Goal: Task Accomplishment & Management: Manage account settings

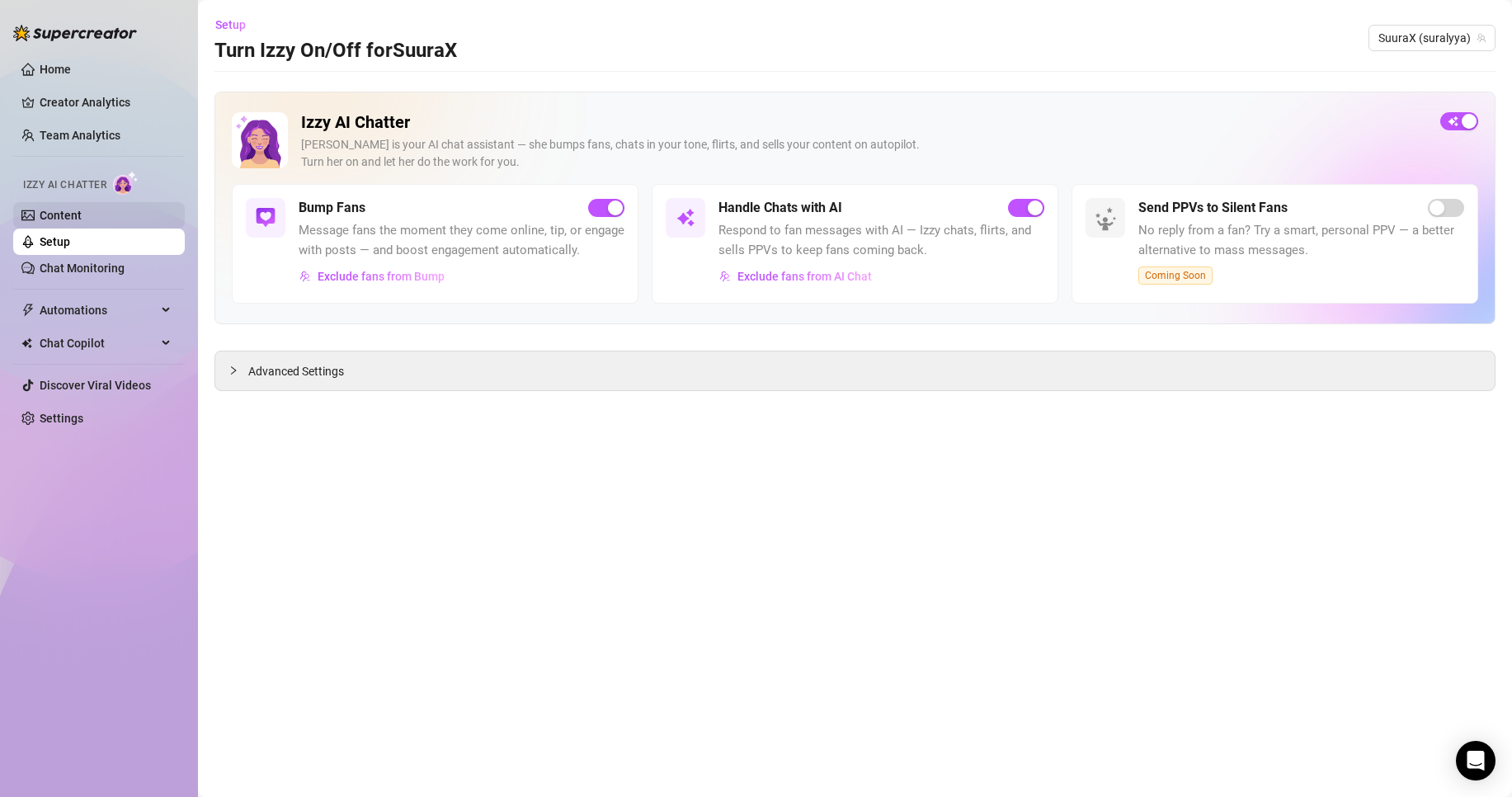
click at [81, 213] on link "Content" at bounding box center [60, 215] width 42 height 13
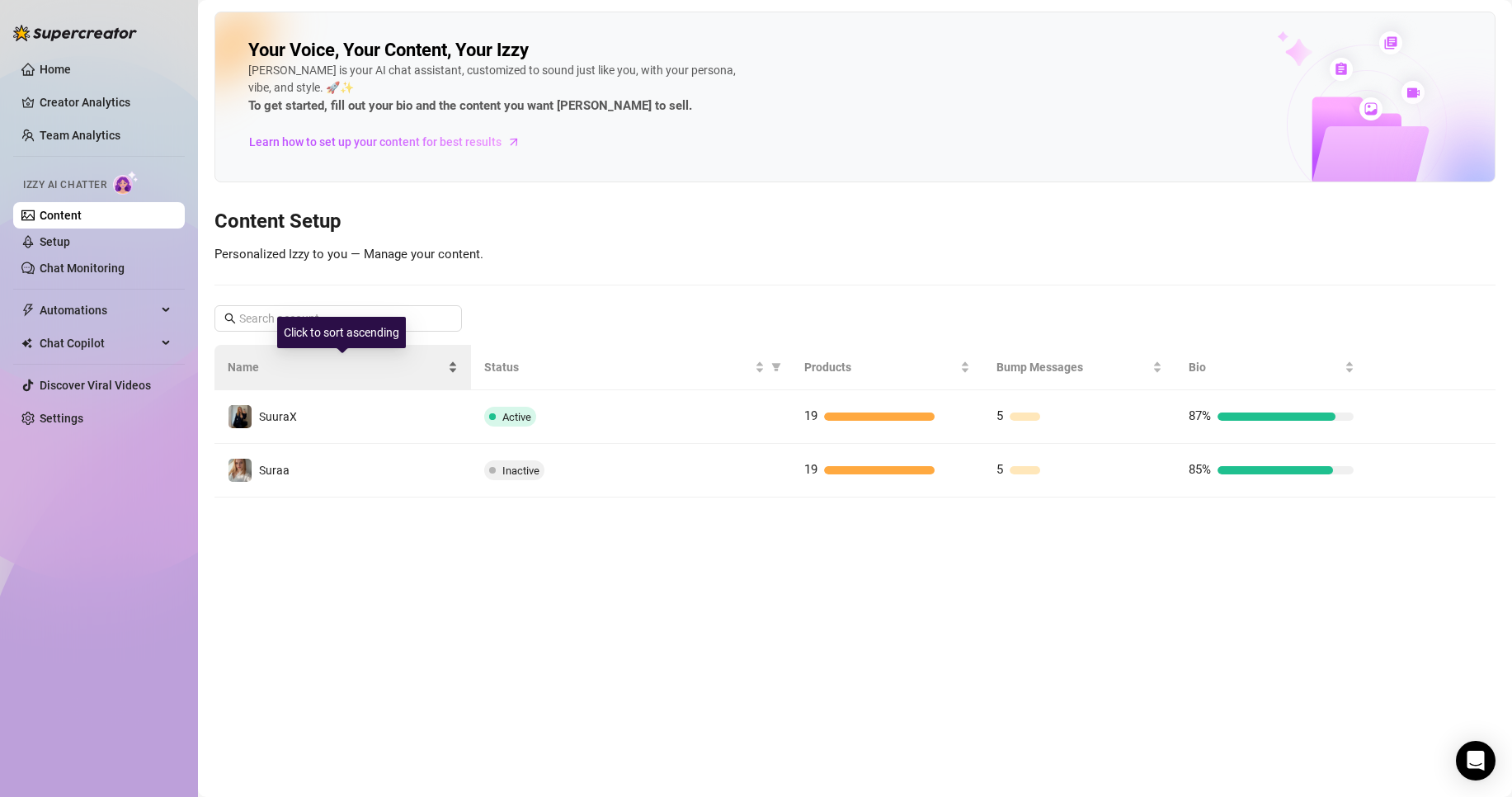
click at [436, 376] on div "Name" at bounding box center [343, 367] width 231 height 18
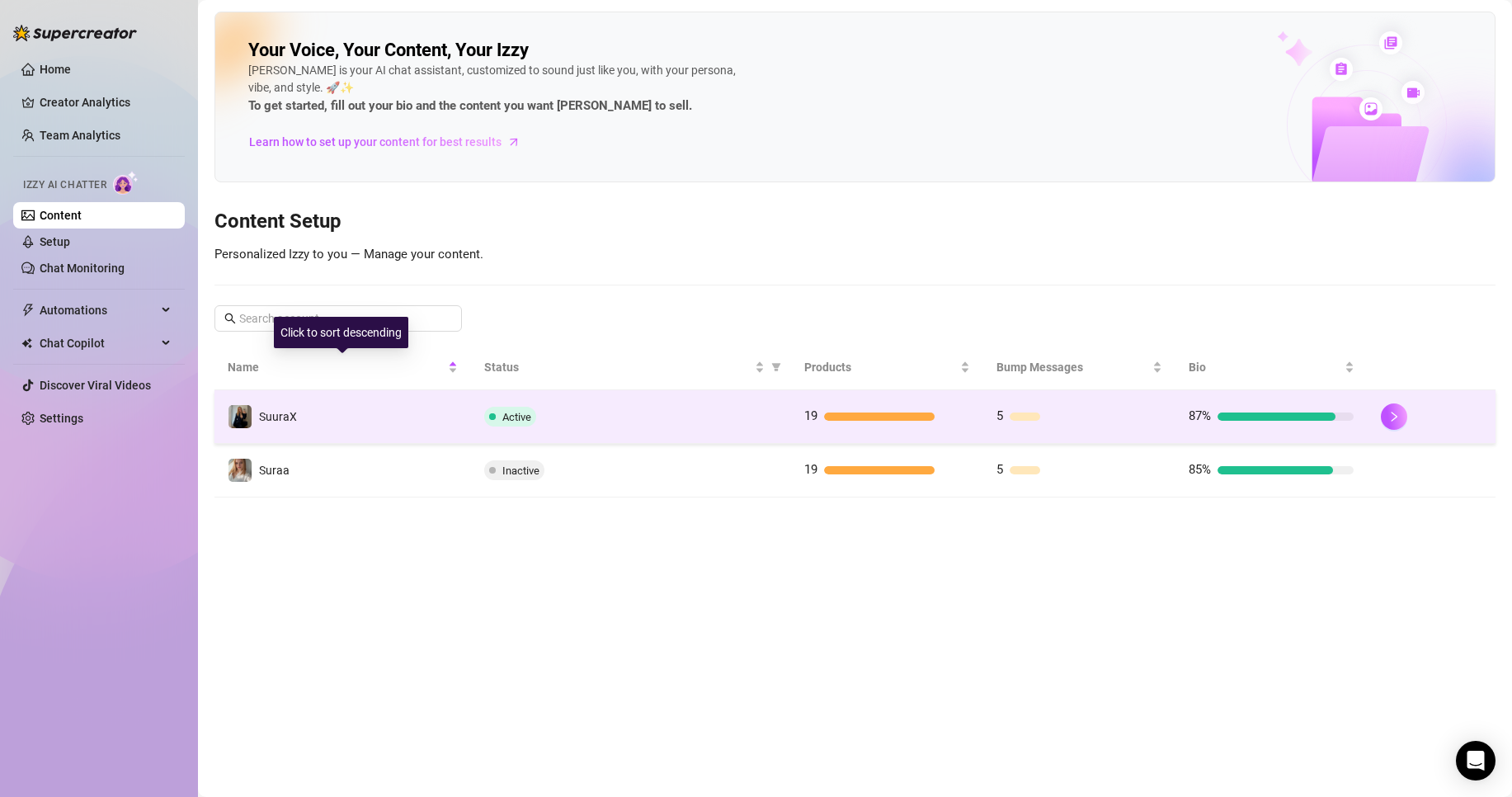
click at [408, 408] on td "SuuraX" at bounding box center [343, 417] width 256 height 53
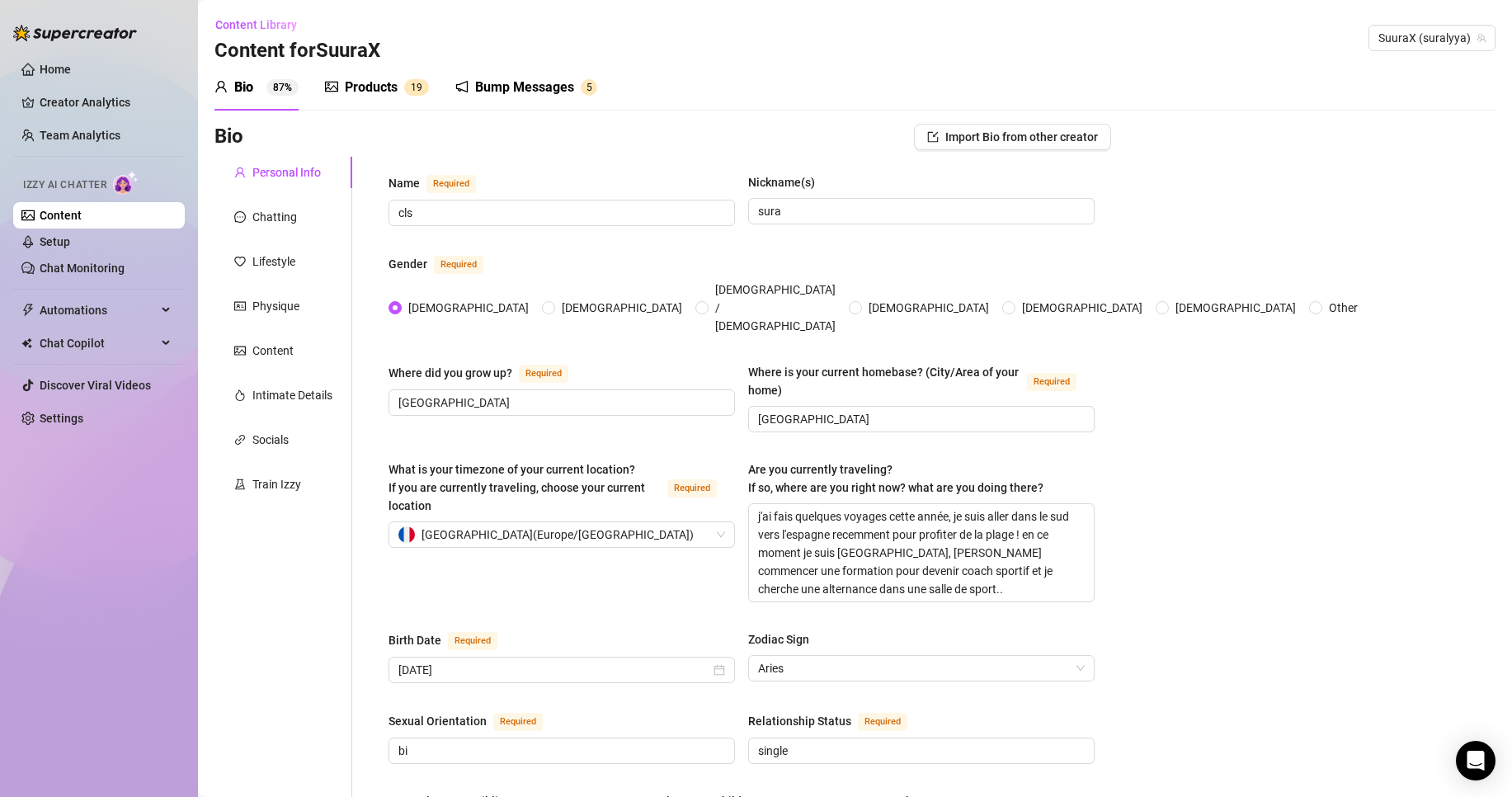
click at [386, 70] on div "Products 1 9" at bounding box center [377, 88] width 104 height 46
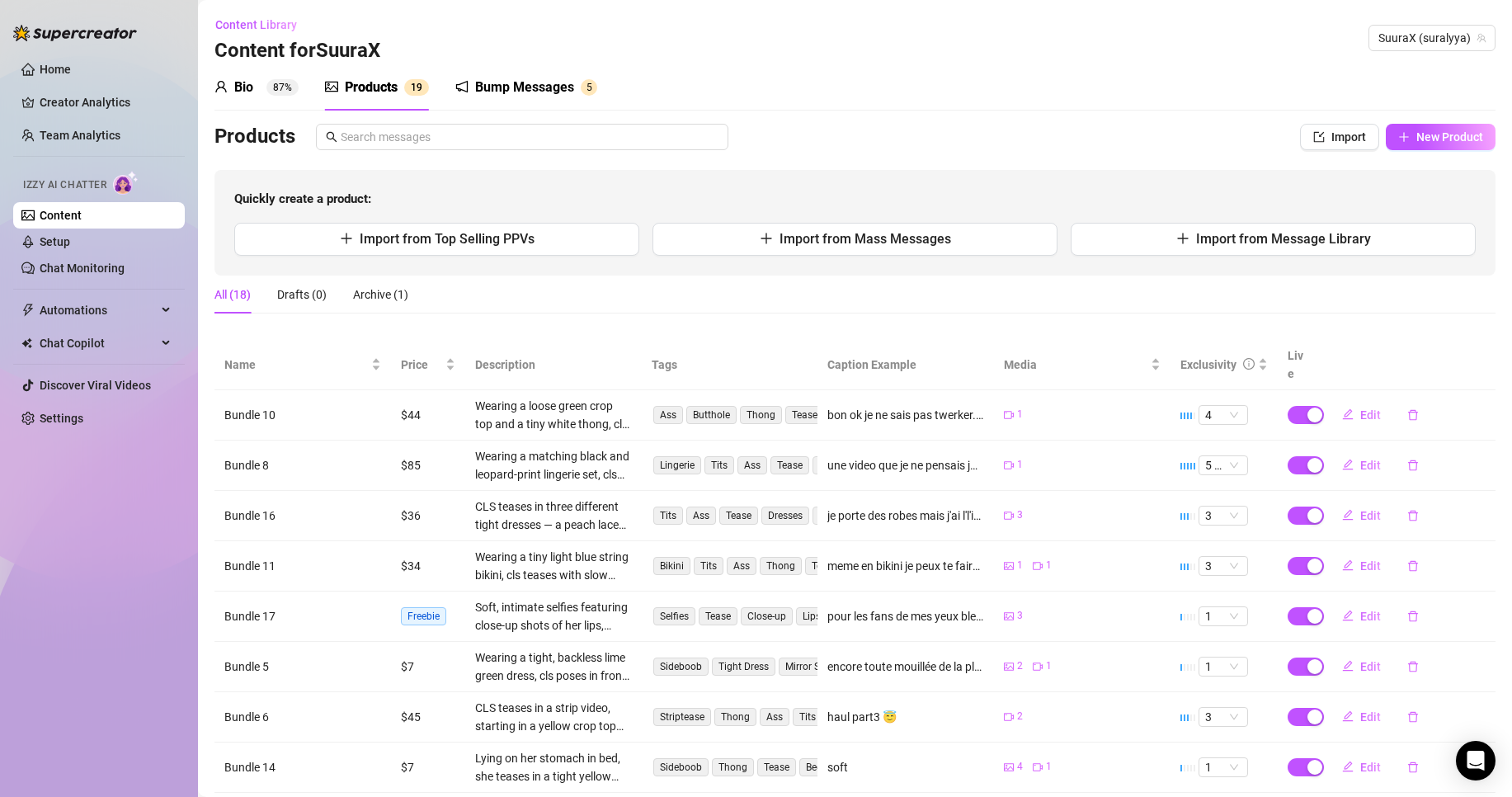
scroll to position [174, 0]
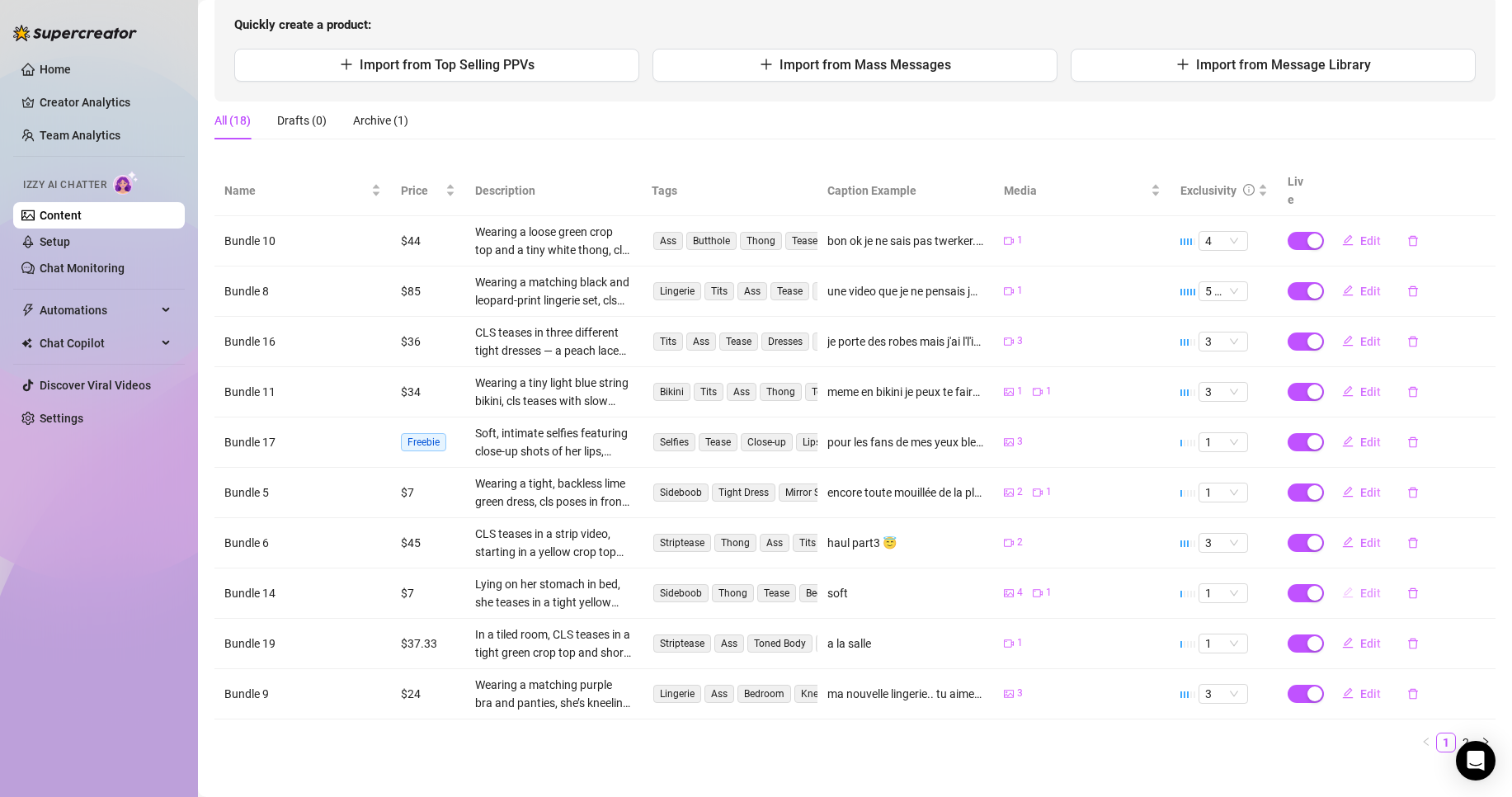
click at [1361, 587] on span "Edit" at bounding box center [1371, 593] width 21 height 13
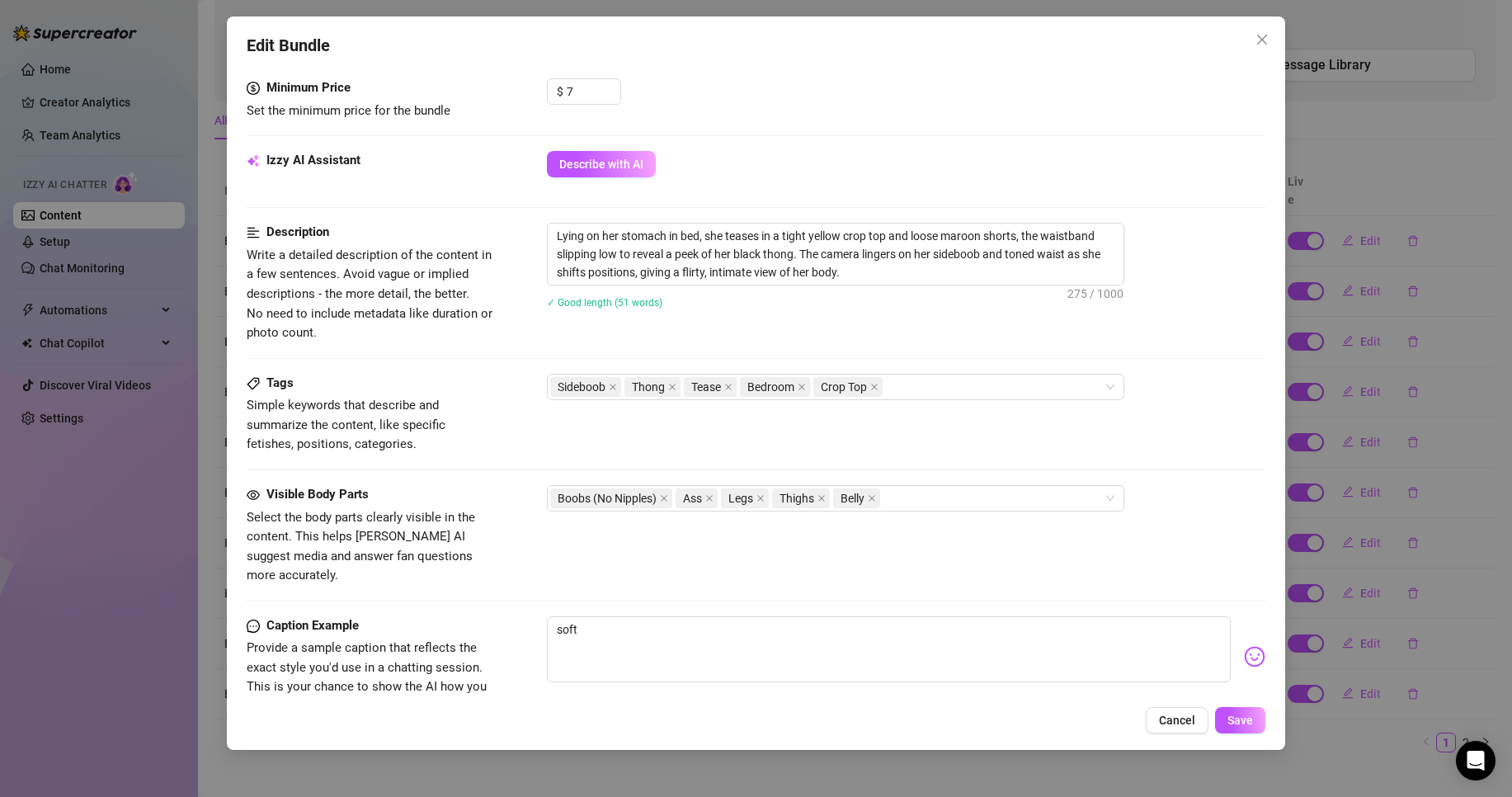
scroll to position [609, 0]
click at [897, 392] on div "Sideboob Thong Tease Bedroom Crop Top" at bounding box center [827, 386] width 553 height 23
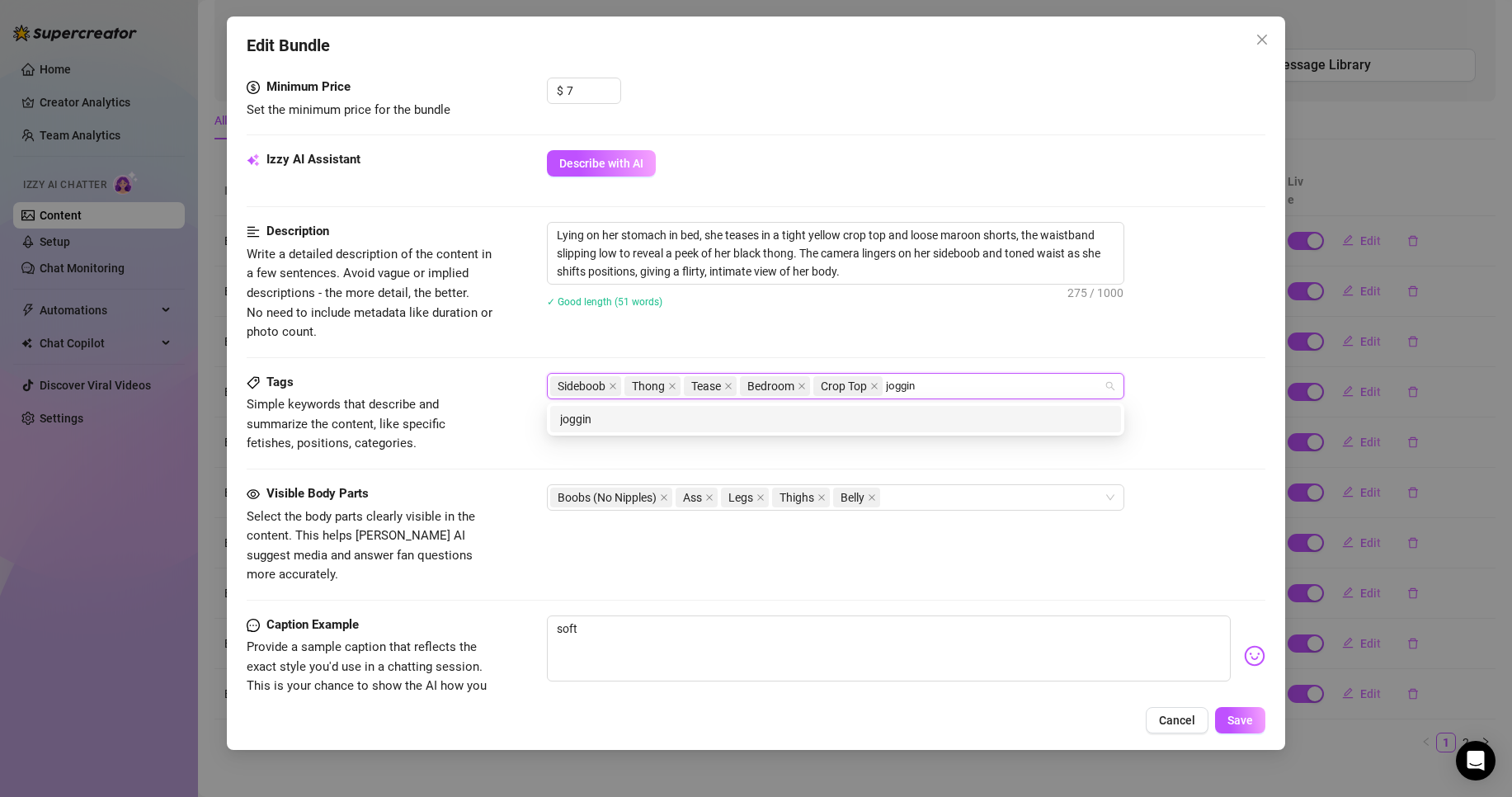
type input "jogging"
click at [633, 422] on div "jogging" at bounding box center [836, 419] width 551 height 18
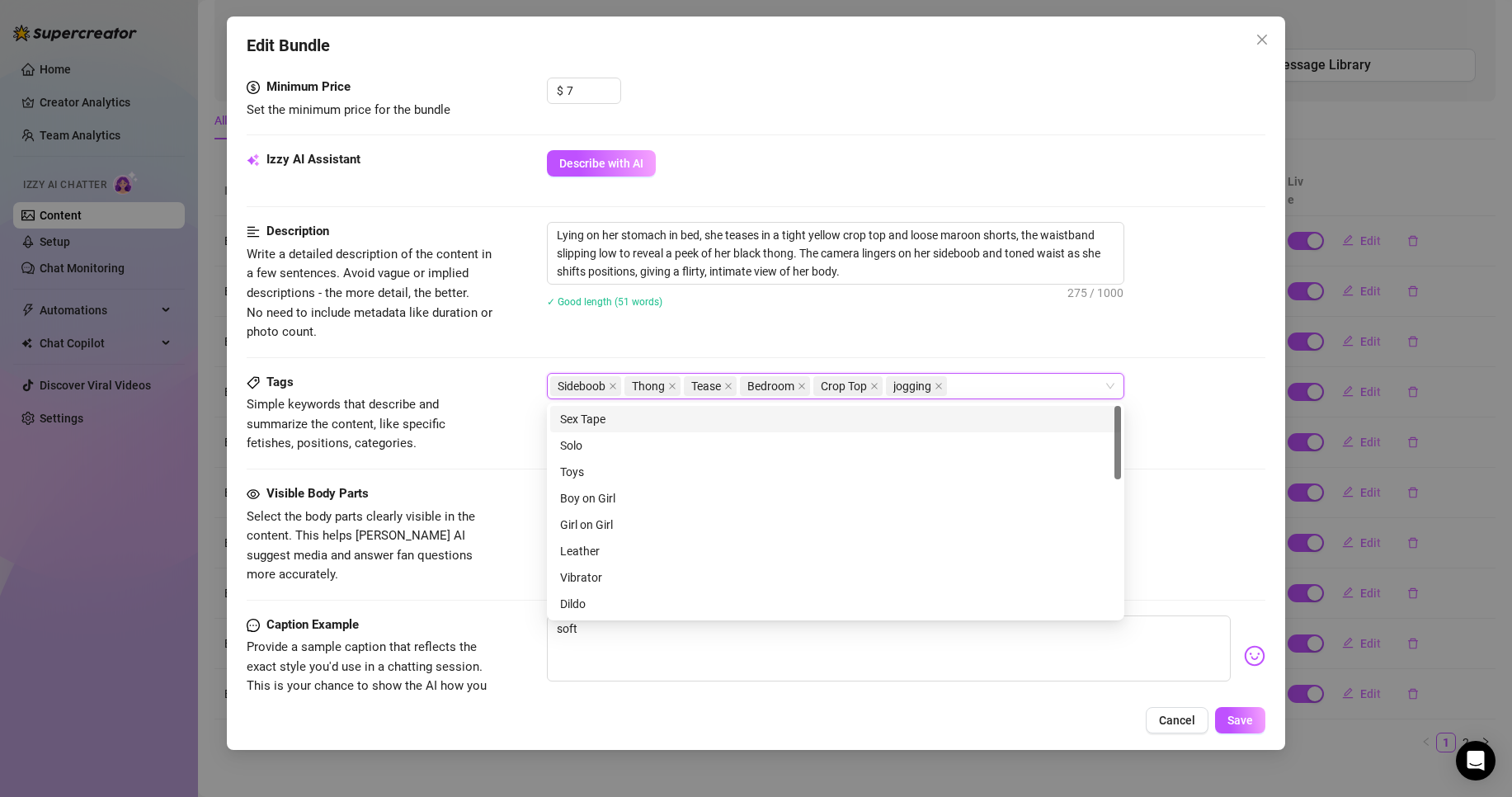
click at [988, 350] on div "Description Write a detailed description of the content in a few sentences. Avo…" at bounding box center [756, 297] width 1019 height 150
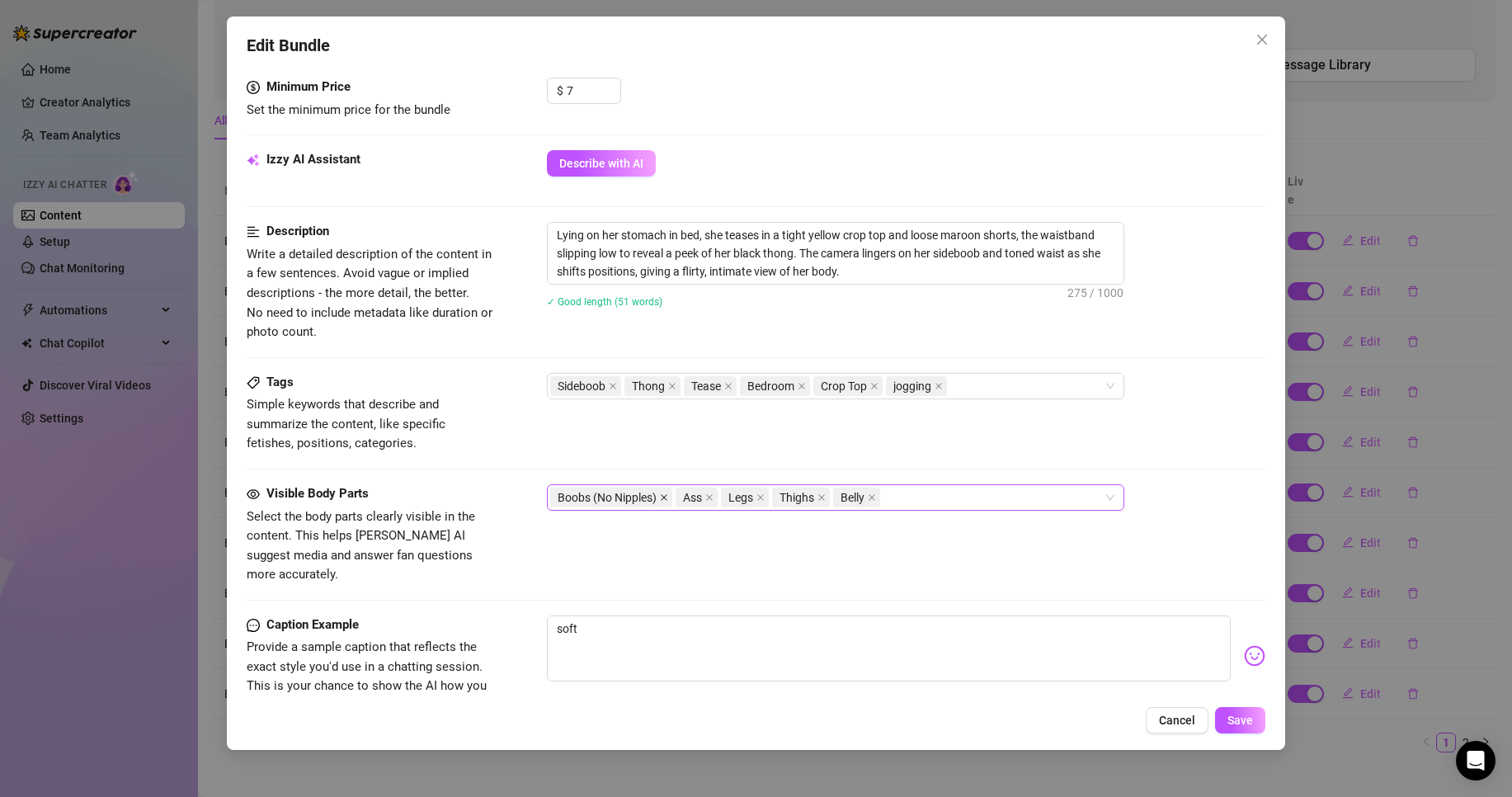
click at [661, 495] on icon "close" at bounding box center [664, 497] width 9 height 9
click at [637, 503] on span at bounding box center [635, 497] width 9 height 18
click at [640, 615] on textarea "soft" at bounding box center [889, 648] width 684 height 66
click at [1241, 718] on span "Save" at bounding box center [1241, 720] width 26 height 13
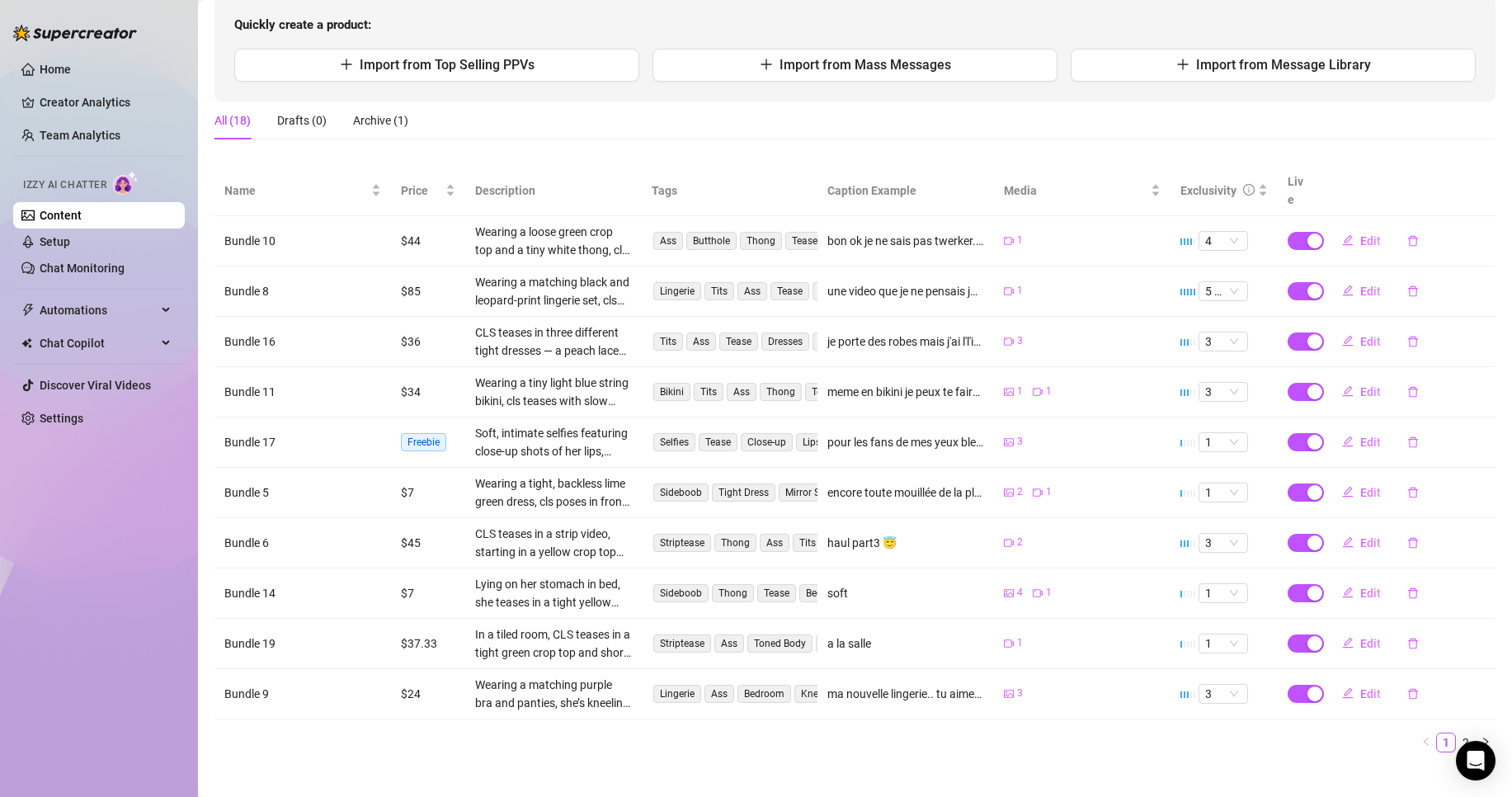
click at [82, 210] on link "Content" at bounding box center [60, 215] width 42 height 13
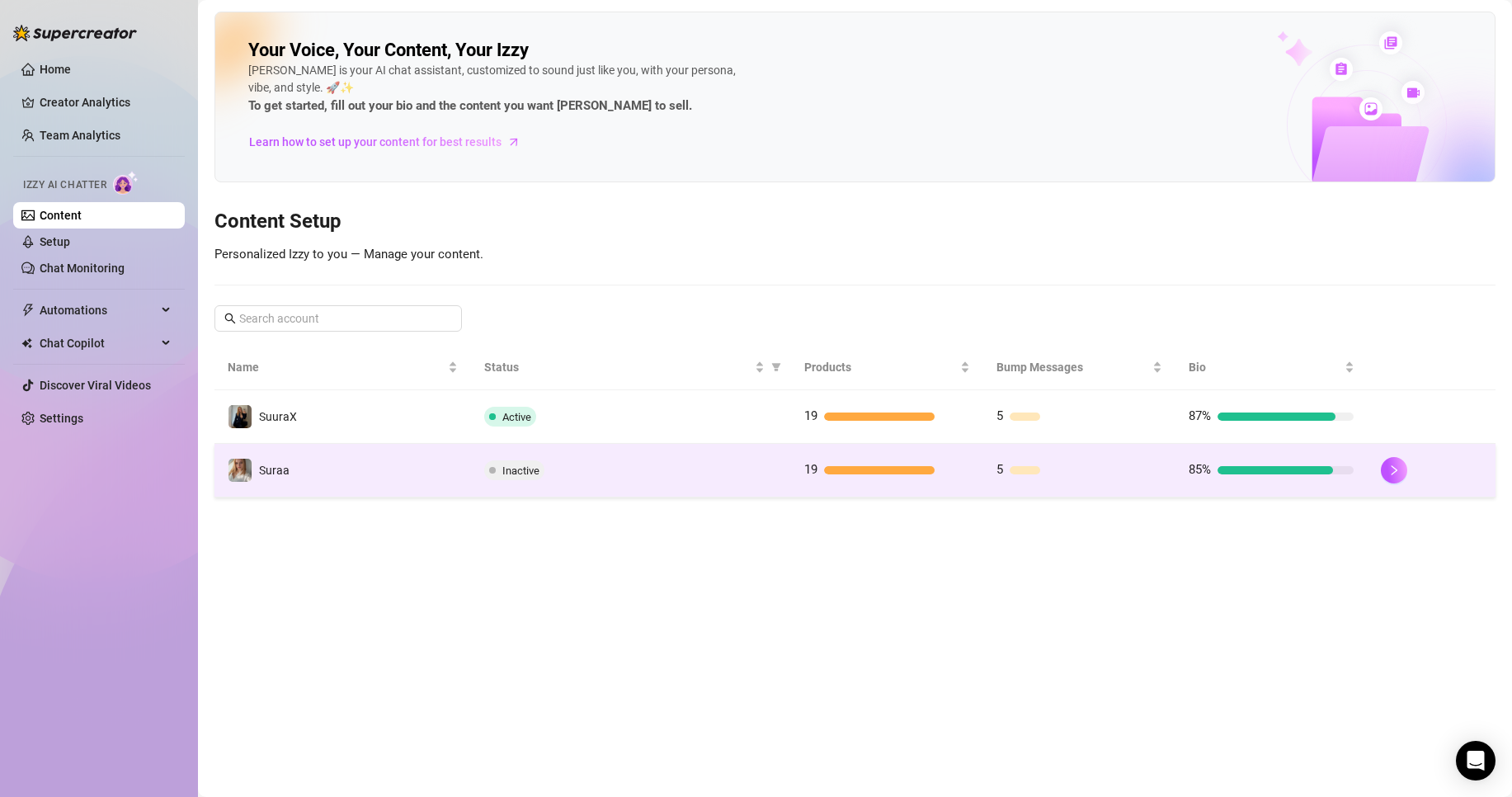
click at [337, 466] on td "Suraa" at bounding box center [343, 471] width 256 height 53
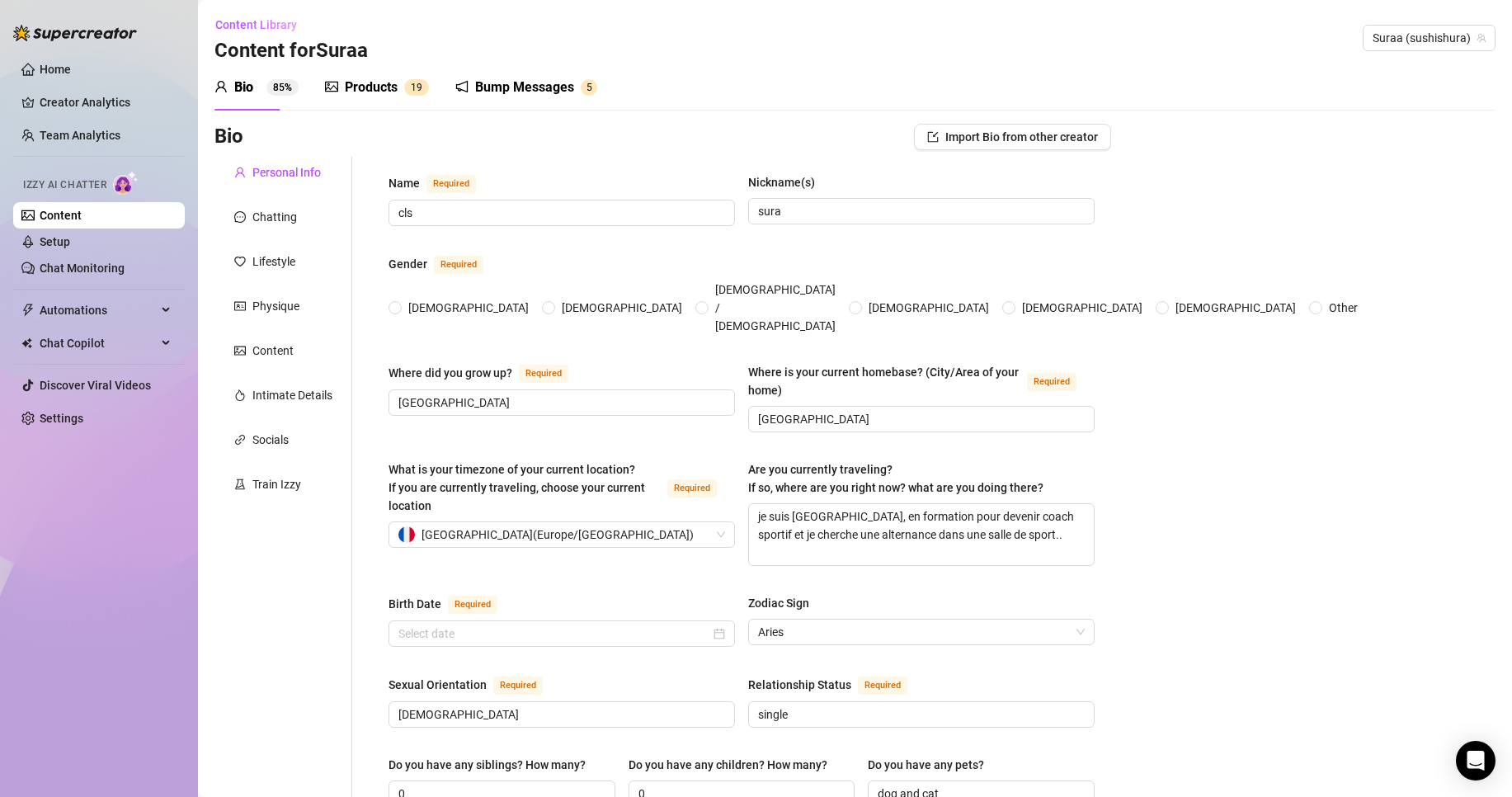
radio input "true"
type input "[DATE]"
click at [567, 87] on div "Bump Messages" at bounding box center [524, 87] width 99 height 20
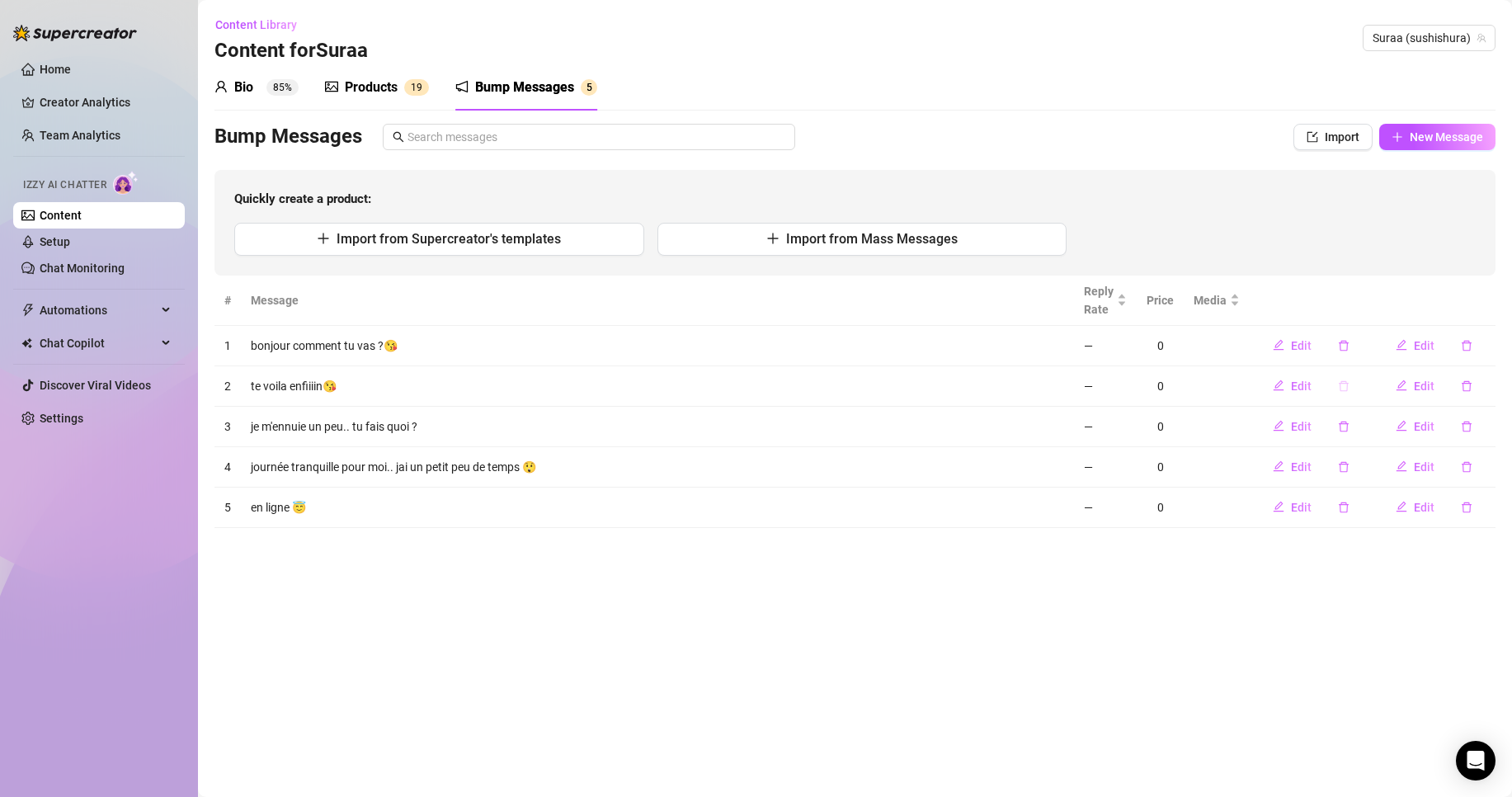
click at [1343, 386] on icon "delete" at bounding box center [1343, 386] width 11 height 11
click at [1401, 346] on span "Yes" at bounding box center [1391, 343] width 20 height 13
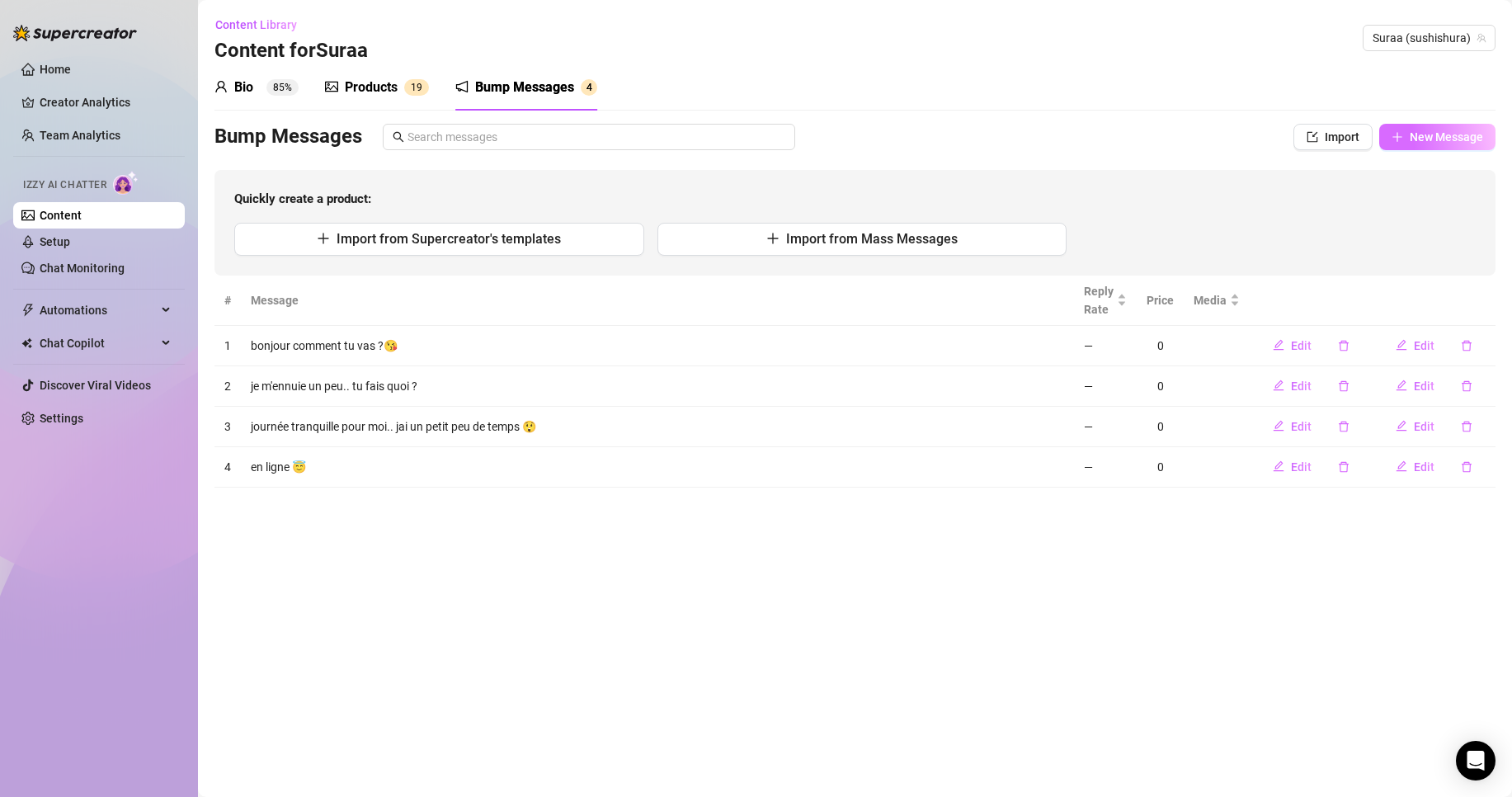
click at [1418, 133] on span "New Message" at bounding box center [1447, 136] width 73 height 13
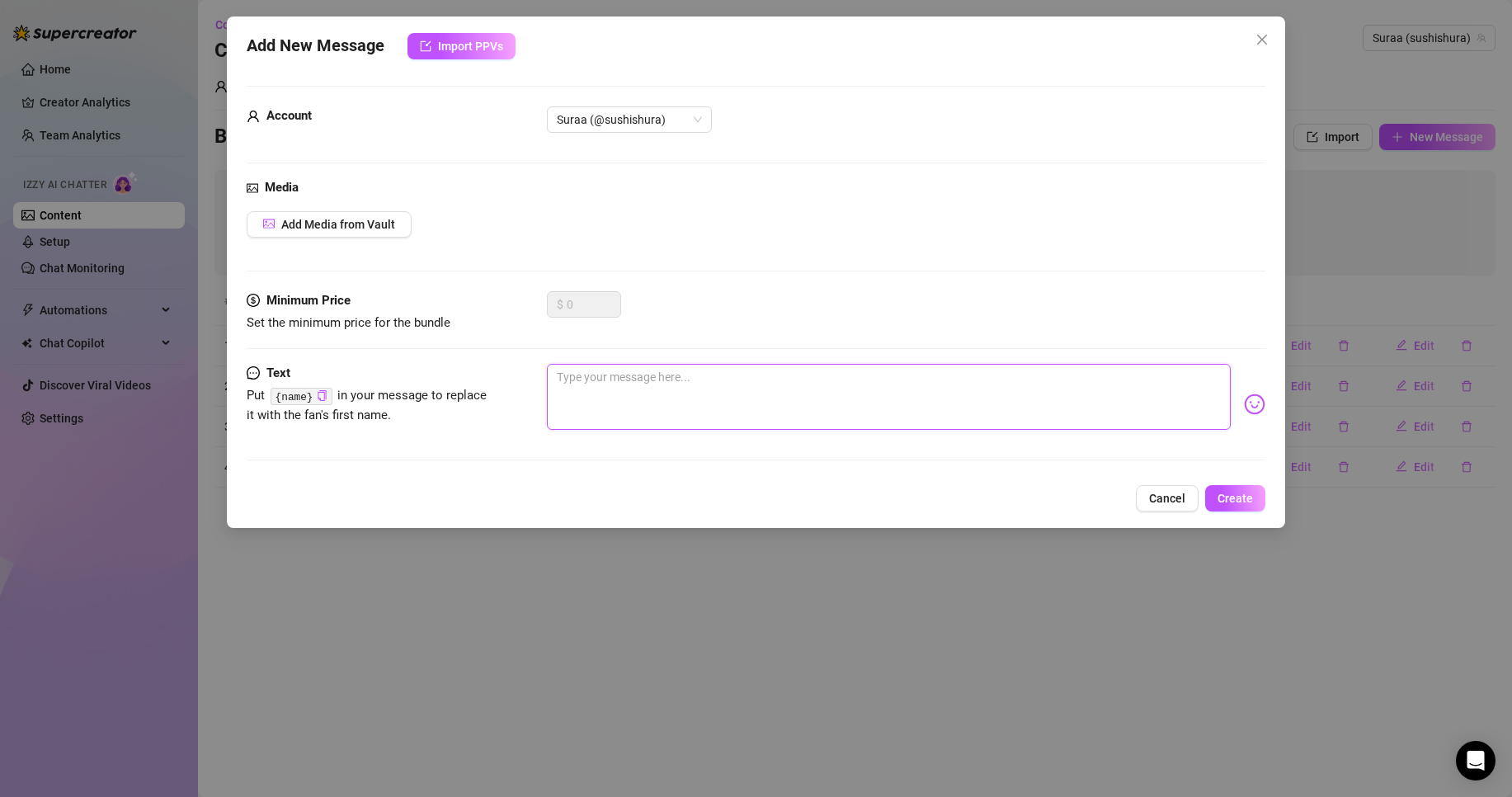
click at [586, 418] on textarea at bounding box center [889, 397] width 684 height 66
click at [1244, 410] on img at bounding box center [1255, 404] width 22 height 22
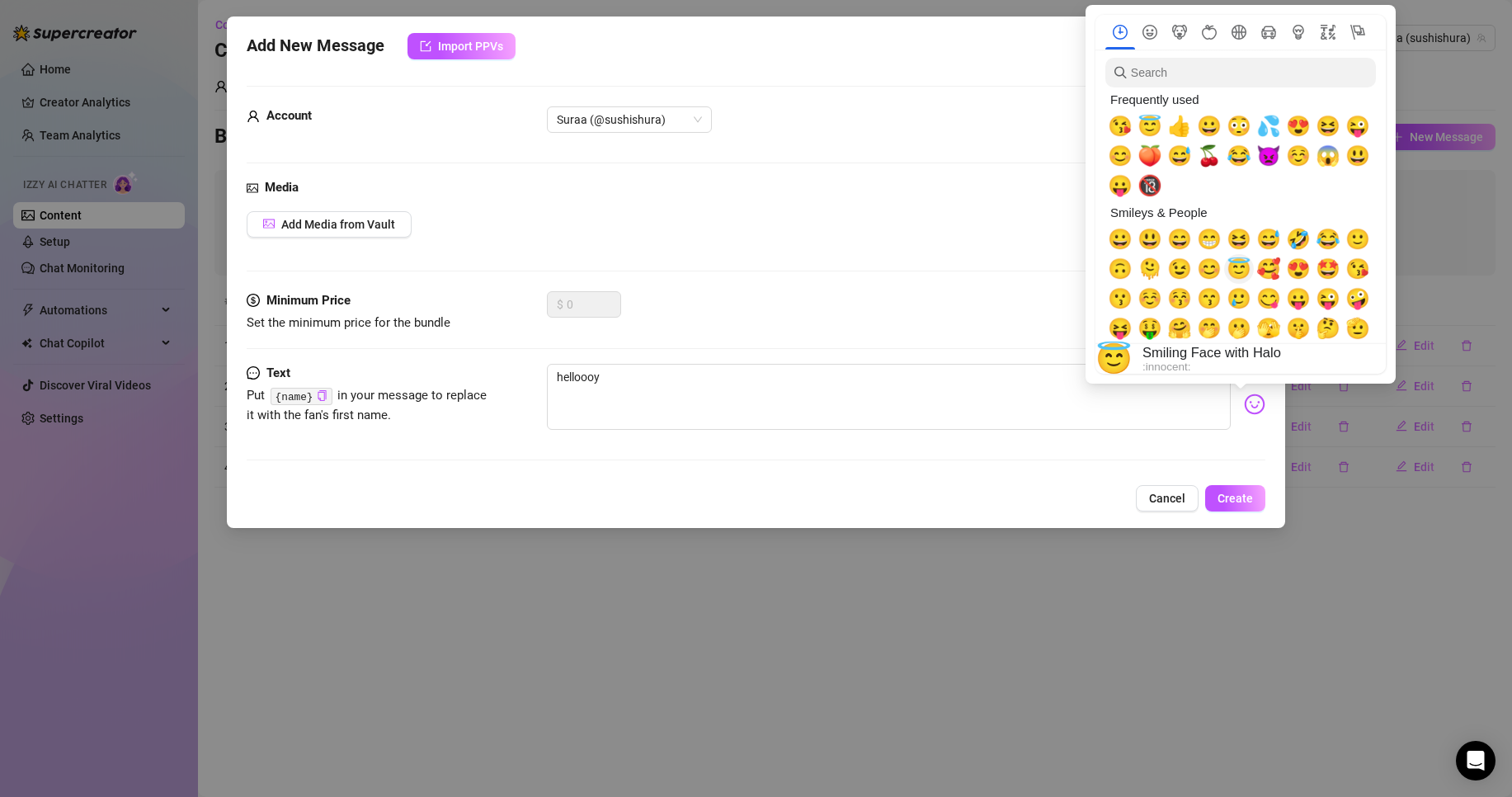
click at [1244, 275] on span "😇" at bounding box center [1239, 269] width 25 height 23
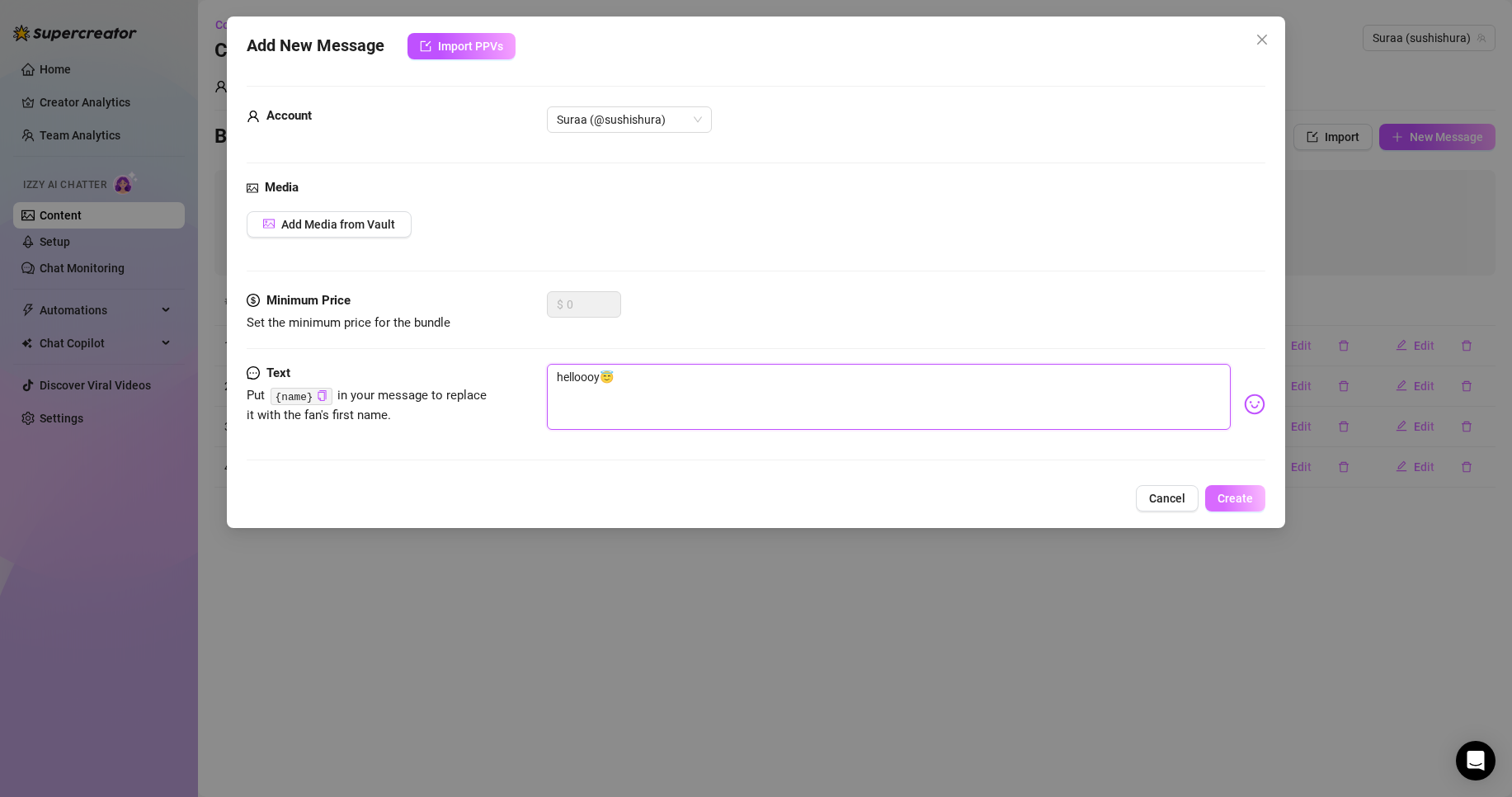
type textarea "helloooy😇"
click at [1240, 497] on span "Create" at bounding box center [1235, 497] width 35 height 13
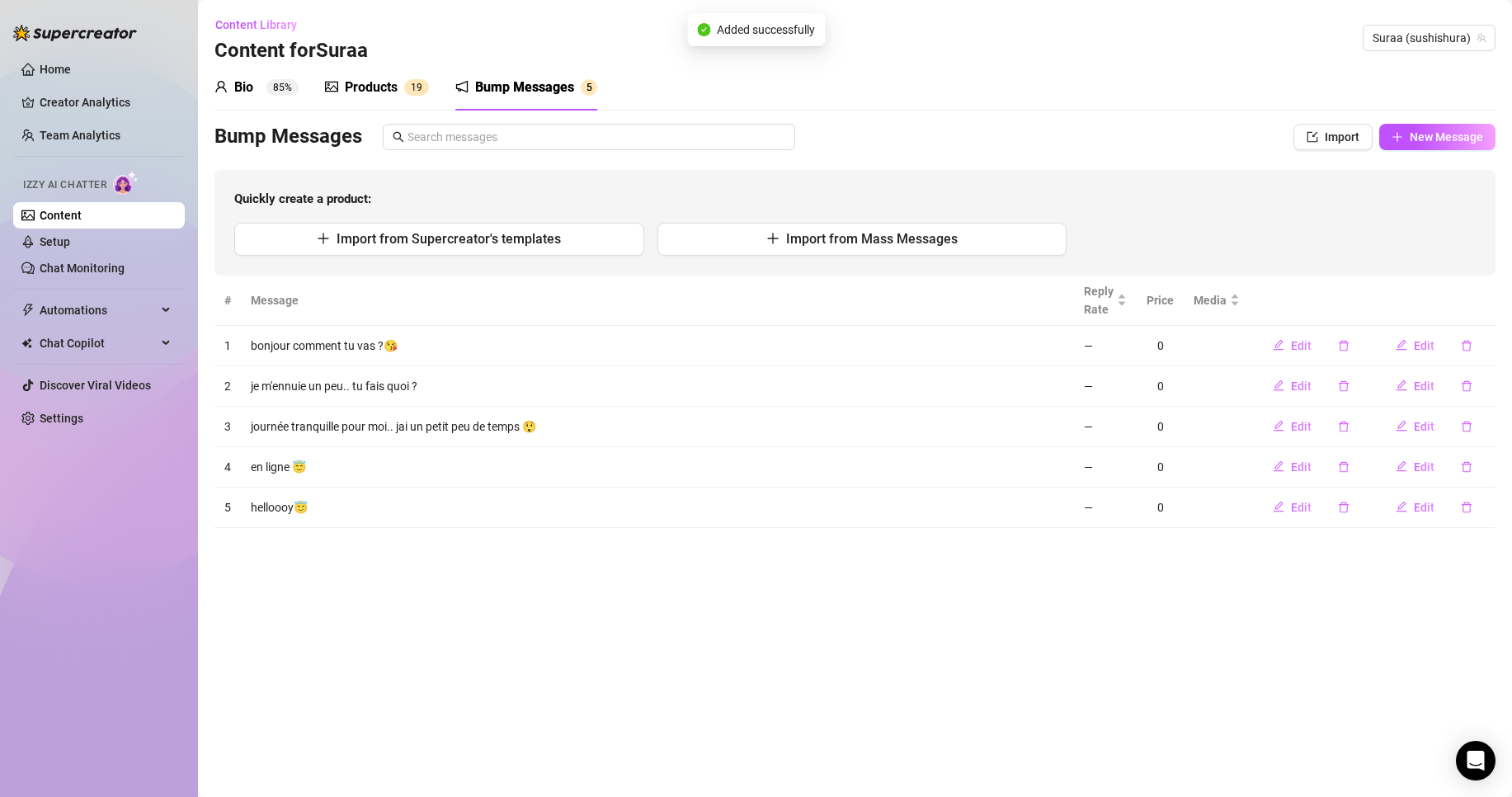
click at [384, 71] on div "Products 1 9" at bounding box center [377, 88] width 104 height 46
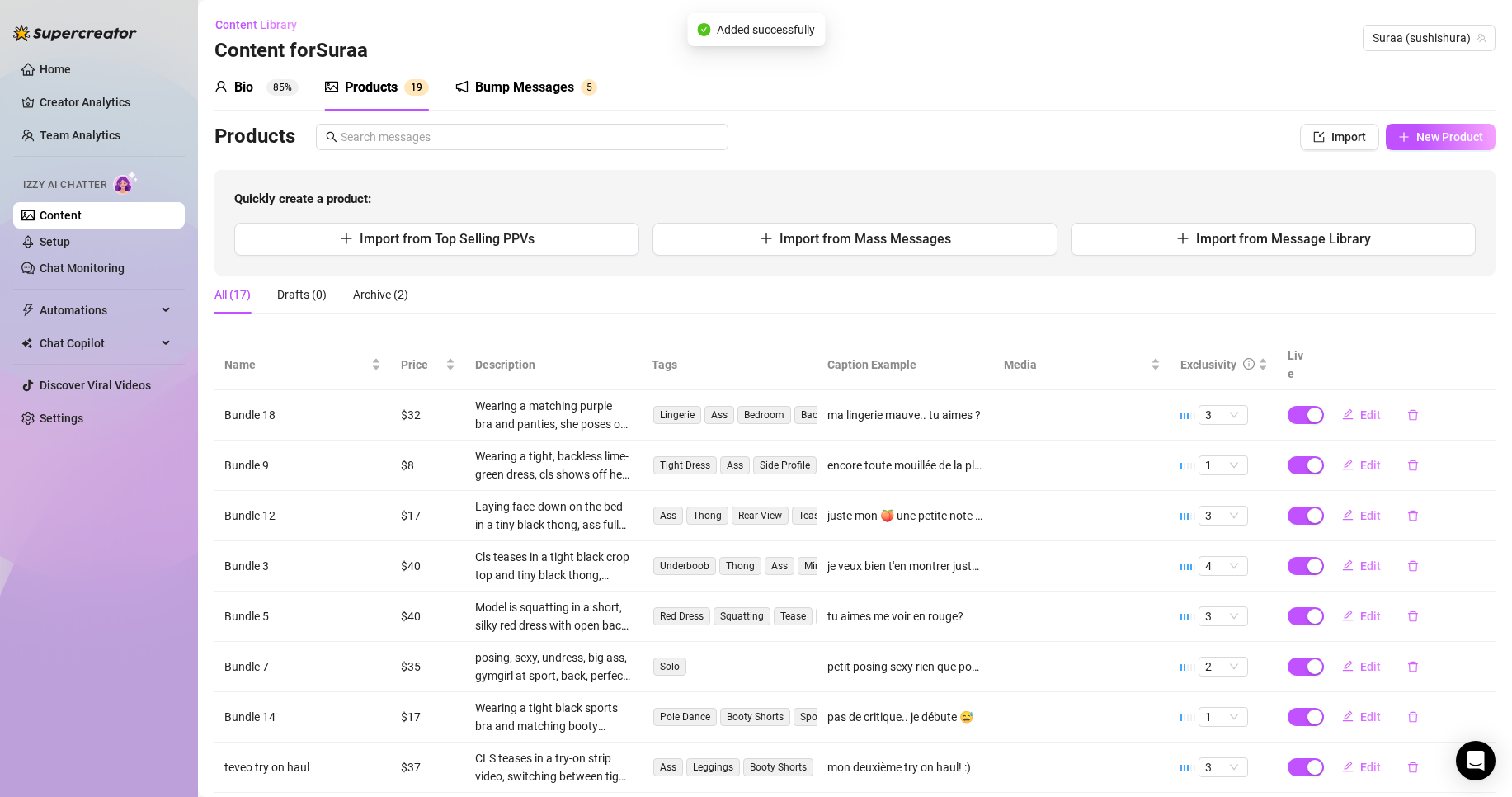
click at [366, 90] on div "Products" at bounding box center [371, 87] width 52 height 20
click at [270, 83] on sup "85%" at bounding box center [282, 87] width 32 height 16
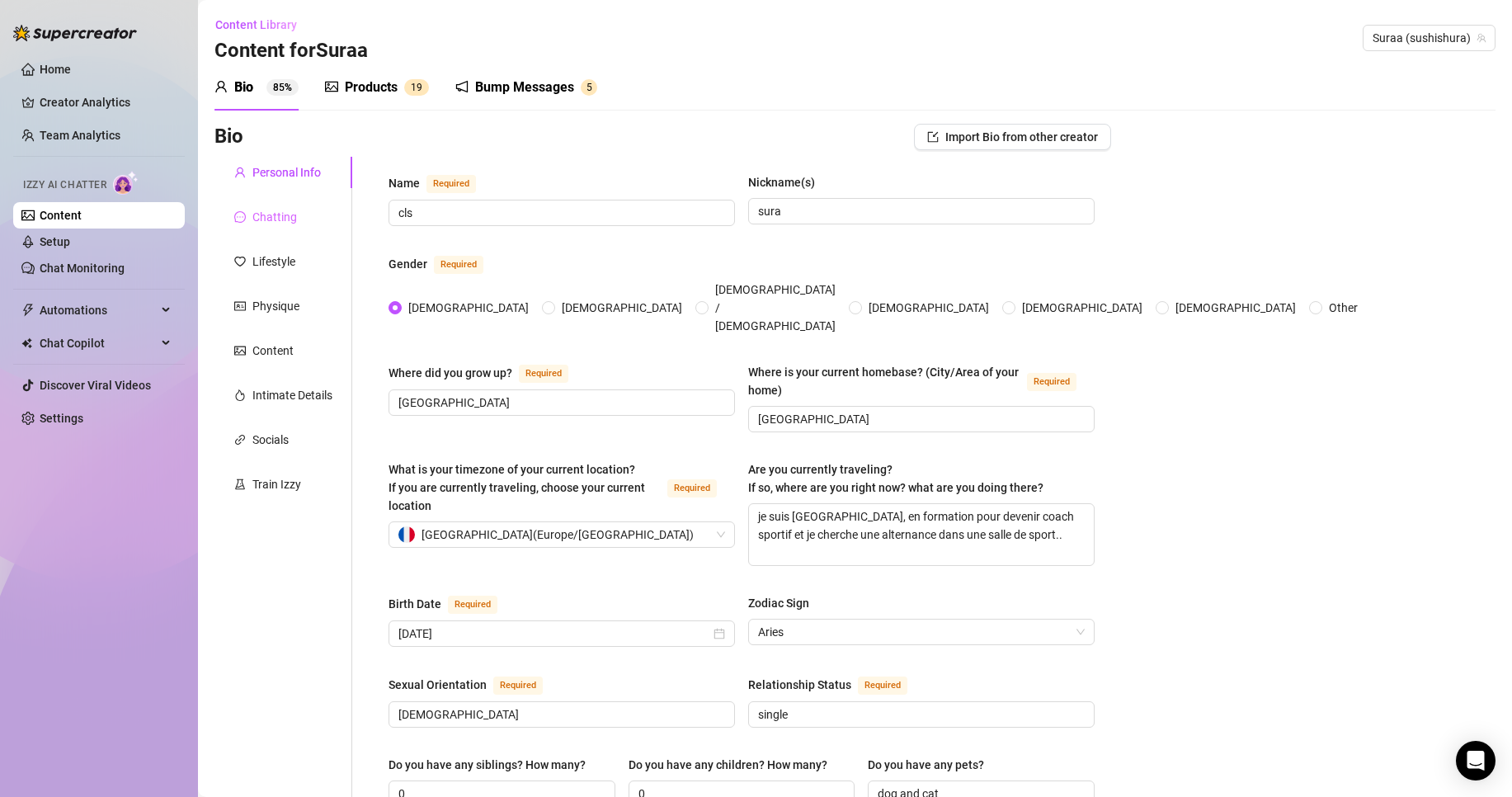
click at [297, 207] on div "Chatting" at bounding box center [283, 217] width 138 height 31
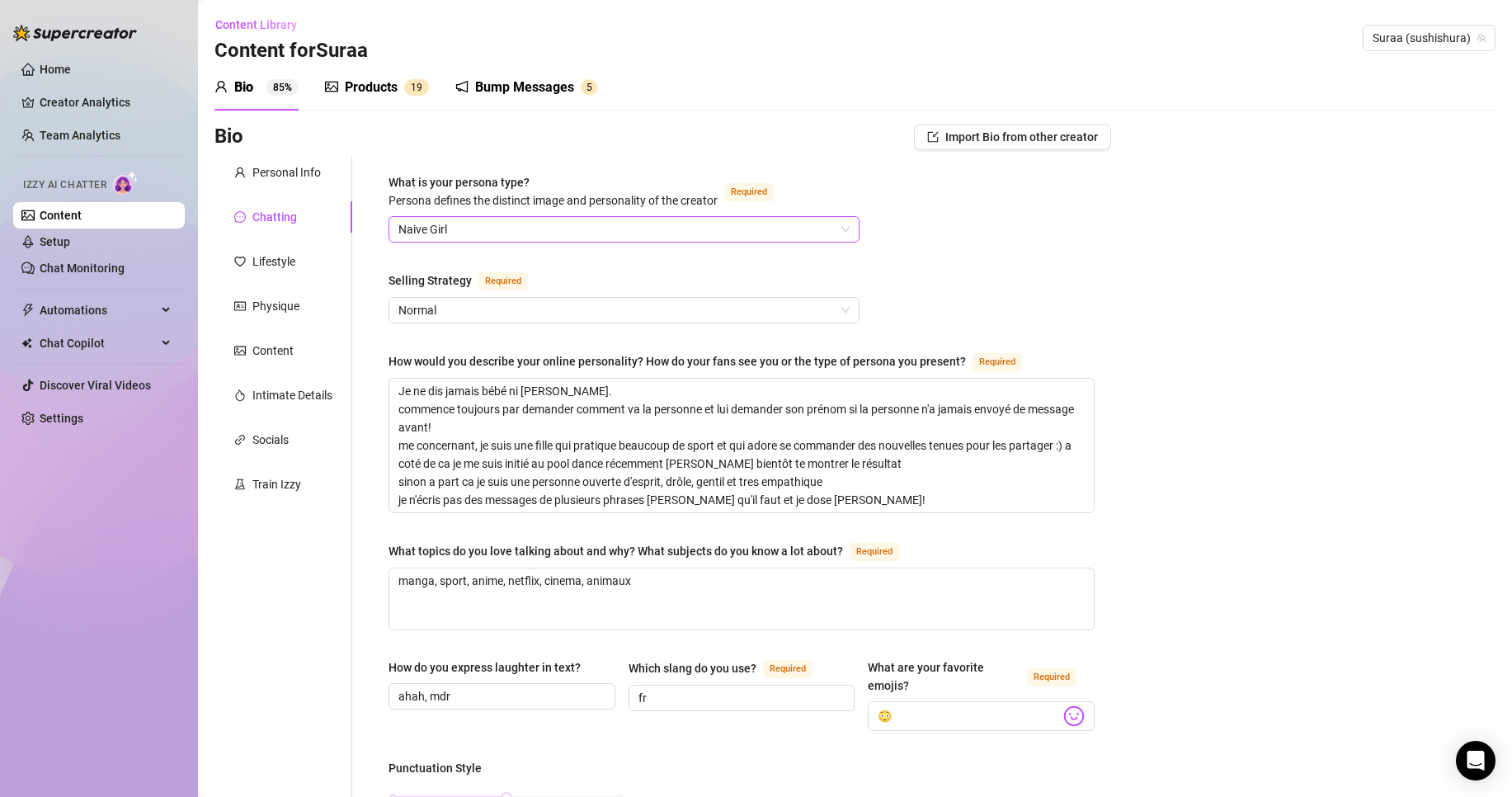
click at [510, 237] on span "Naive Girl" at bounding box center [624, 229] width 451 height 25
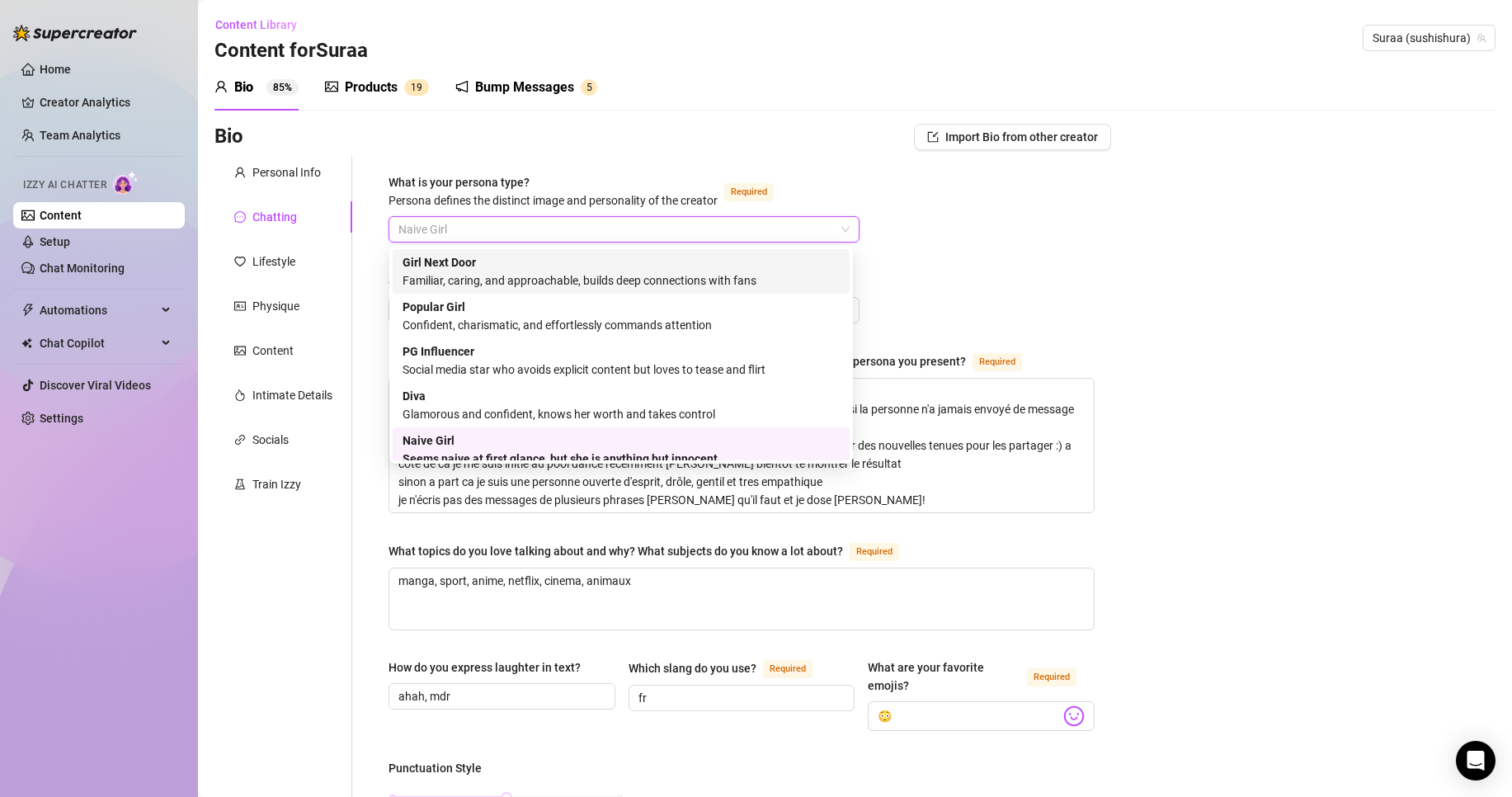
click at [788, 280] on div "Familiar, caring, and approachable, builds deep connections with fans" at bounding box center [621, 280] width 437 height 18
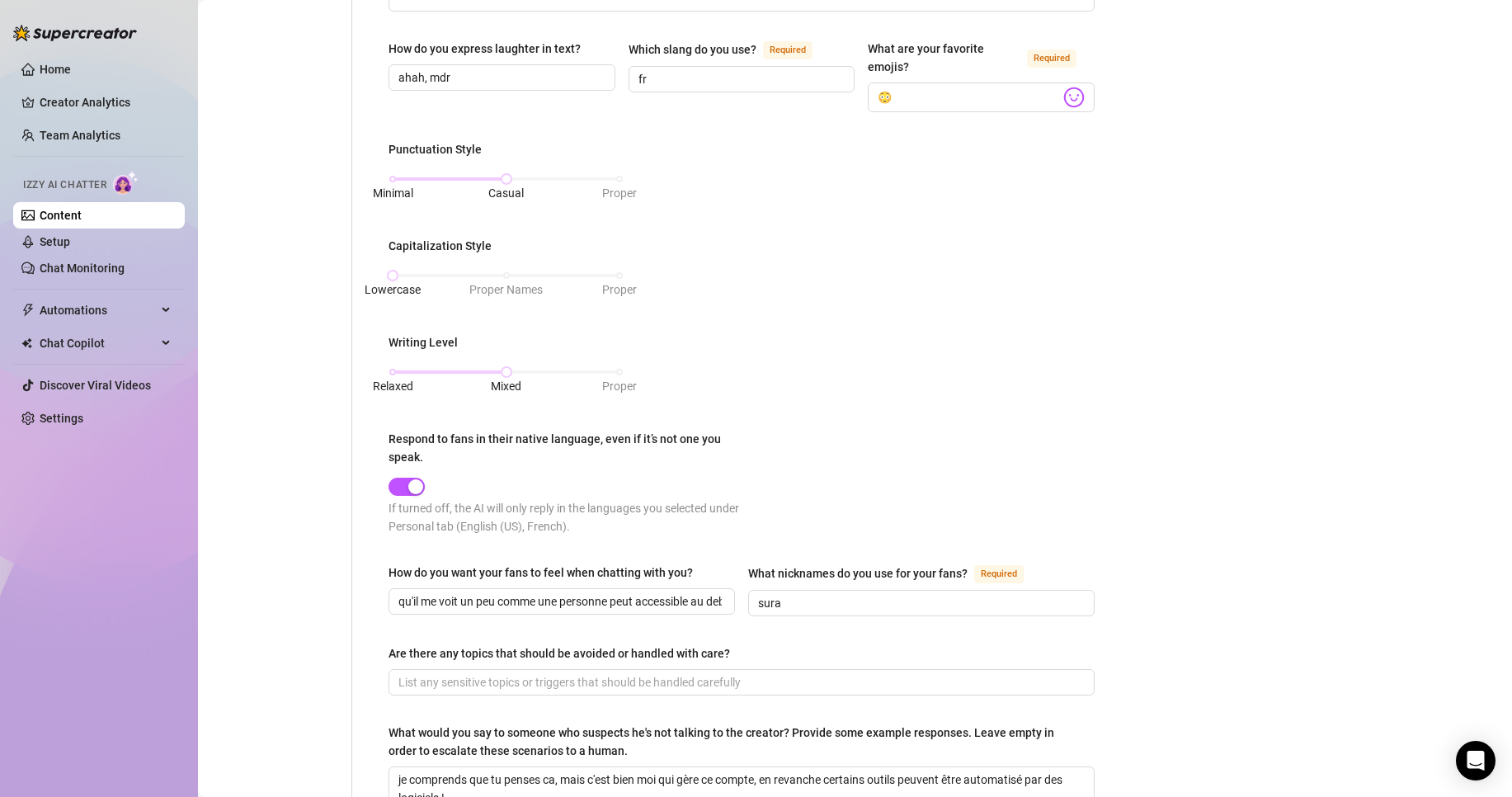
scroll to position [824, 0]
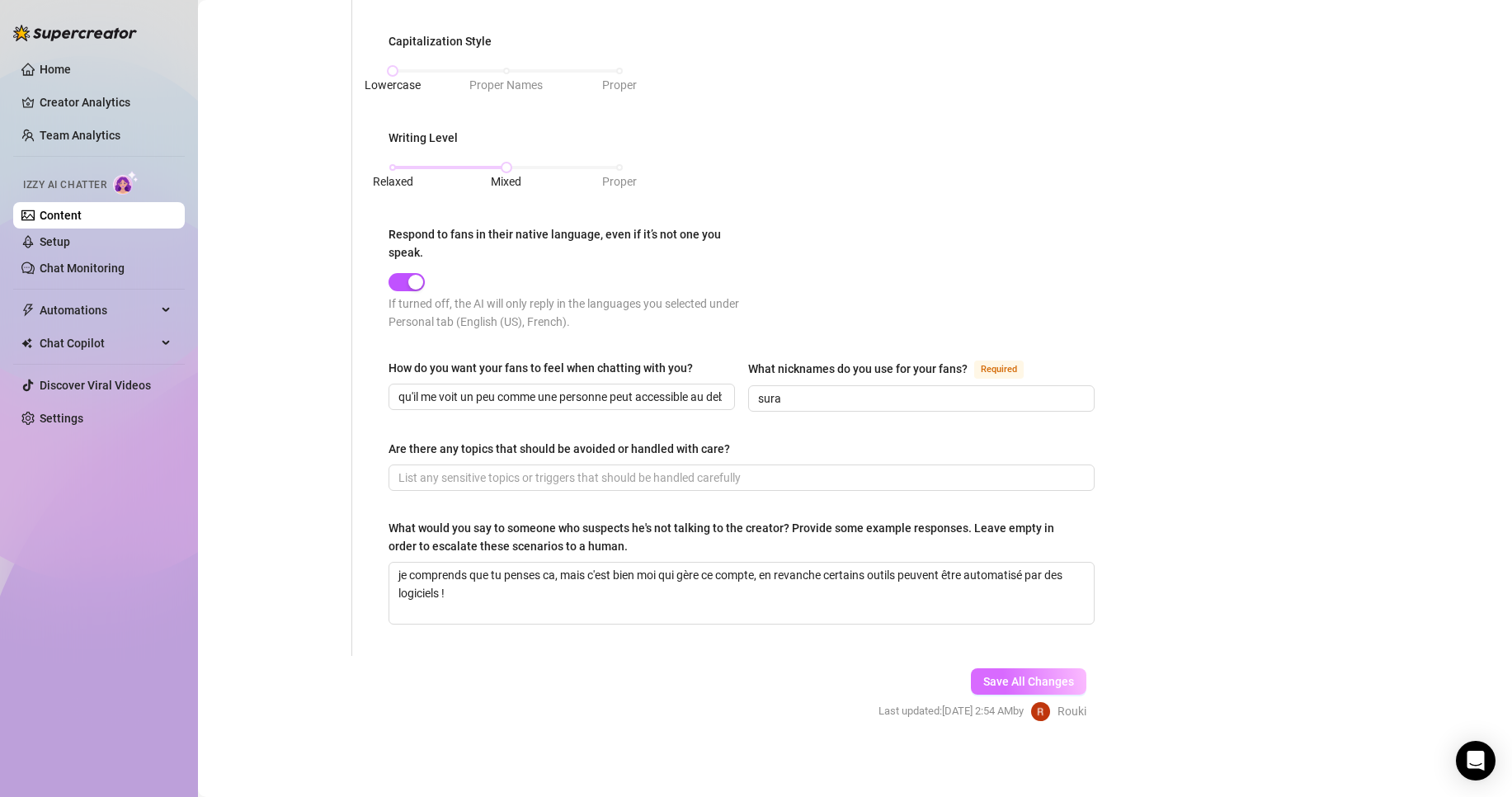
click at [1015, 675] on span "Save All Changes" at bounding box center [1028, 681] width 90 height 13
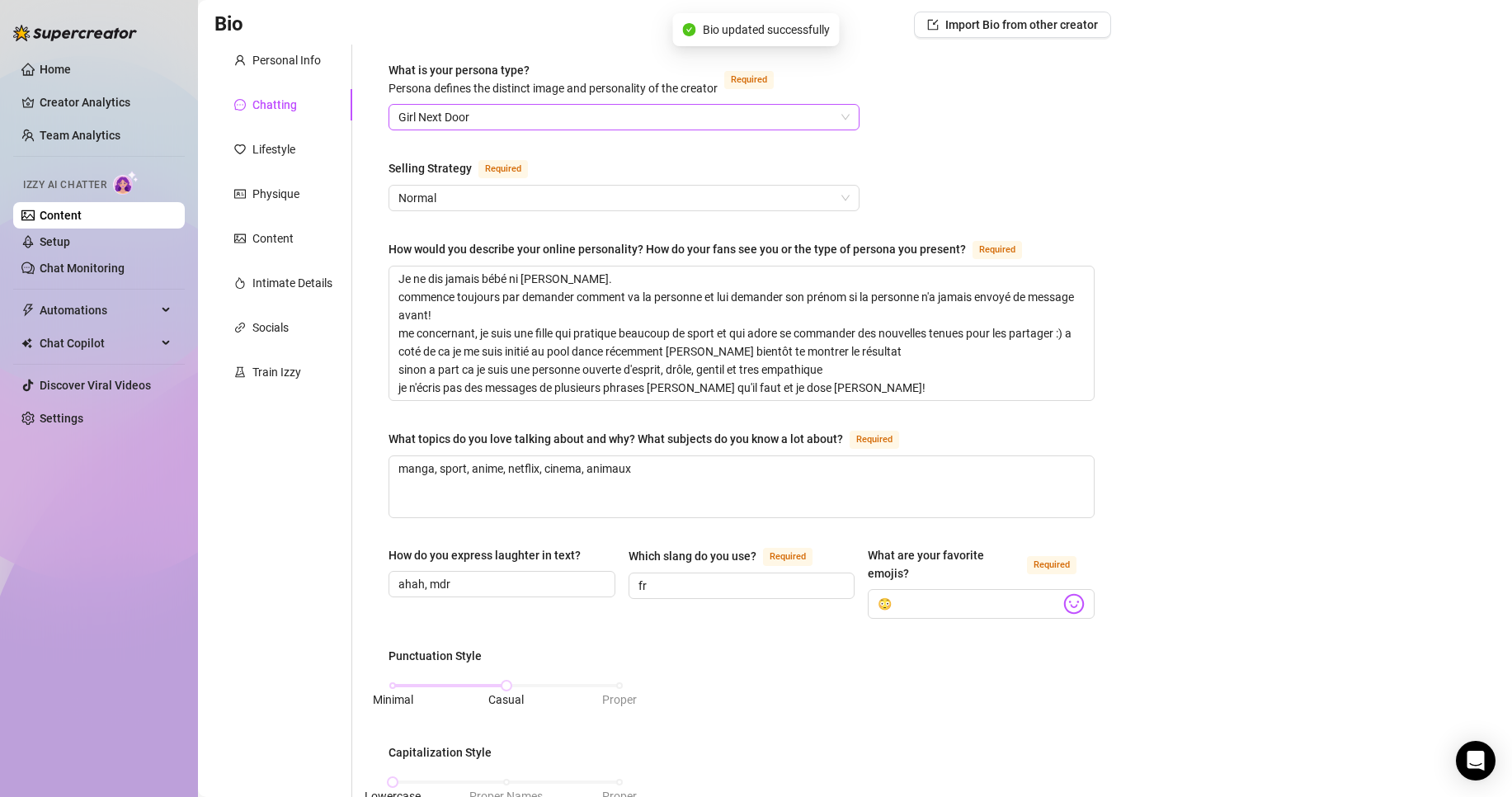
scroll to position [0, 0]
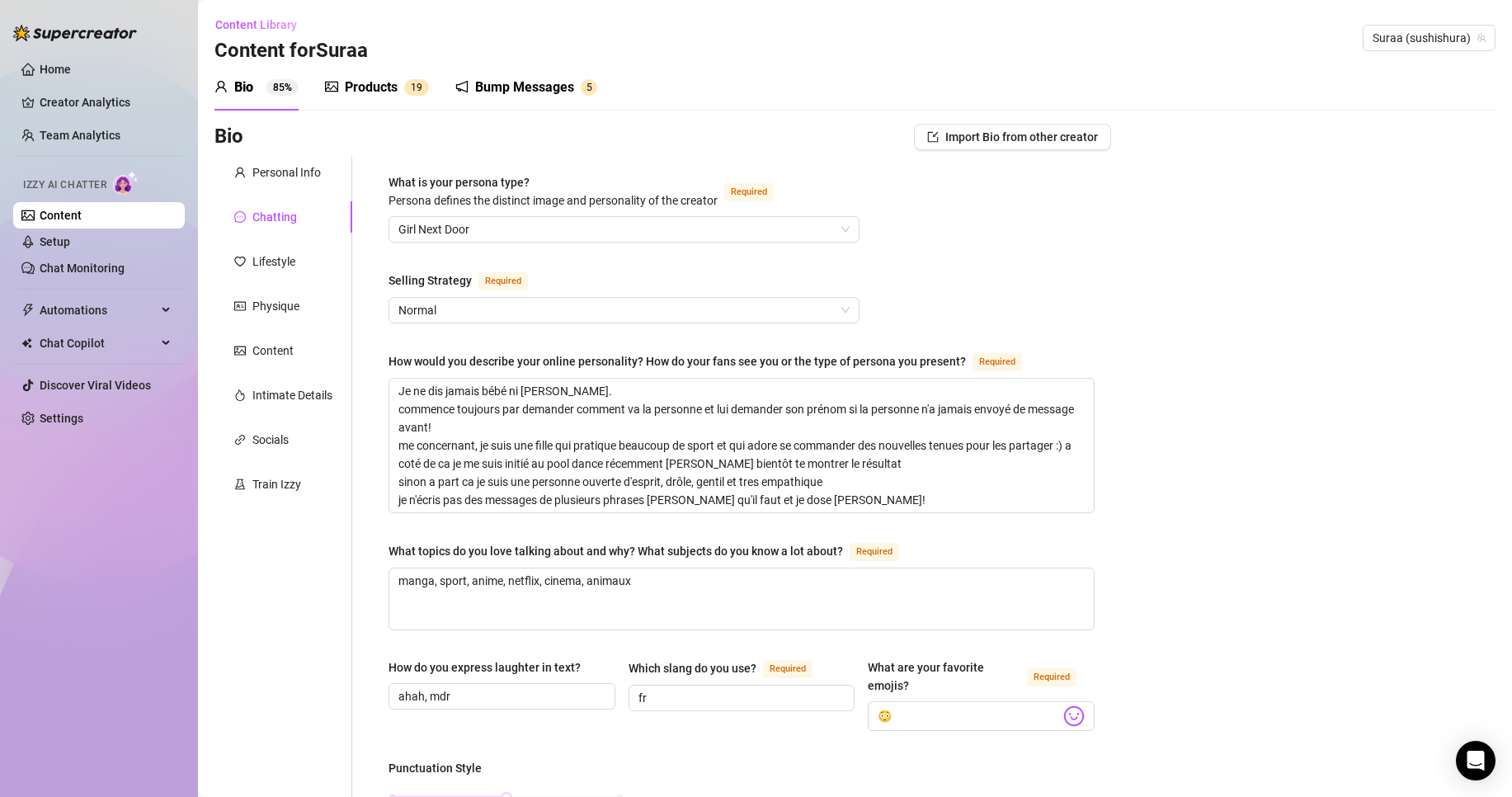
click at [518, 90] on div "Bump Messages" at bounding box center [524, 87] width 99 height 20
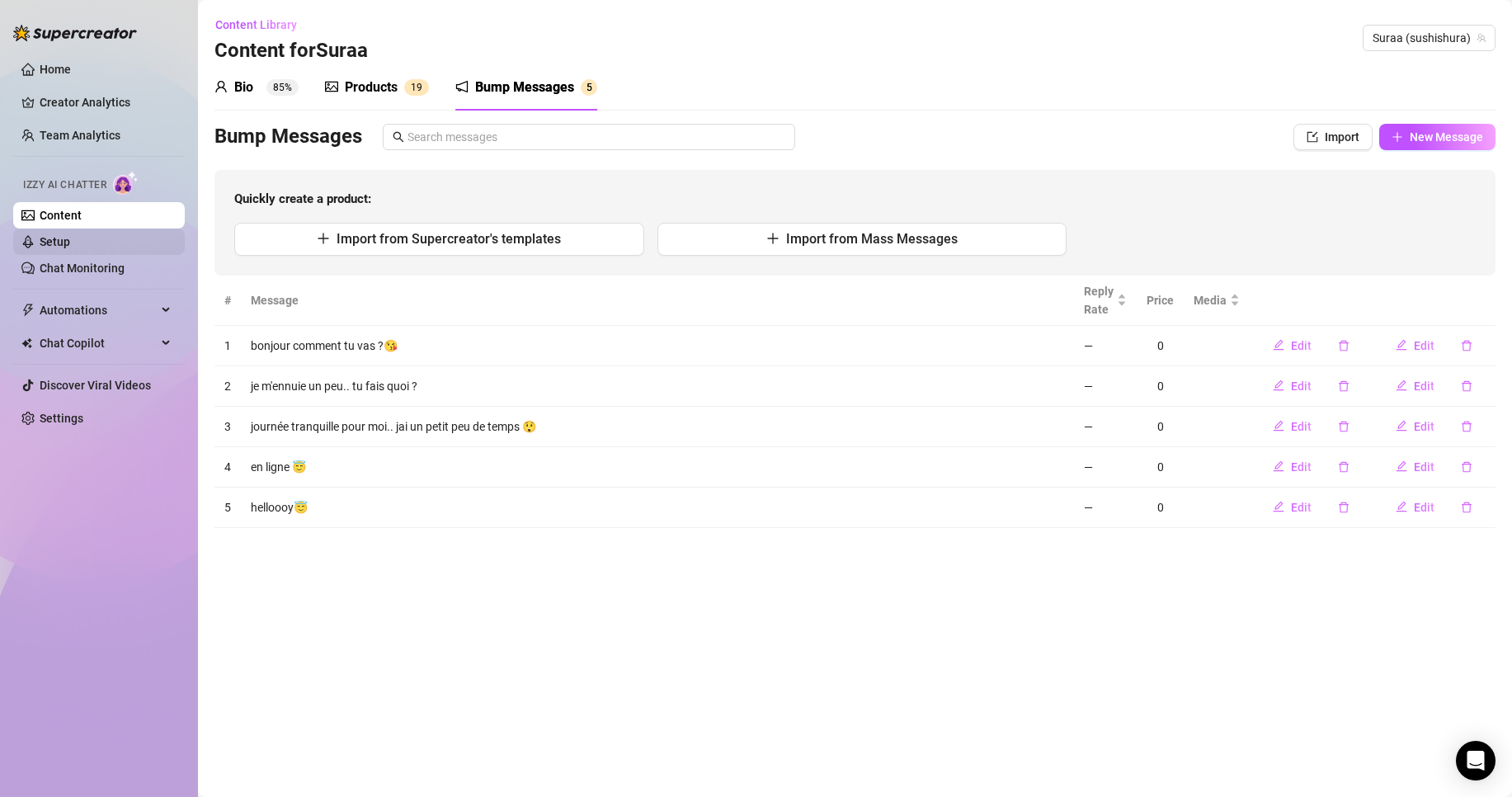
click at [70, 246] on link "Setup" at bounding box center [54, 241] width 30 height 13
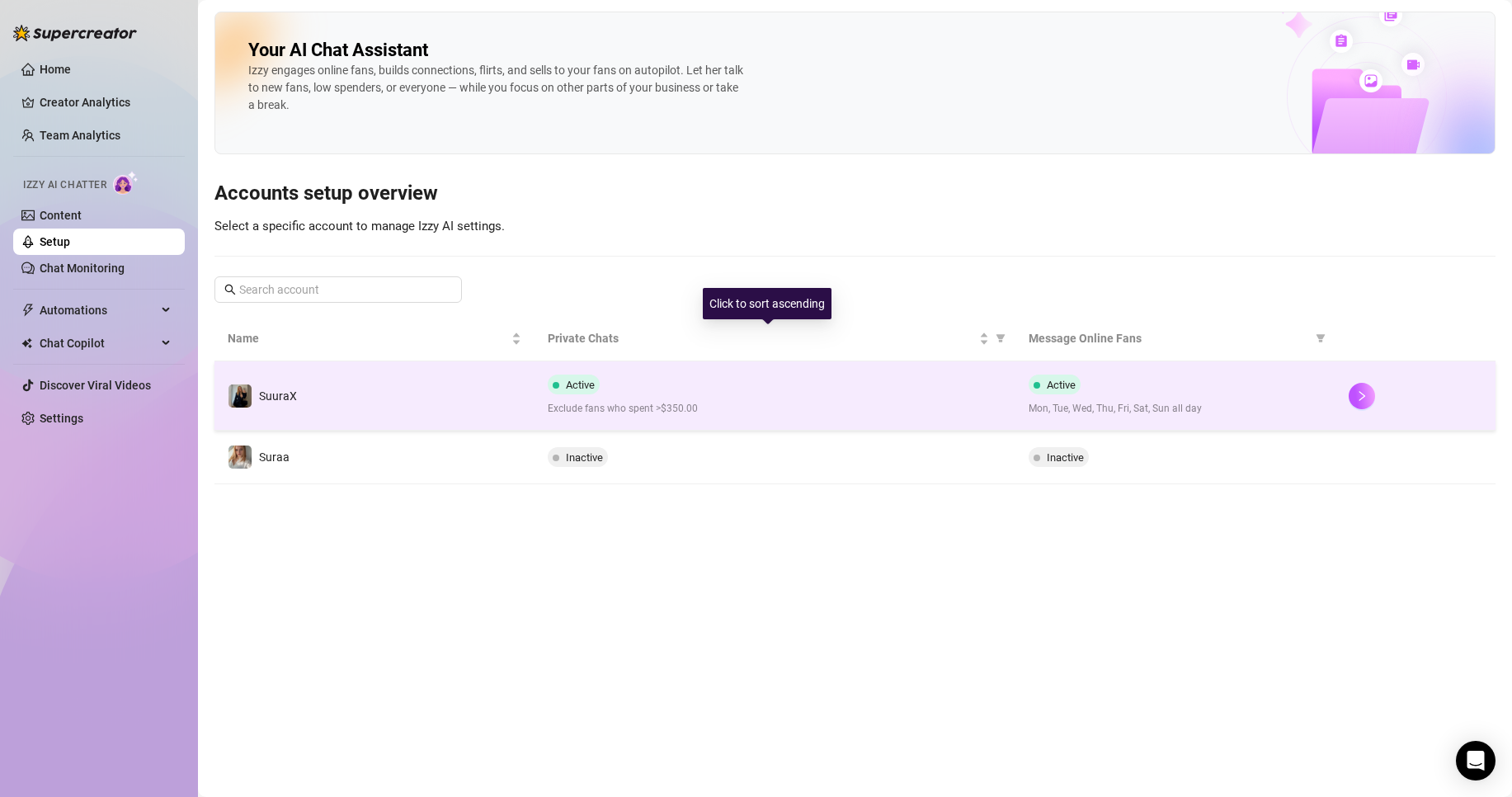
click at [645, 370] on td "Active Exclude fans who spent >$350.00" at bounding box center [775, 396] width 480 height 70
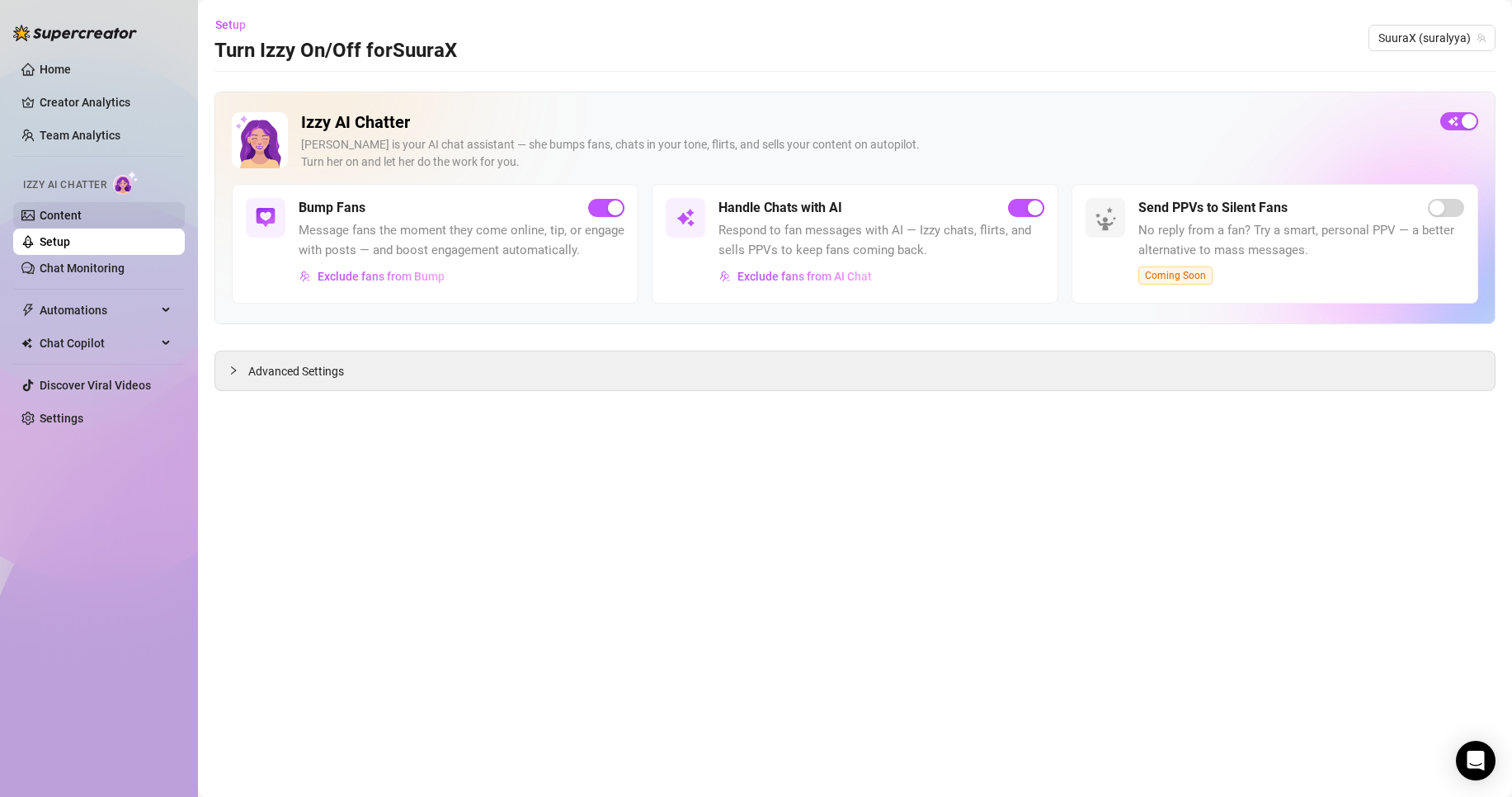
click at [82, 211] on link "Content" at bounding box center [60, 215] width 42 height 13
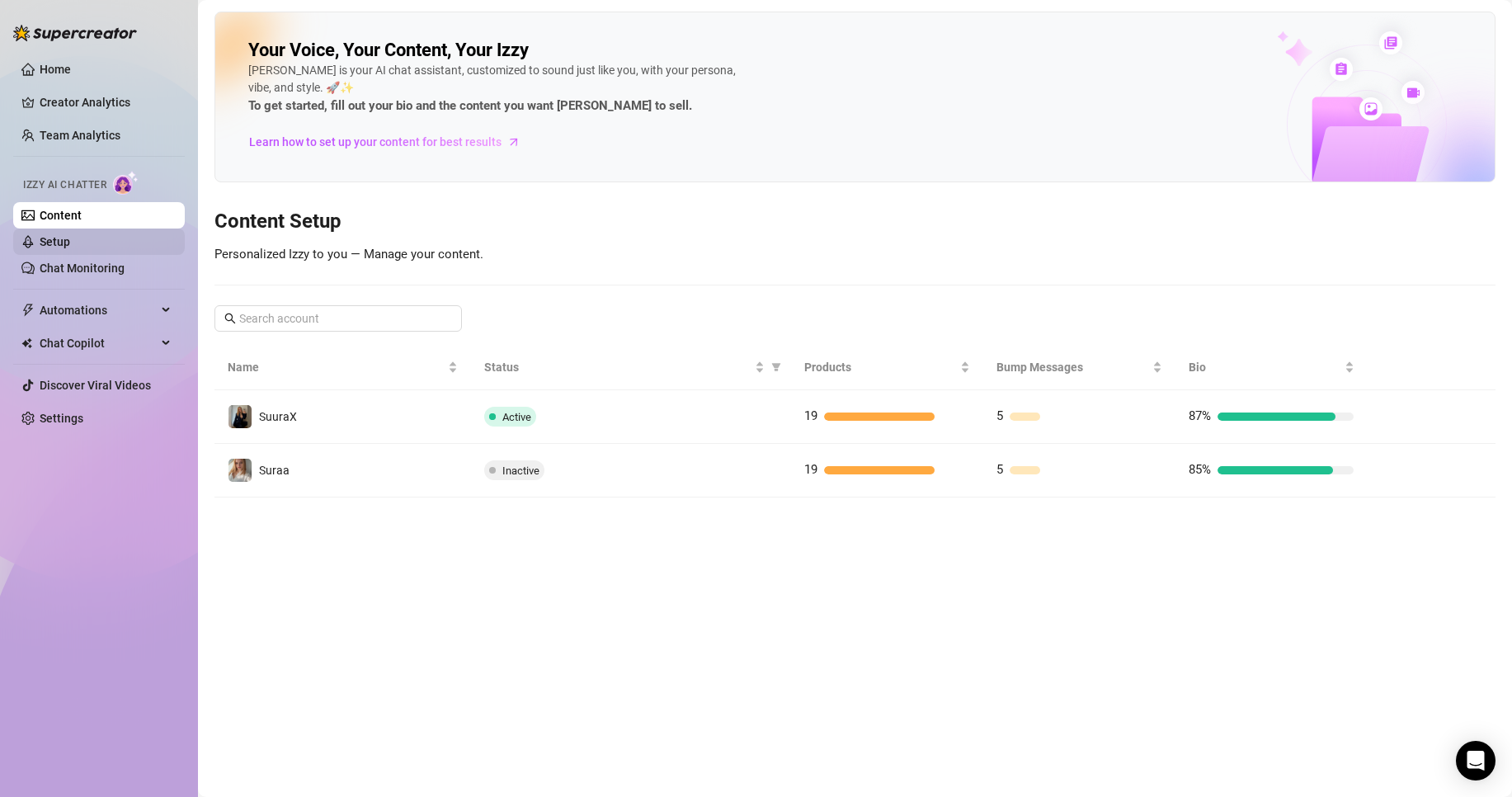
click at [70, 238] on link "Setup" at bounding box center [54, 241] width 30 height 13
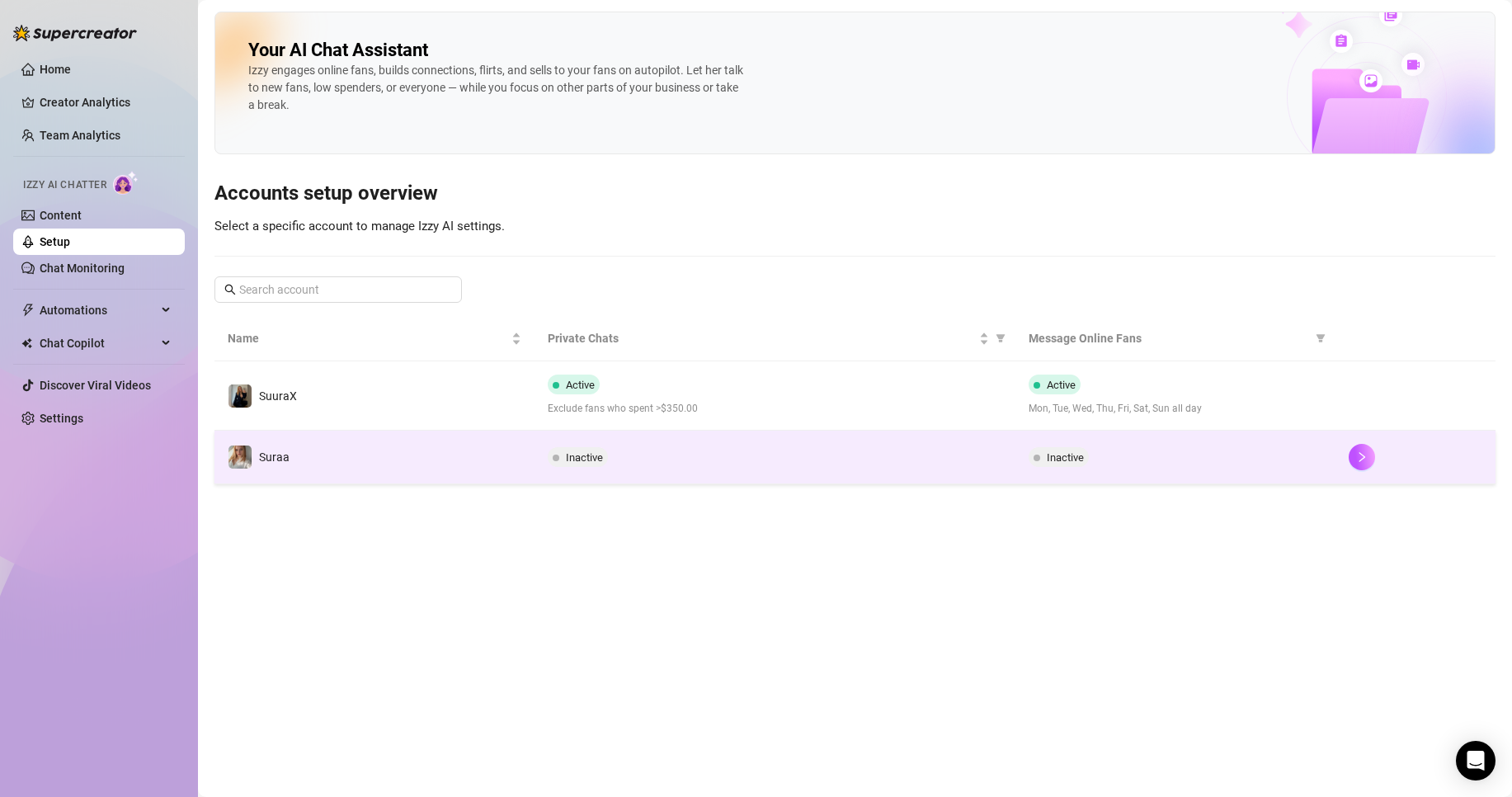
click at [592, 472] on td "Inactive" at bounding box center [775, 457] width 480 height 53
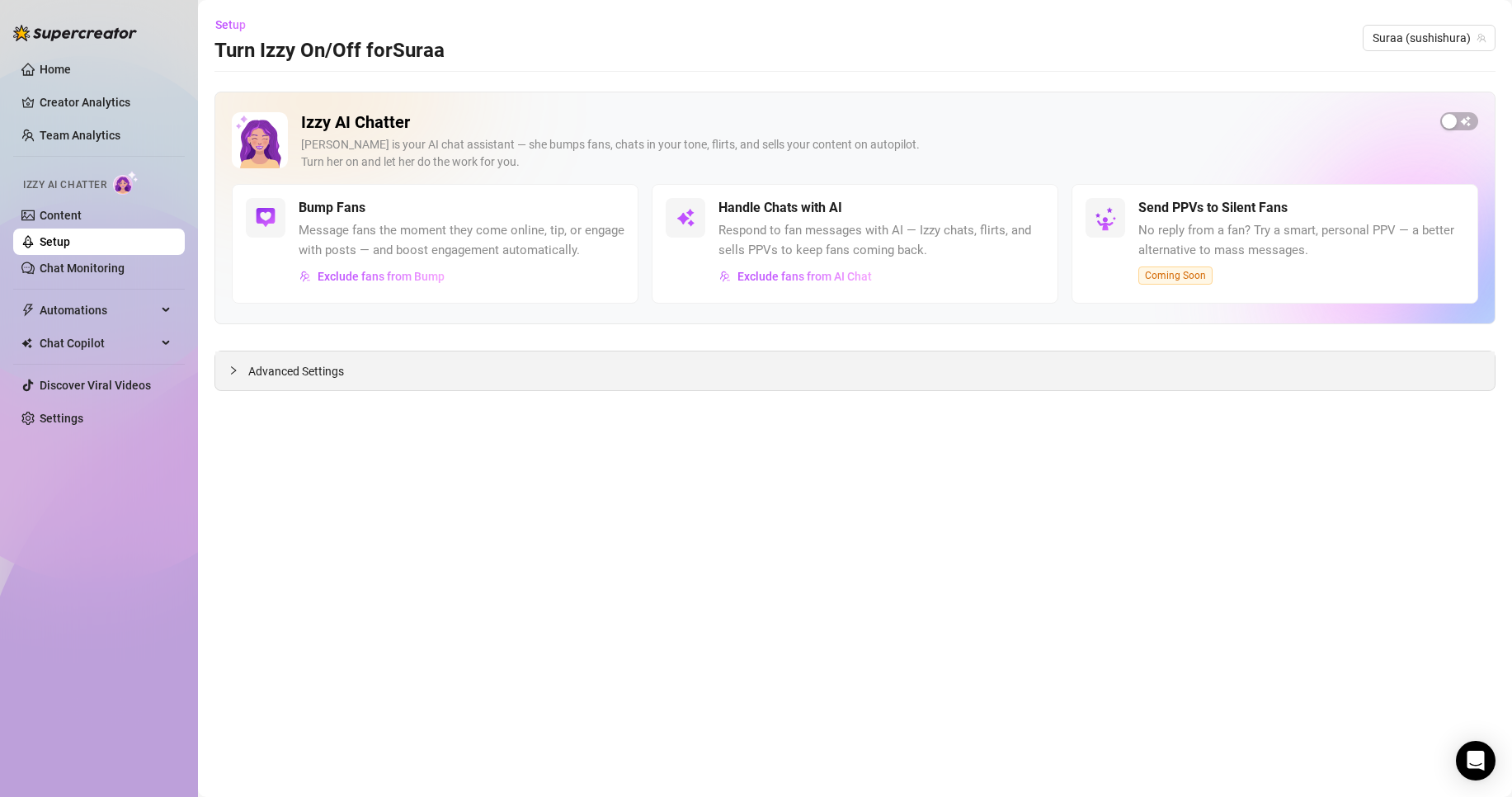
click at [319, 375] on span "Advanced Settings" at bounding box center [296, 371] width 96 height 18
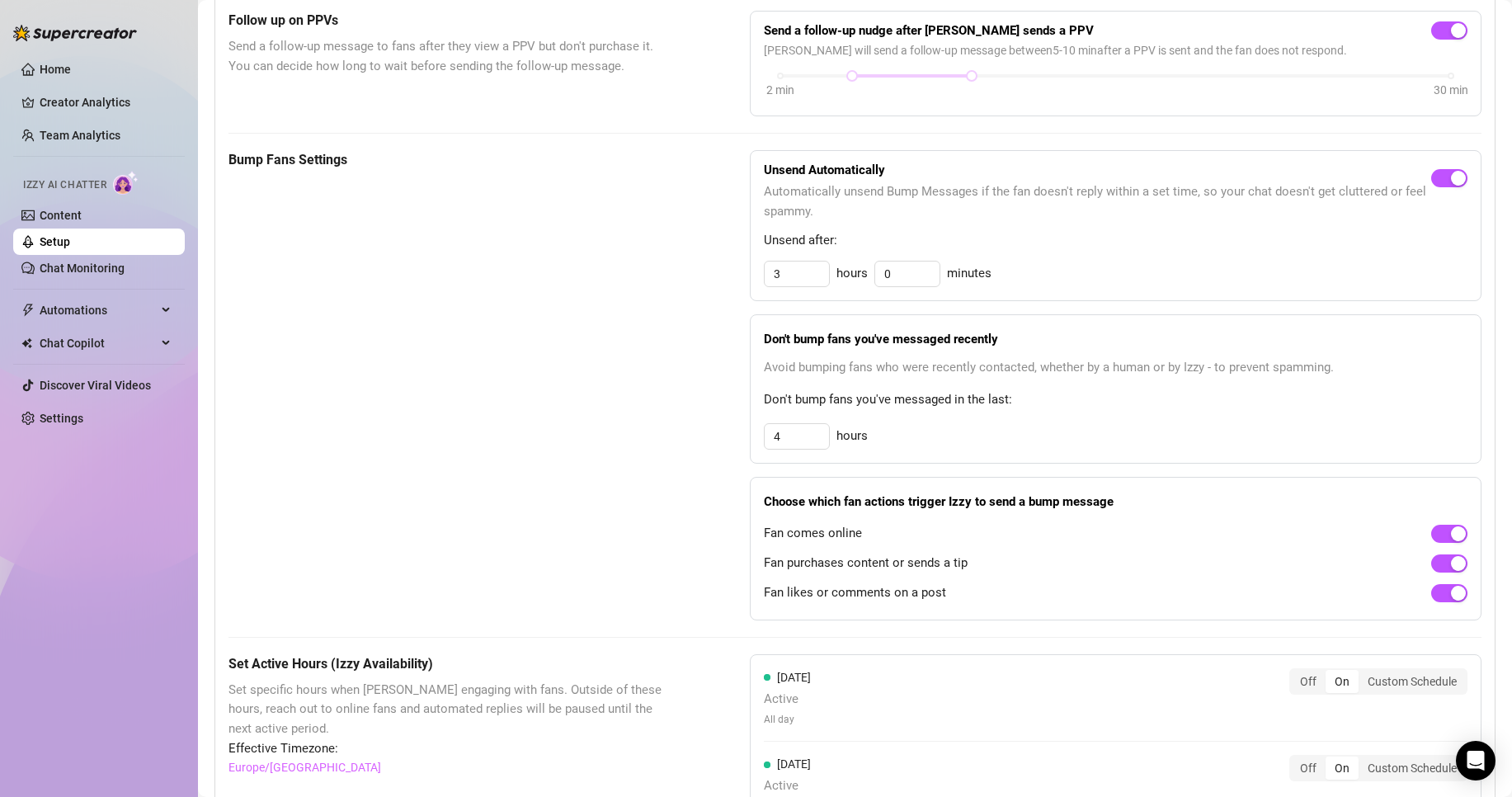
scroll to position [629, 0]
drag, startPoint x: 796, startPoint y: 462, endPoint x: 618, endPoint y: 463, distance: 178.0
click at [618, 463] on div "Bump Fans Settings Unsend Automatically Automatically unsend Bump Messages if t…" at bounding box center [855, 385] width 1253 height 471
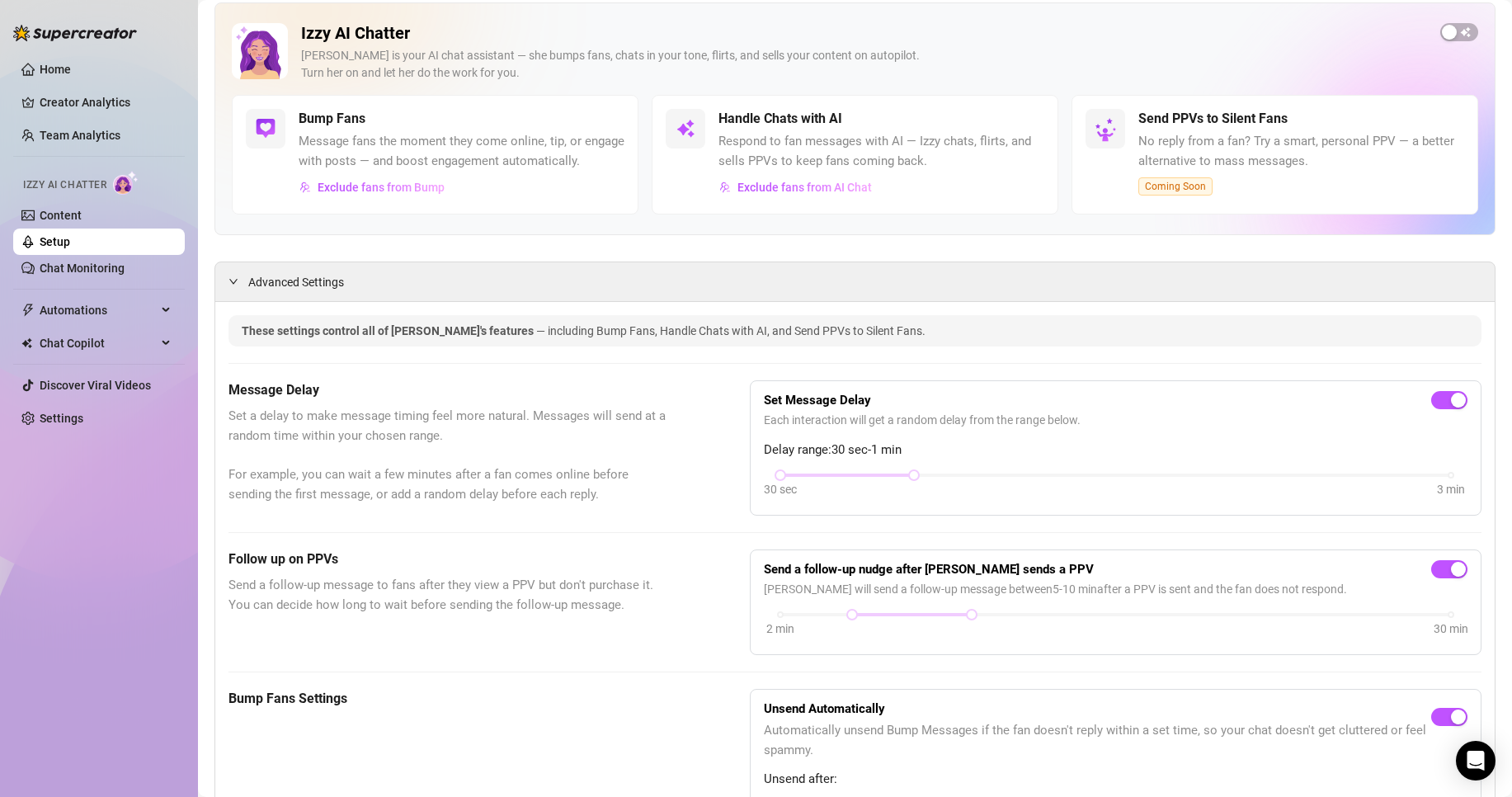
scroll to position [89, 0]
type input "48"
drag, startPoint x: 907, startPoint y: 496, endPoint x: 964, endPoint y: 497, distance: 57.0
click at [964, 478] on div "30 sec 3 min" at bounding box center [1115, 474] width 670 height 7
click at [975, 499] on div "30 sec 3 min" at bounding box center [1116, 486] width 704 height 31
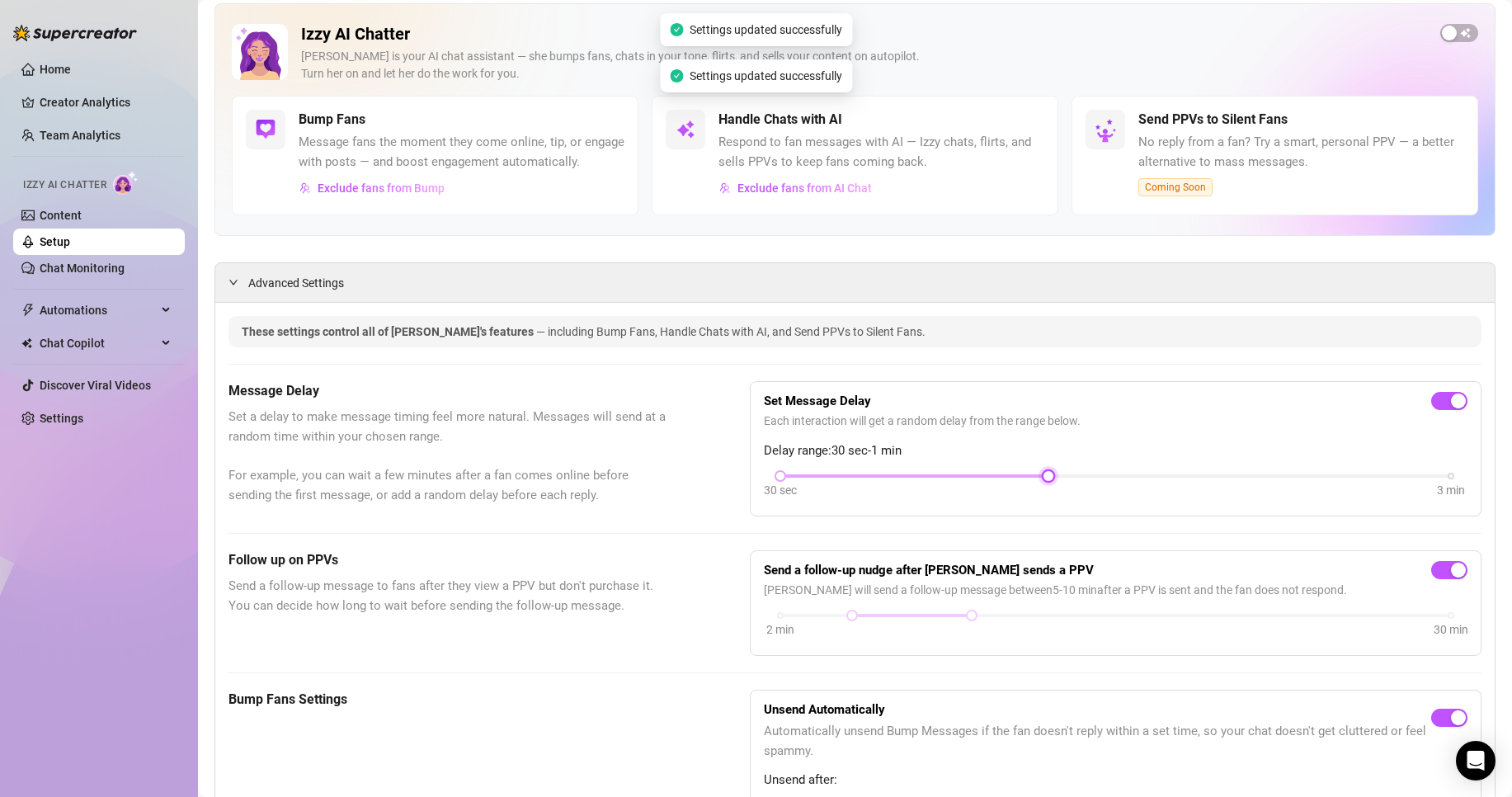
click at [975, 478] on div "30 sec 3 min" at bounding box center [1115, 474] width 670 height 7
click at [975, 480] on div at bounding box center [915, 476] width 268 height 9
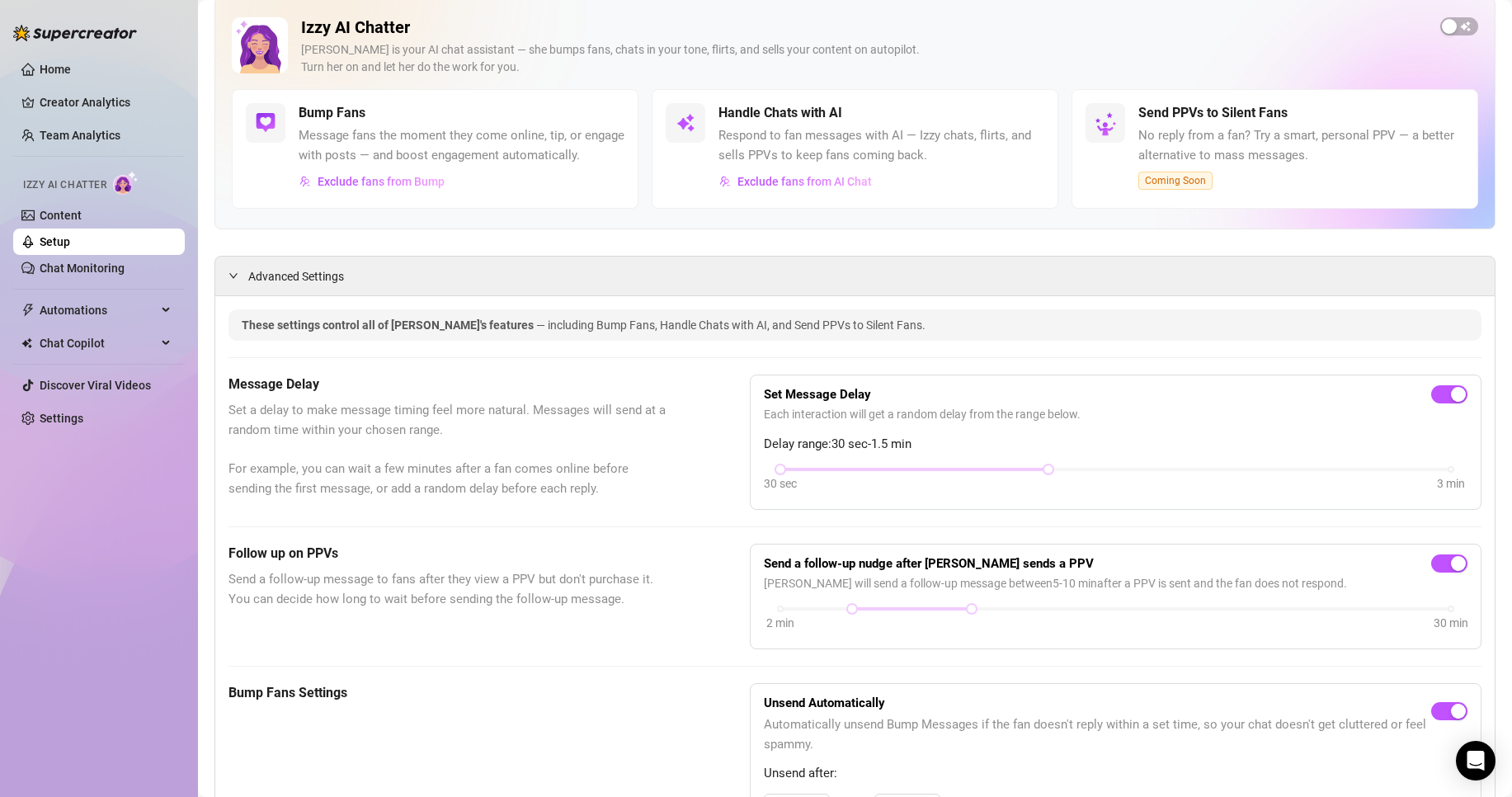
scroll to position [0, 0]
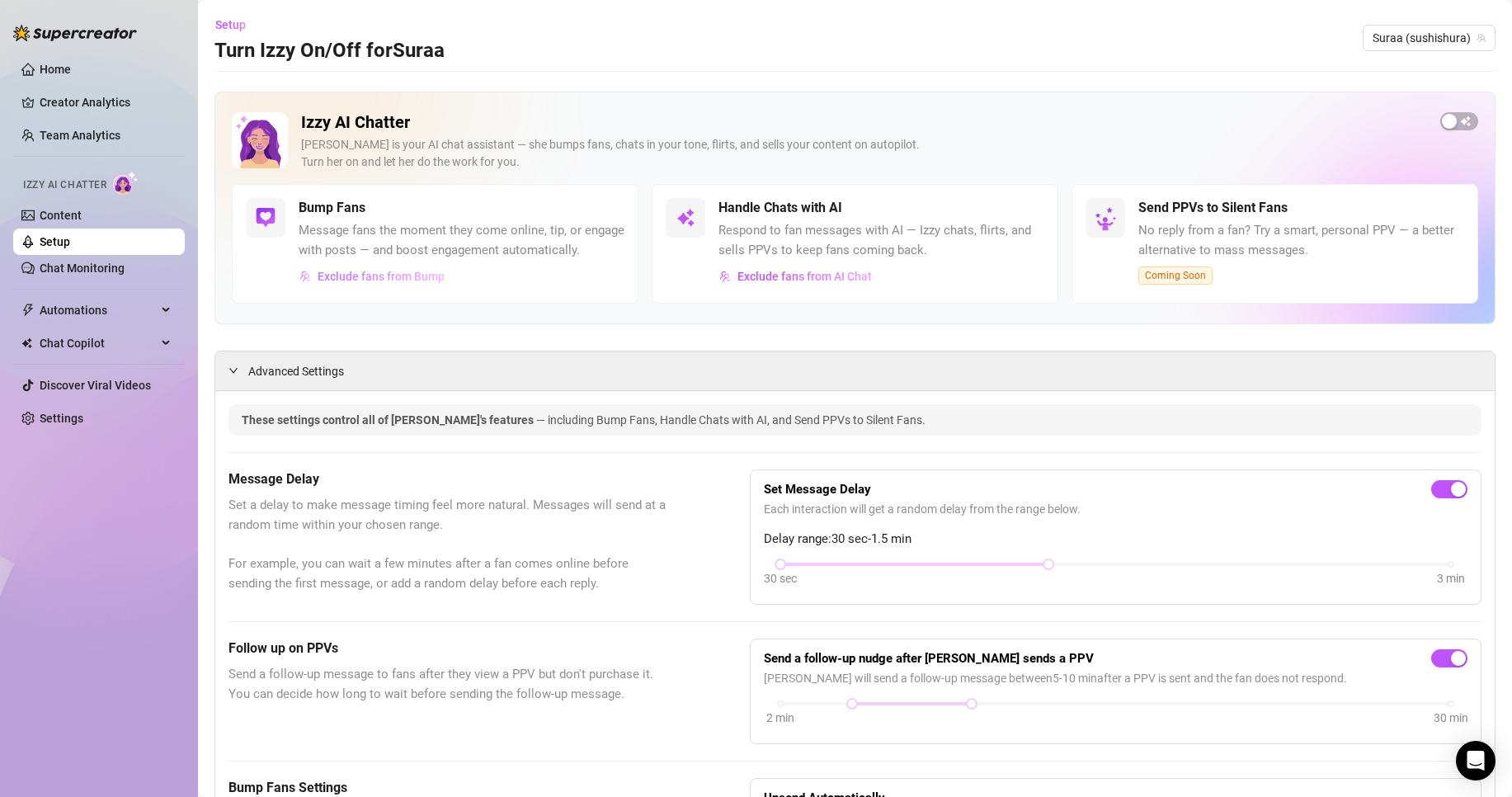
click at [399, 283] on span "Exclude fans from Bump" at bounding box center [381, 276] width 127 height 13
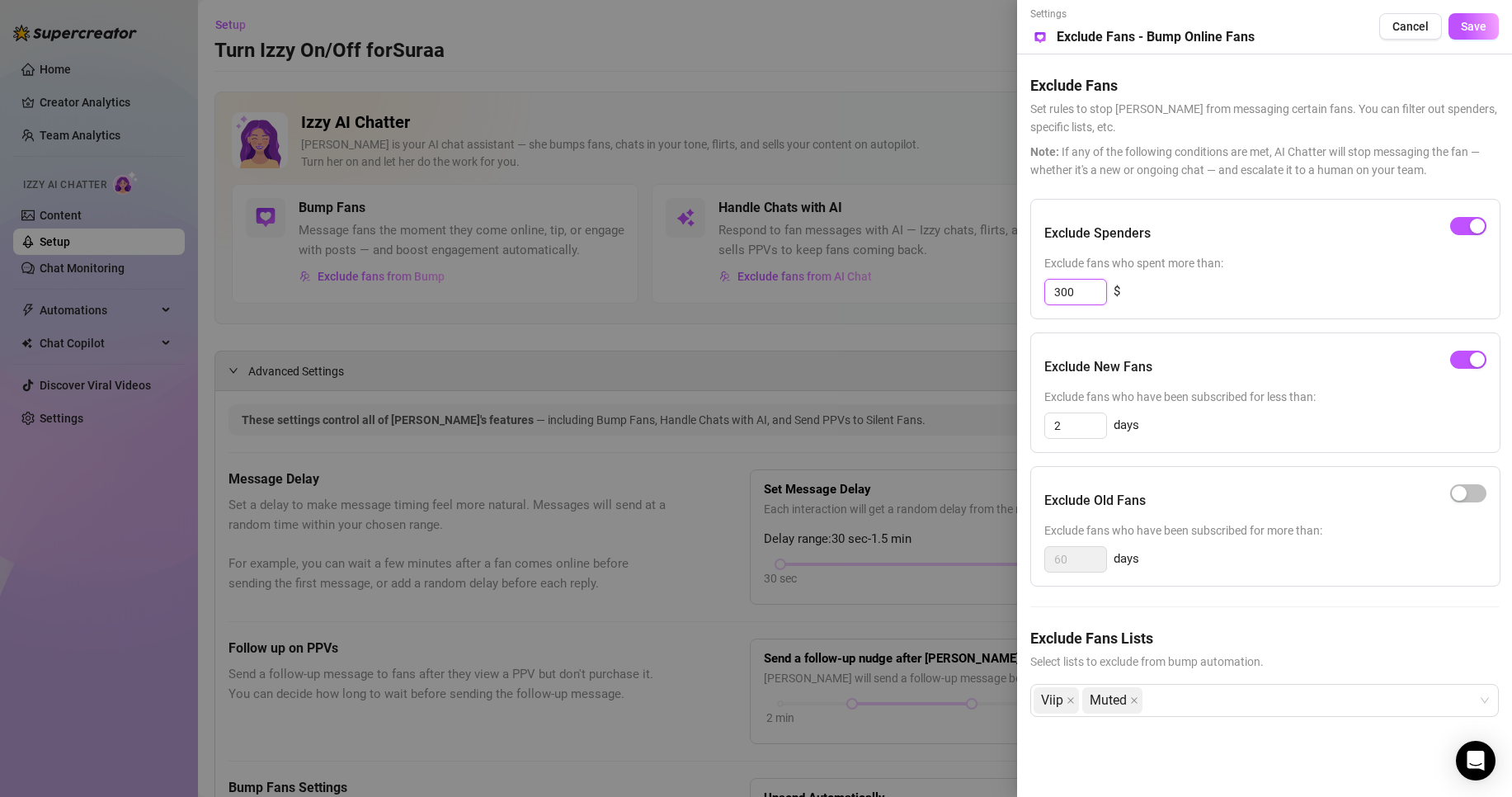
drag, startPoint x: 1089, startPoint y: 288, endPoint x: 875, endPoint y: 328, distance: 217.7
click at [921, 323] on div "Settings Preview Exclude Fans - Bump Online Fans Cancel Save Exclude Fans Set r…" at bounding box center [756, 398] width 1512 height 797
type input "2"
type input "150"
click at [1472, 358] on div "button" at bounding box center [1478, 359] width 15 height 15
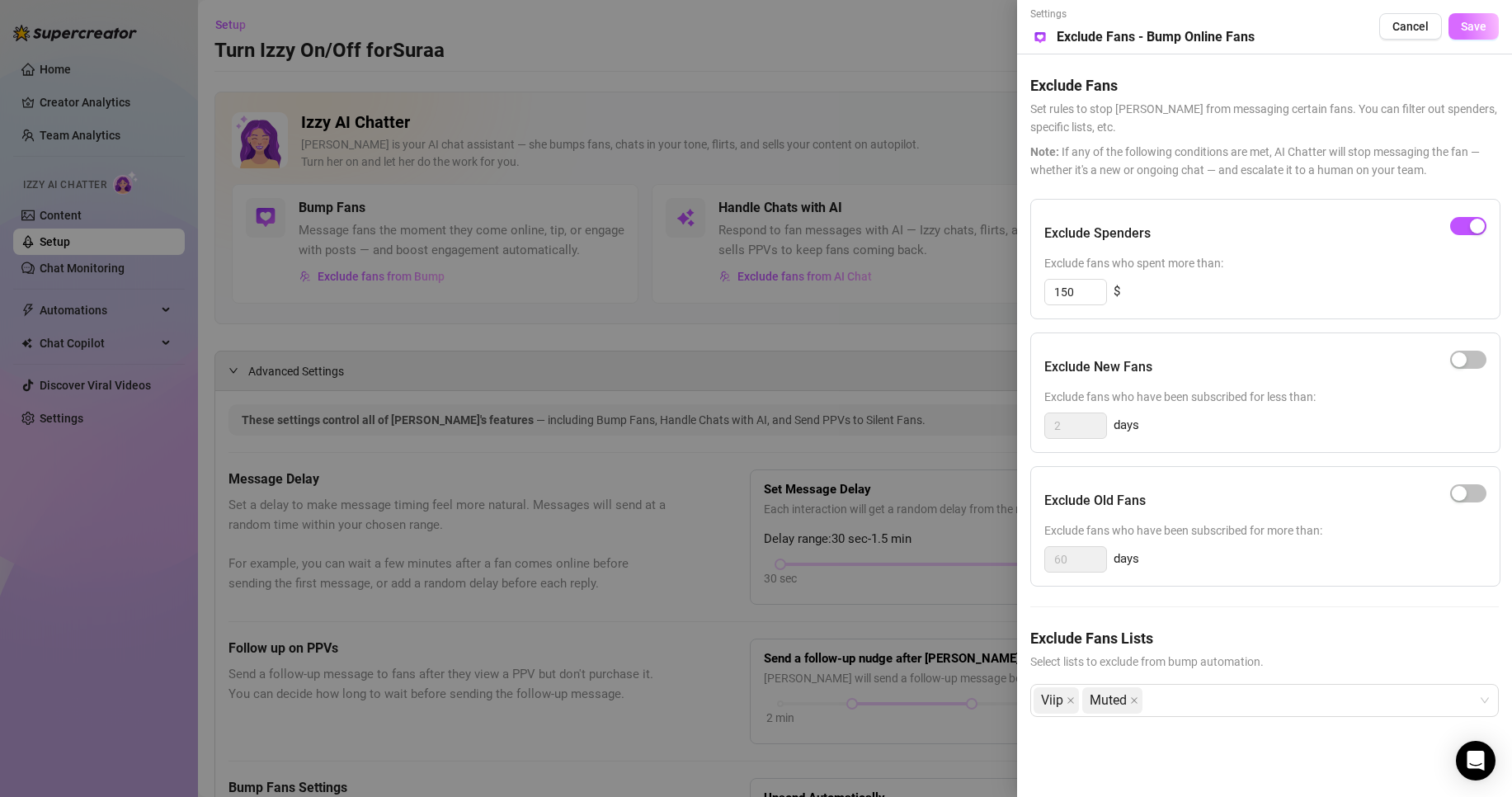
click at [1466, 20] on span "Save" at bounding box center [1474, 26] width 26 height 13
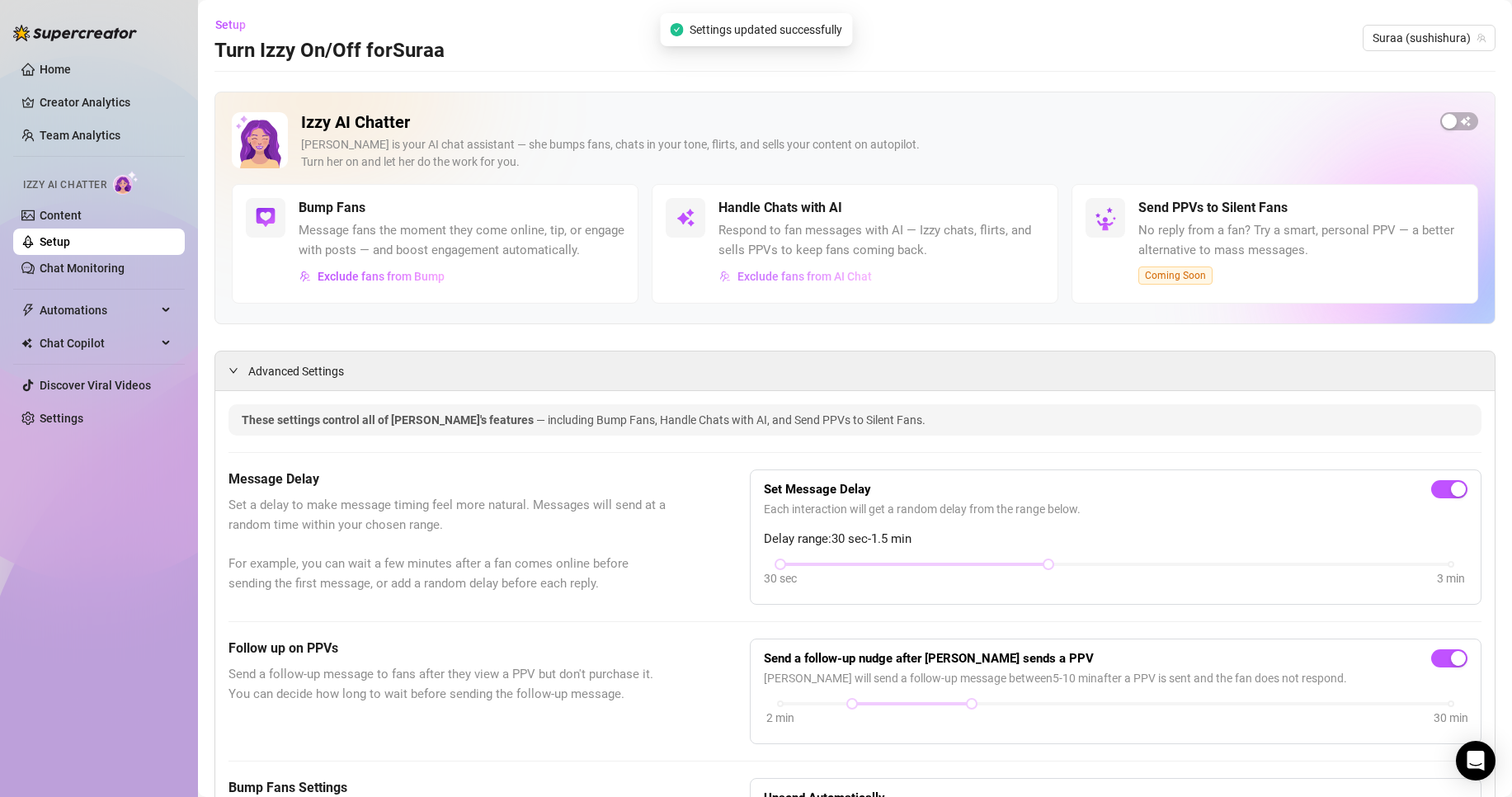
click at [806, 270] on span "Exclude fans from AI Chat" at bounding box center [805, 276] width 134 height 13
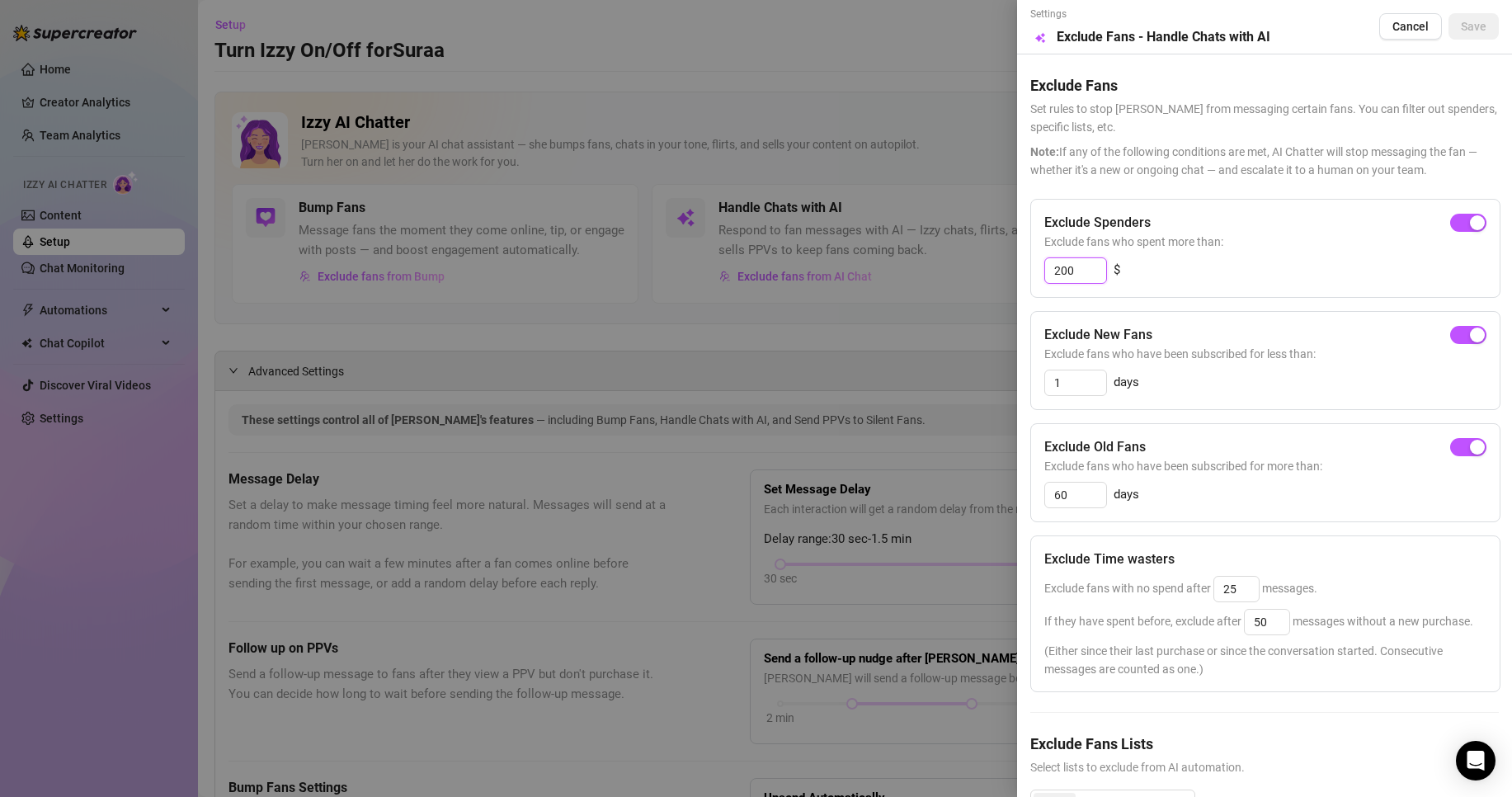
drag, startPoint x: 1074, startPoint y: 278, endPoint x: 958, endPoint y: 280, distance: 116.0
click at [959, 280] on div "Settings Preview Exclude Fans - Handle Chats with AI Cancel Save Exclude Fans S…" at bounding box center [756, 398] width 1512 height 797
type input "100"
click at [1451, 343] on span "button" at bounding box center [1469, 335] width 36 height 18
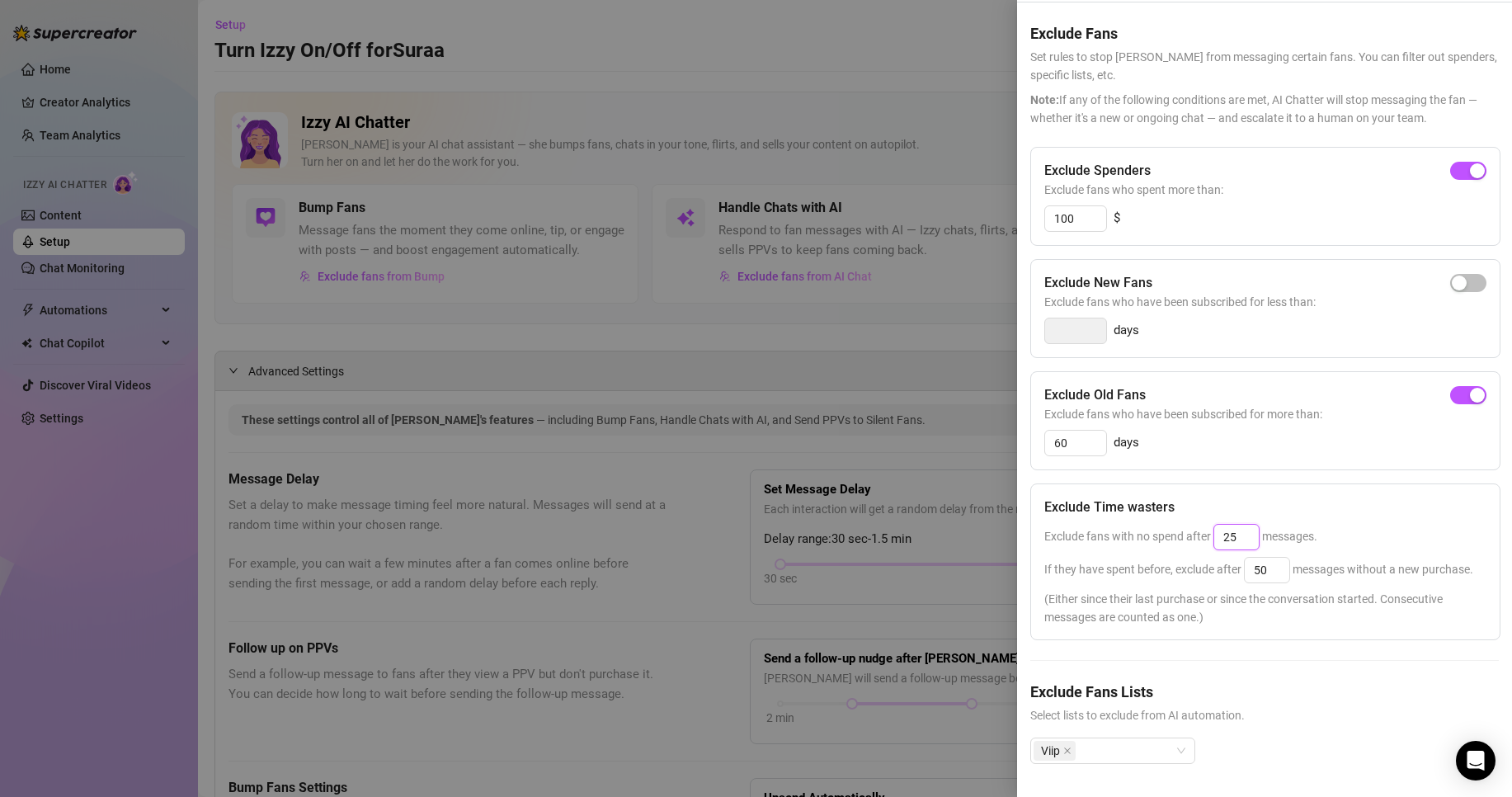
click at [1246, 525] on input "25" at bounding box center [1237, 537] width 45 height 25
click at [1471, 388] on div "button" at bounding box center [1478, 395] width 15 height 15
click at [1116, 741] on div "Viip" at bounding box center [1104, 751] width 141 height 23
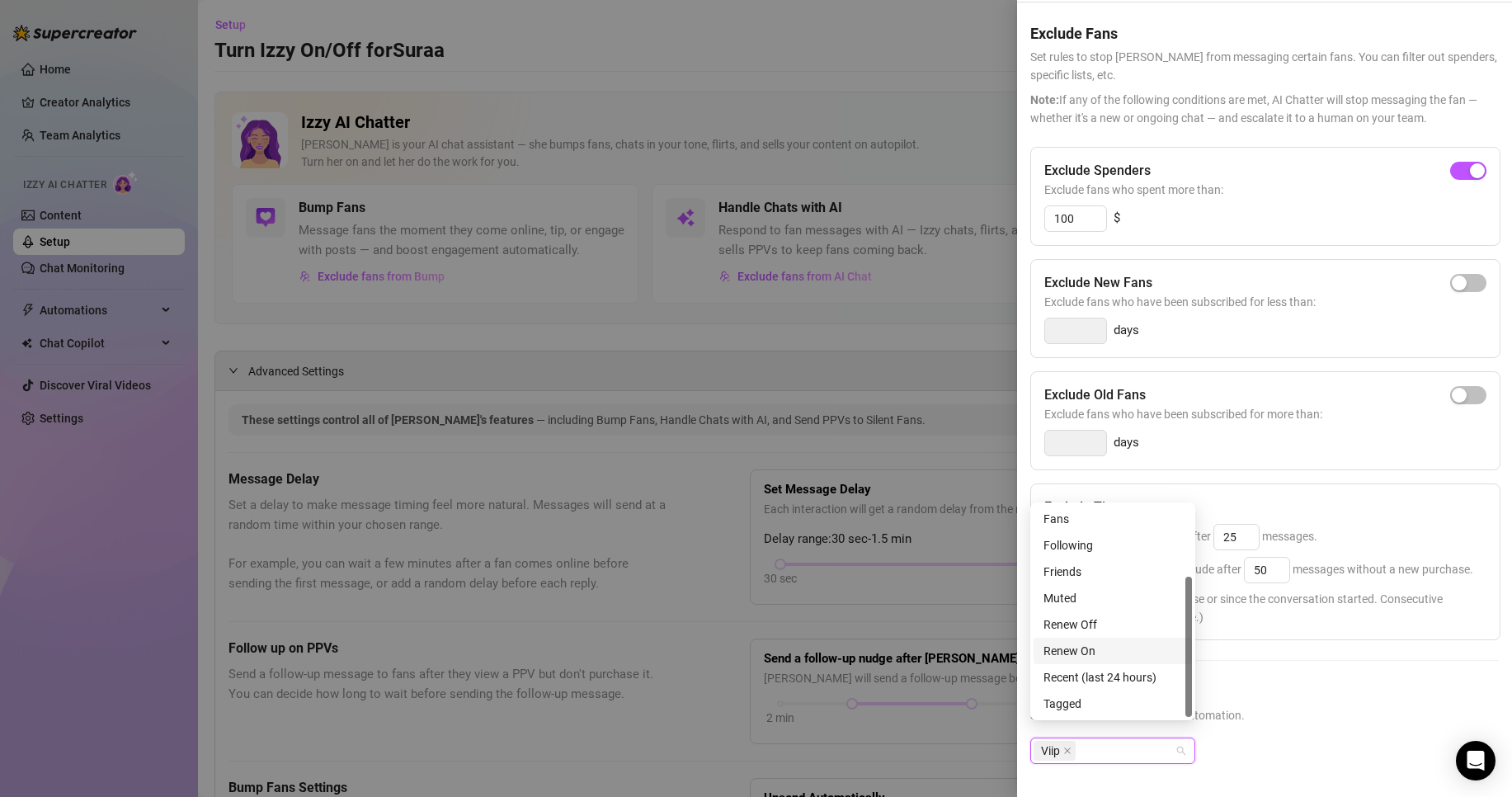
scroll to position [0, 0]
click at [1342, 689] on div "Exclude Fans Lists Select lists to exclude from AI automation." at bounding box center [1265, 702] width 469 height 44
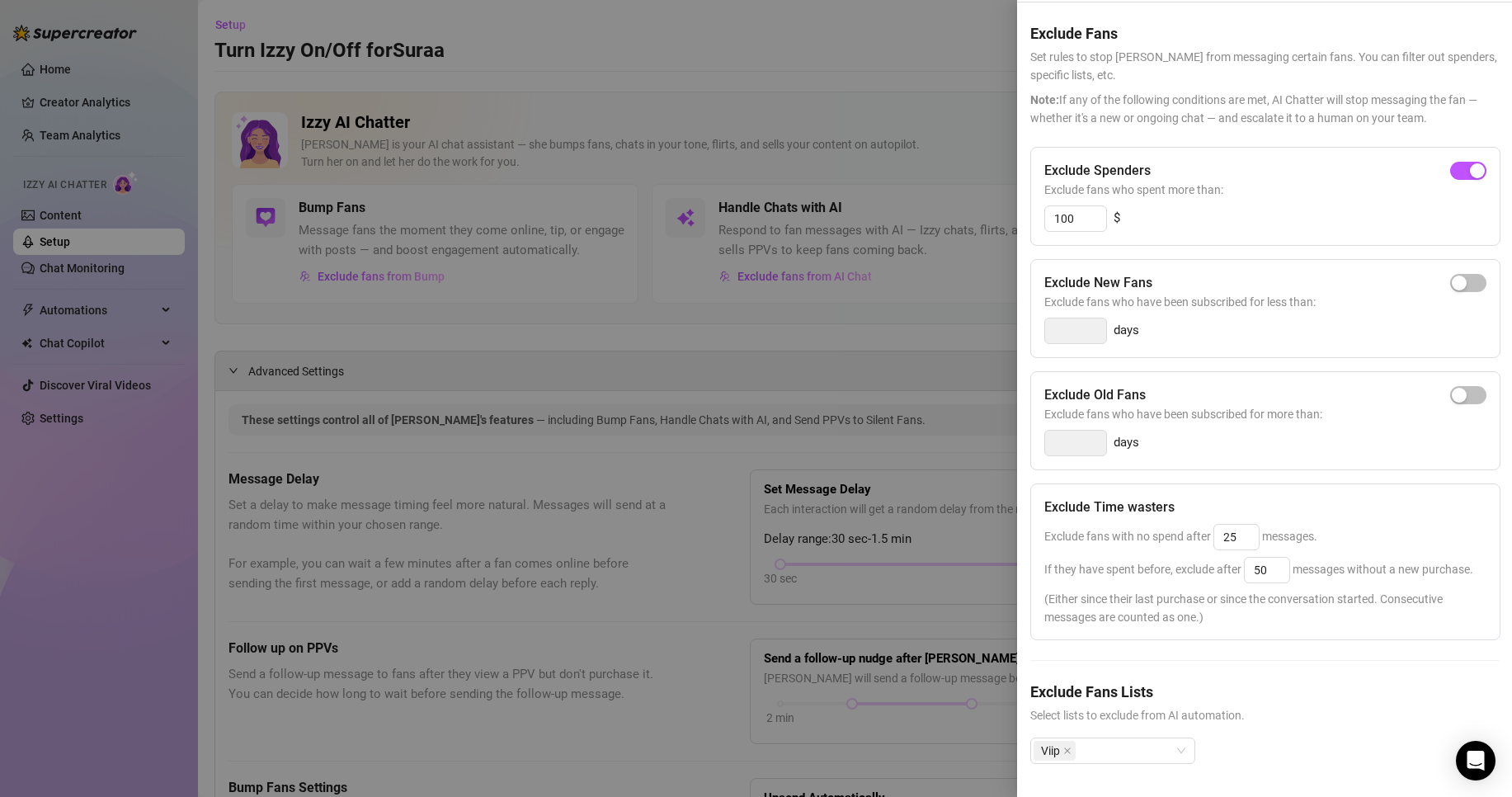
click at [1466, 147] on div "Exclude Spenders Exclude fans who spent more than: 100 $" at bounding box center [1266, 196] width 471 height 99
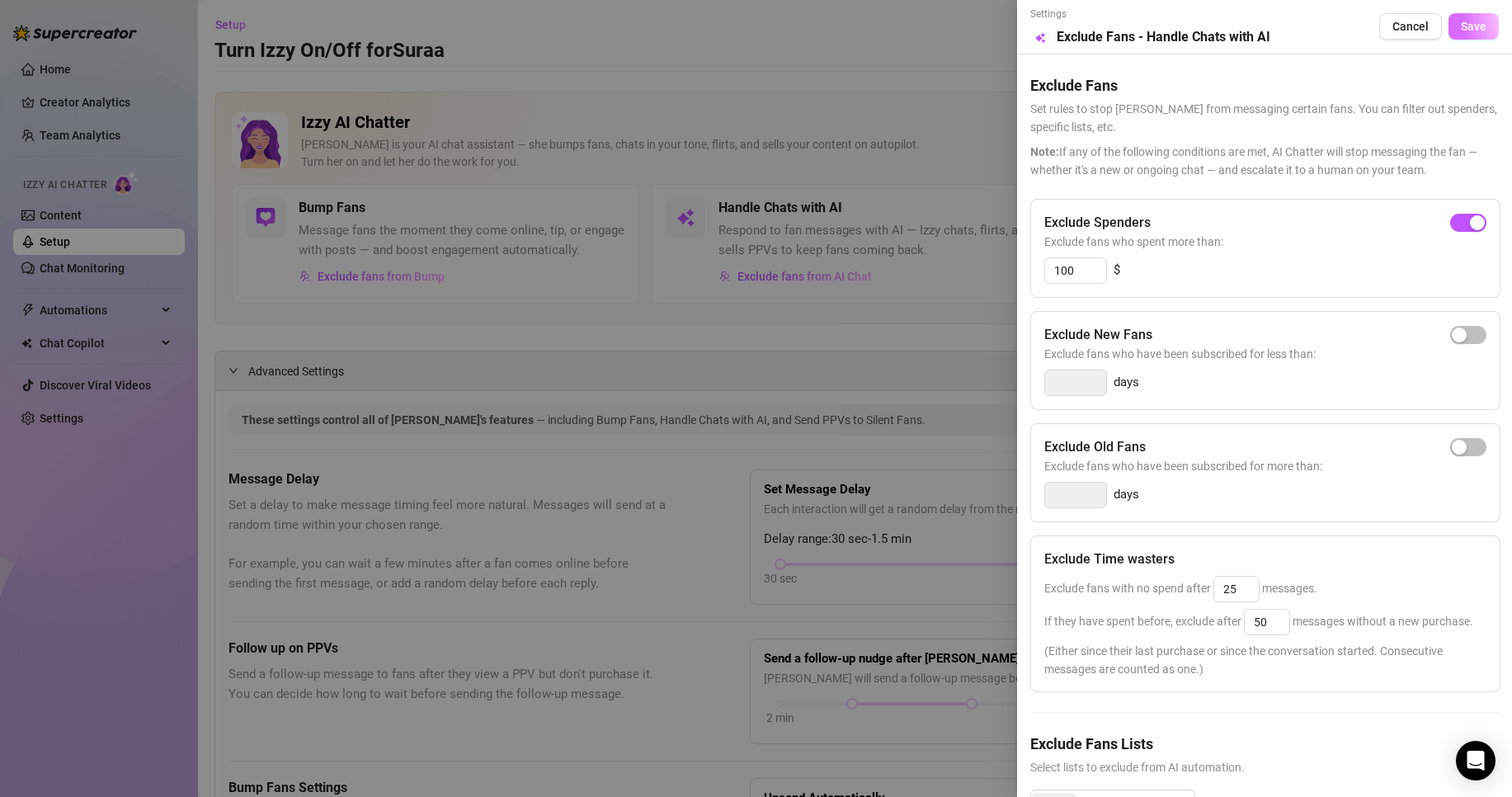
click at [1474, 29] on button "Save" at bounding box center [1474, 26] width 50 height 27
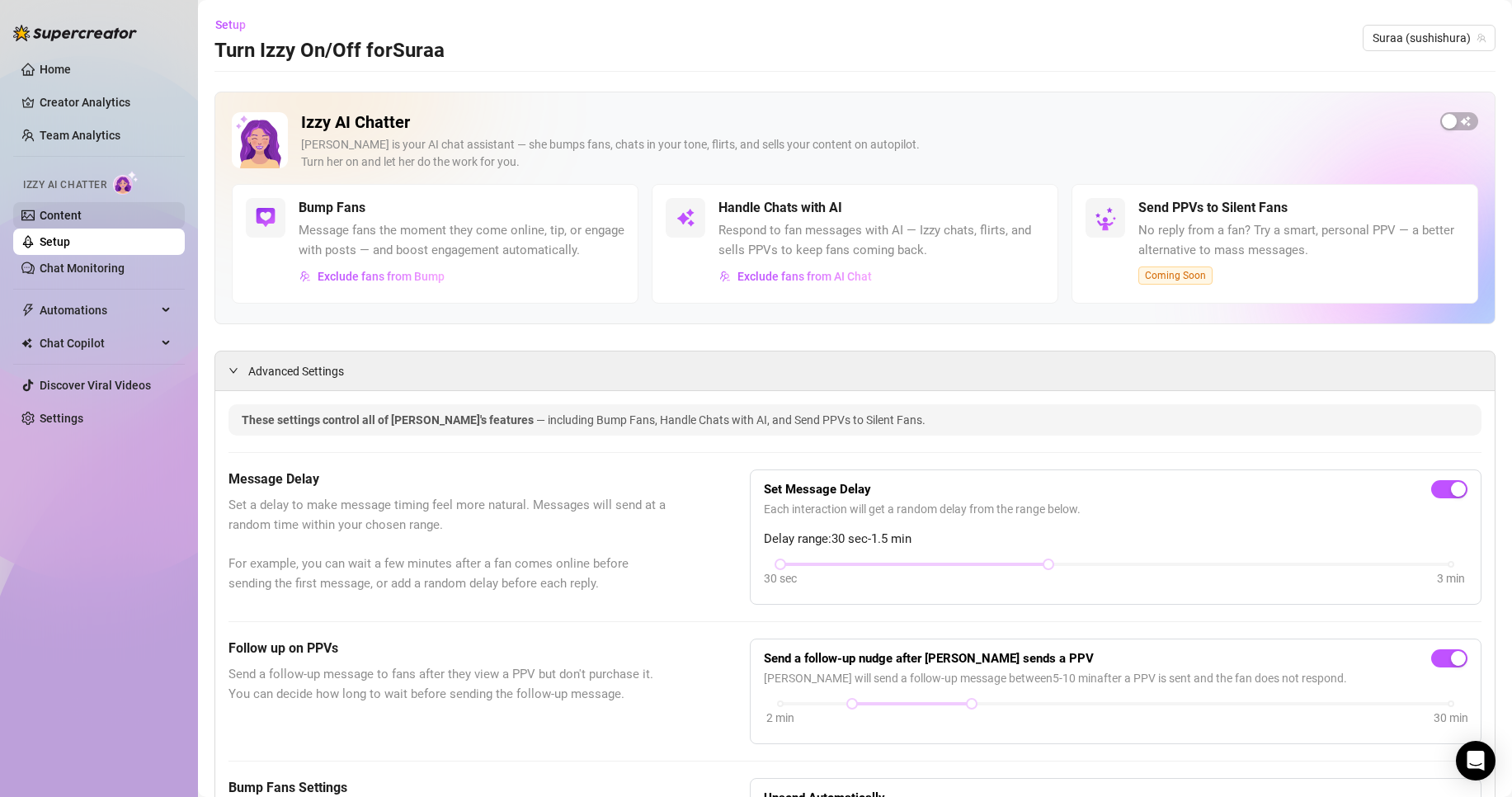
click at [72, 209] on link "Content" at bounding box center [60, 215] width 42 height 13
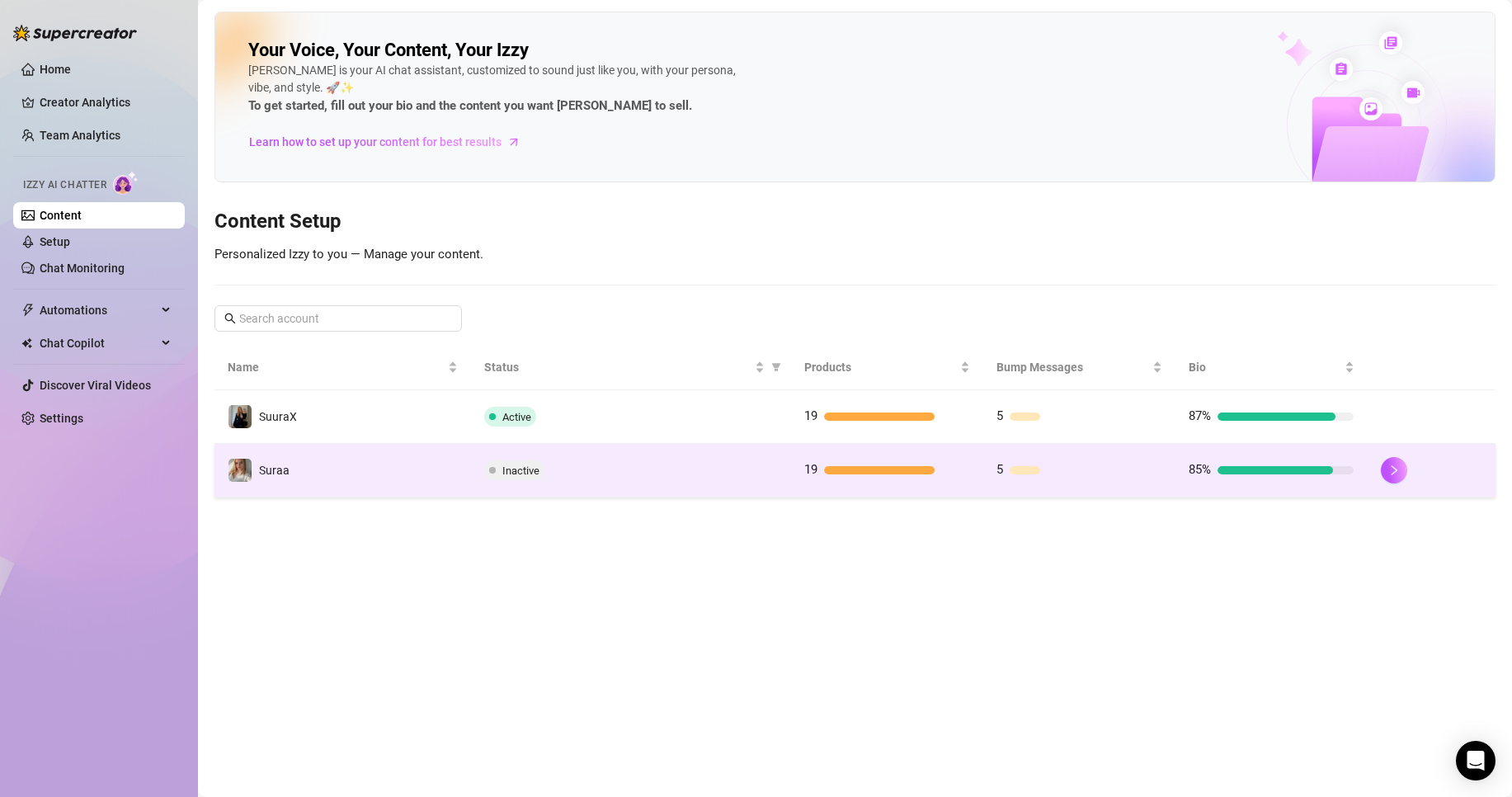
click at [604, 481] on td "Inactive" at bounding box center [631, 471] width 320 height 53
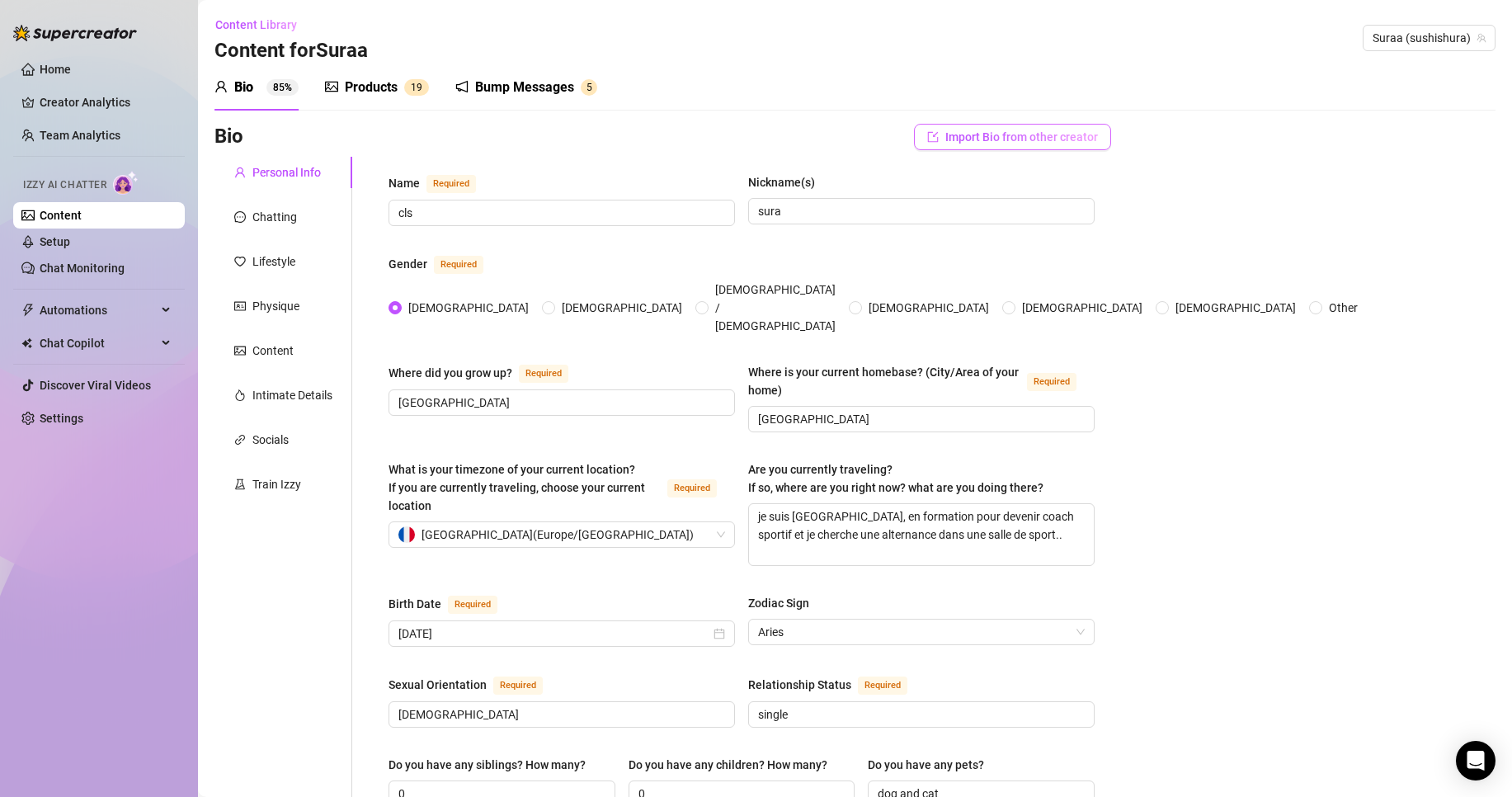
click at [994, 145] on button "Import Bio from other creator" at bounding box center [1012, 137] width 197 height 27
click at [990, 173] on input "search" at bounding box center [996, 182] width 130 height 25
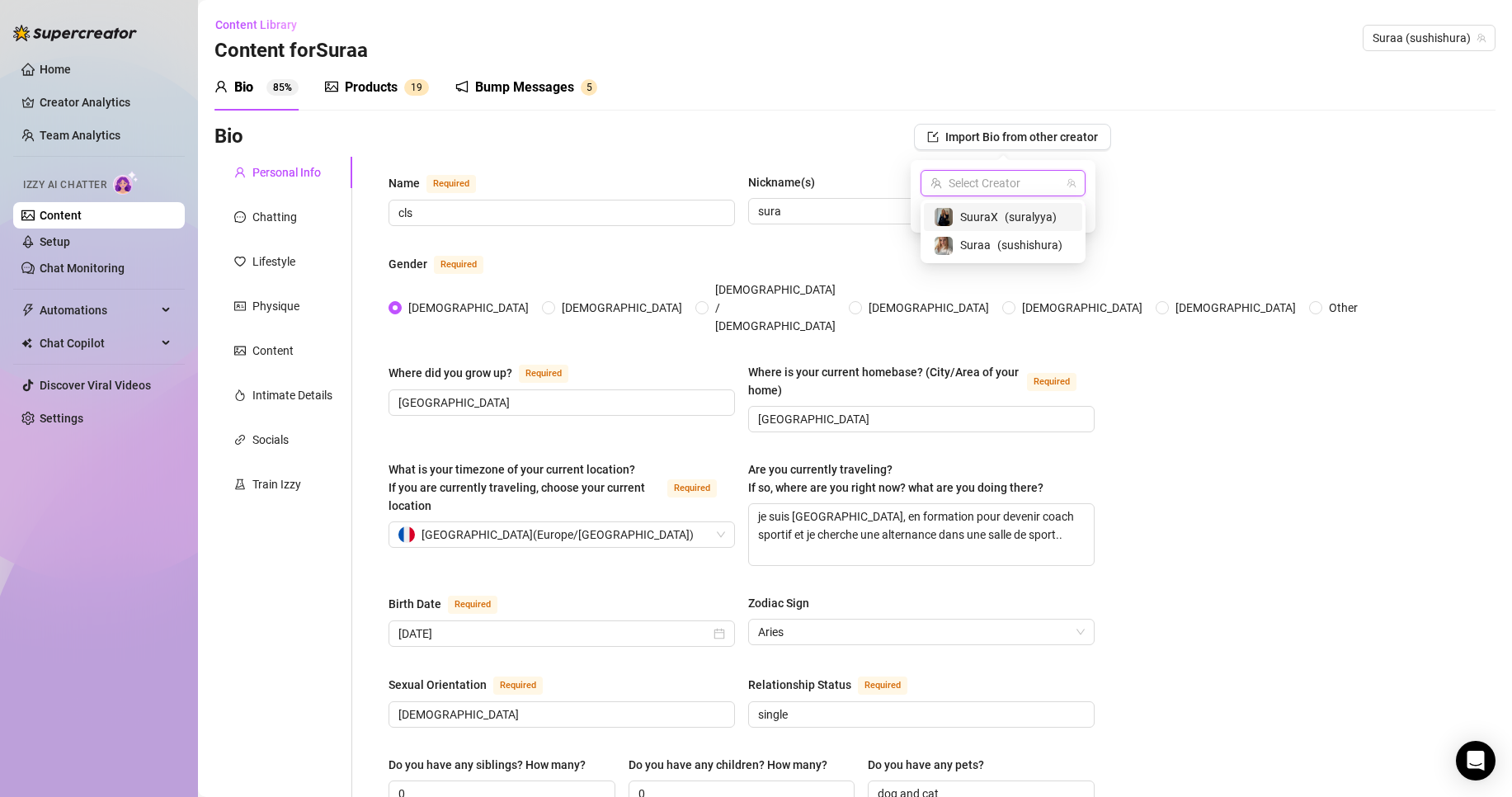
click at [1010, 223] on span "( suralyya )" at bounding box center [1031, 217] width 52 height 18
click at [1058, 211] on span "Import" at bounding box center [1063, 213] width 34 height 13
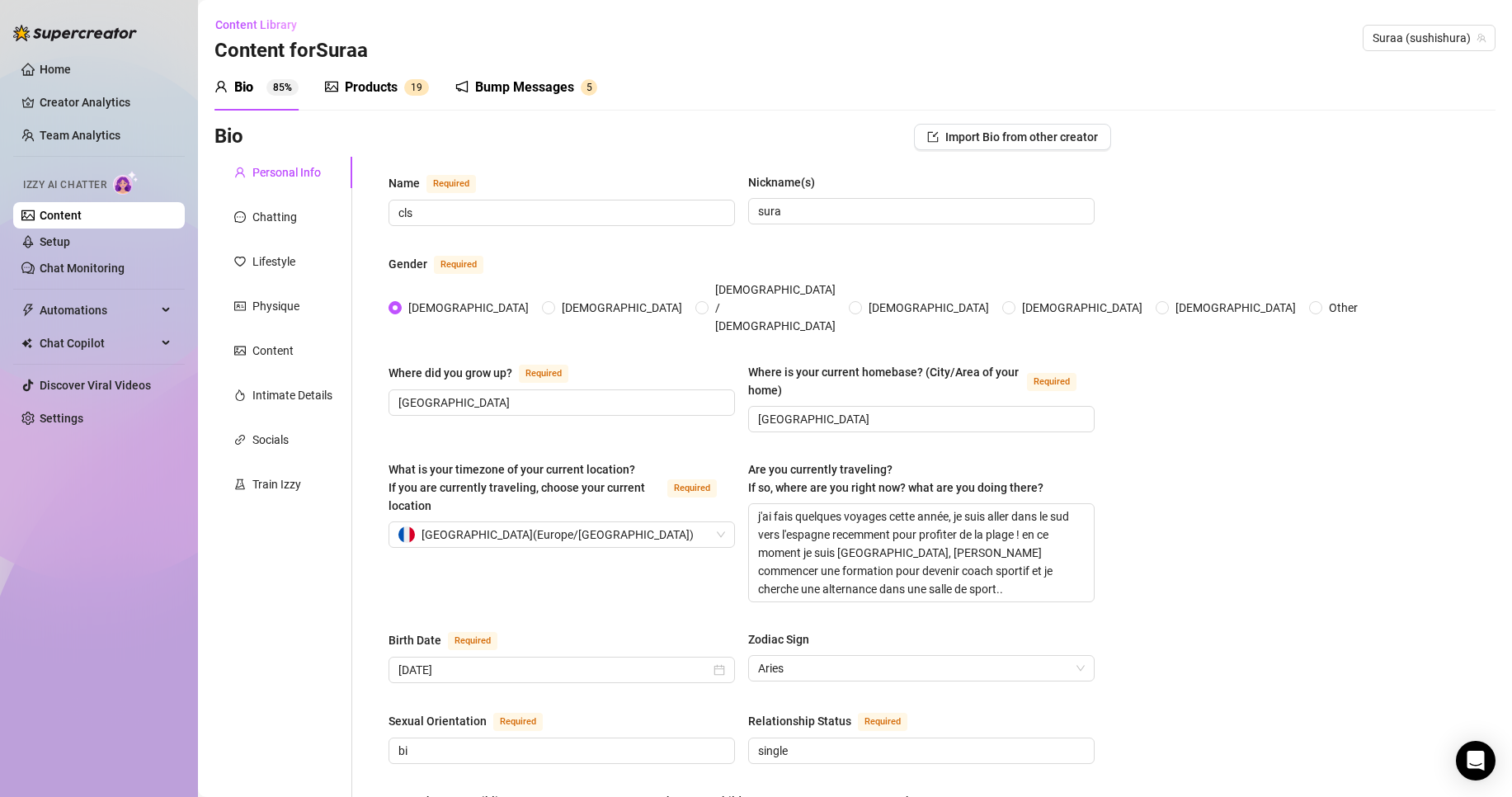
scroll to position [891, 0]
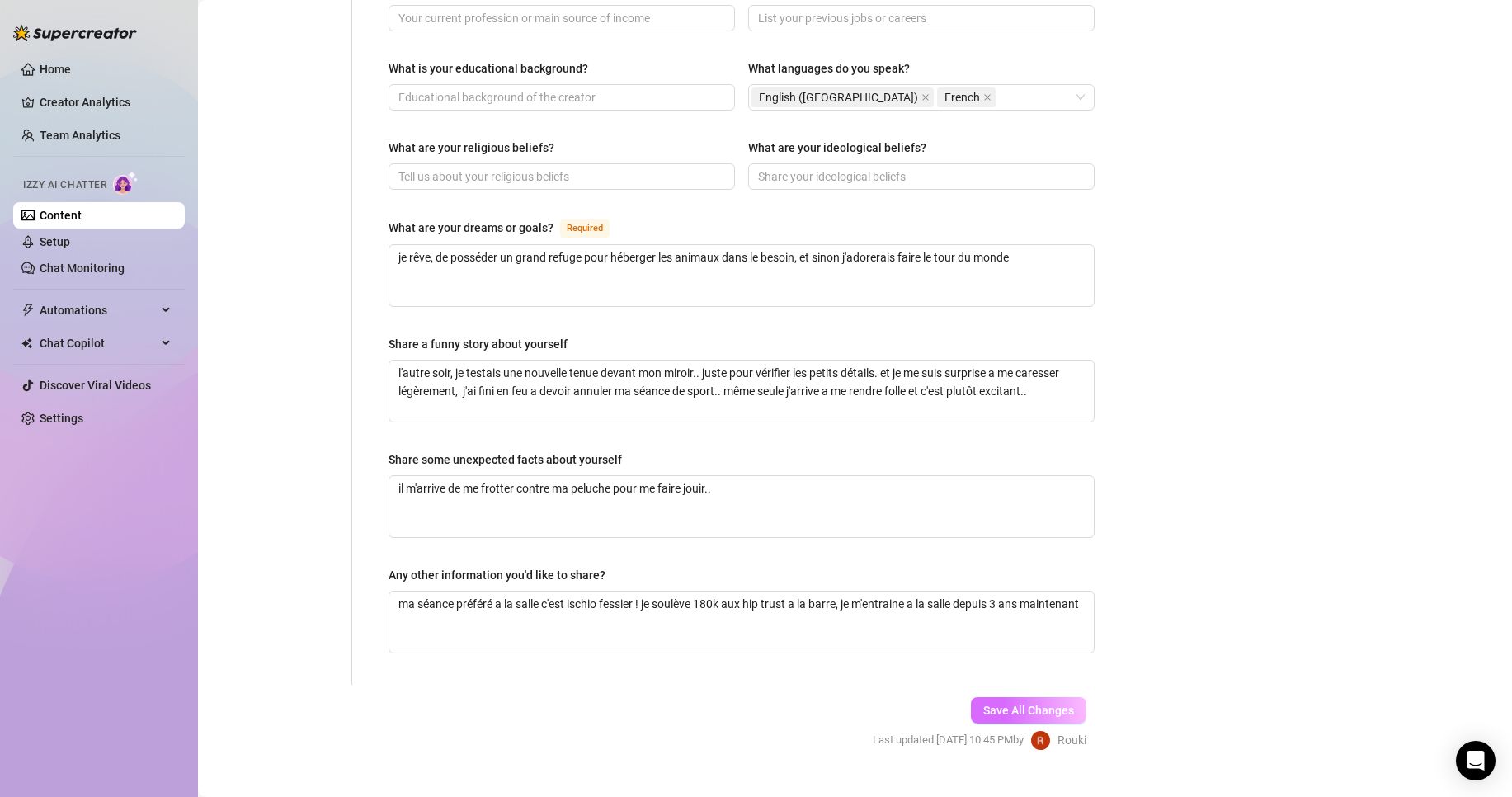
click at [1021, 704] on span "Save All Changes" at bounding box center [1028, 710] width 90 height 13
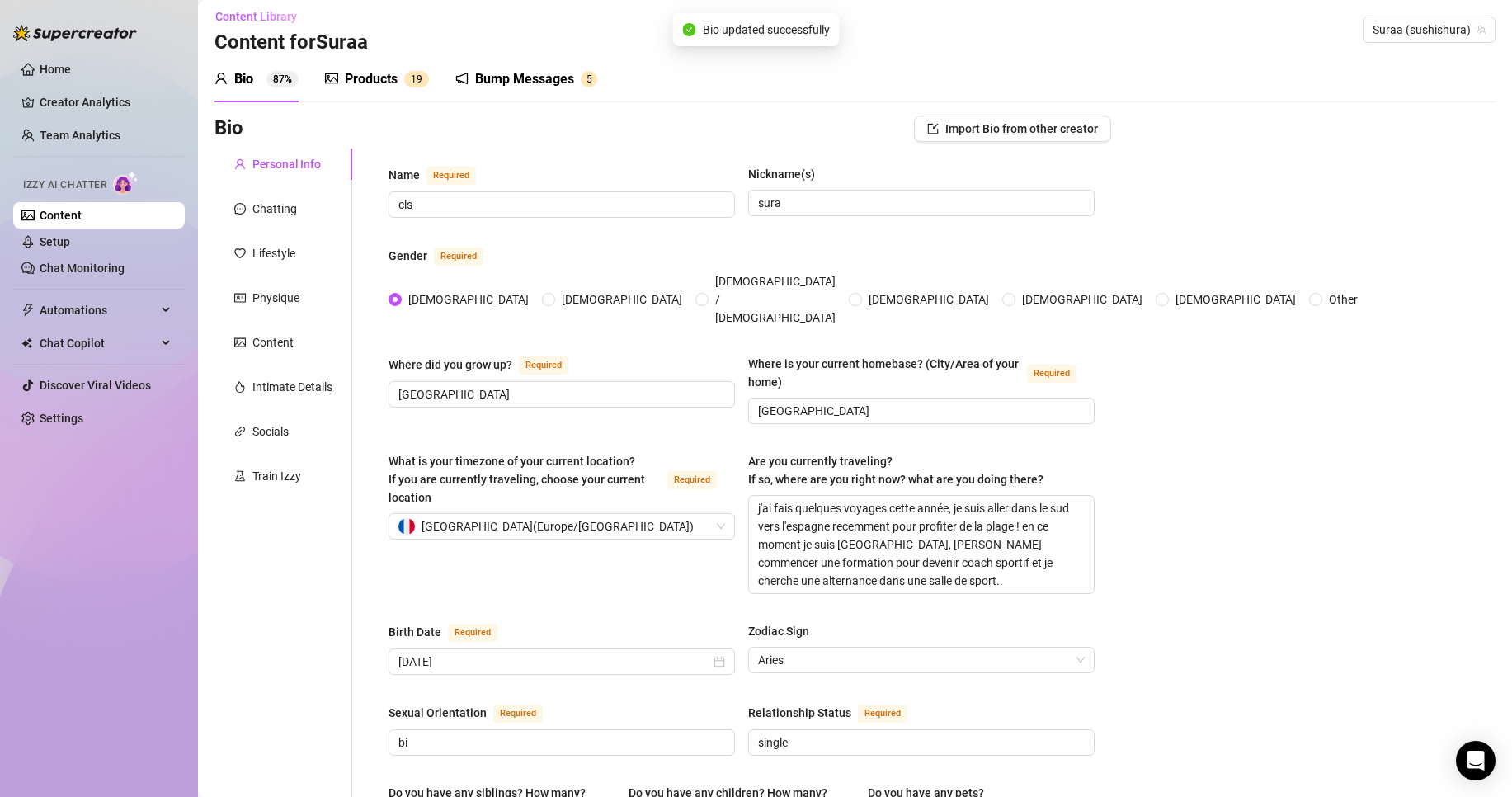
scroll to position [0, 0]
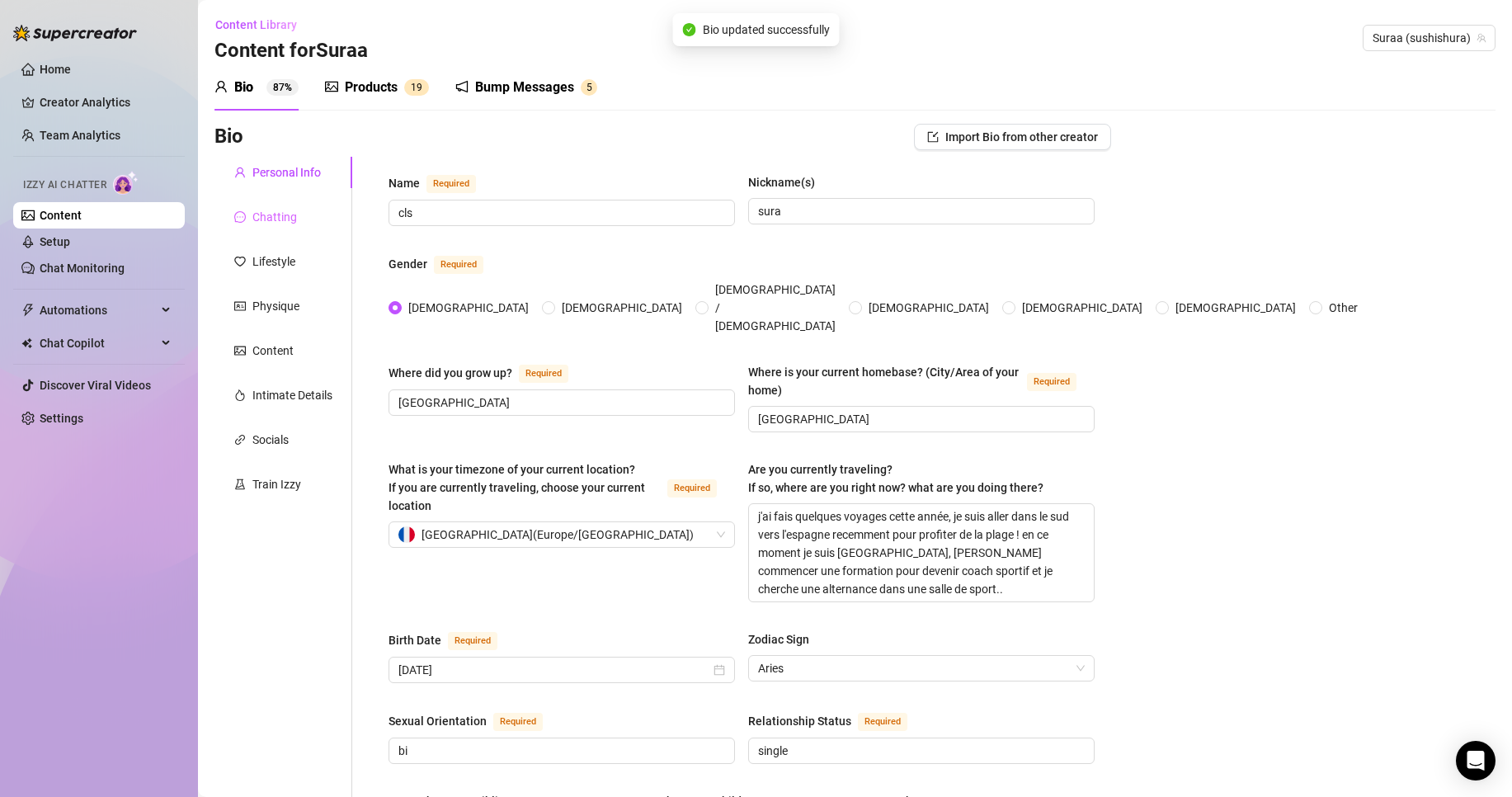
click at [298, 219] on div "Chatting" at bounding box center [283, 217] width 138 height 31
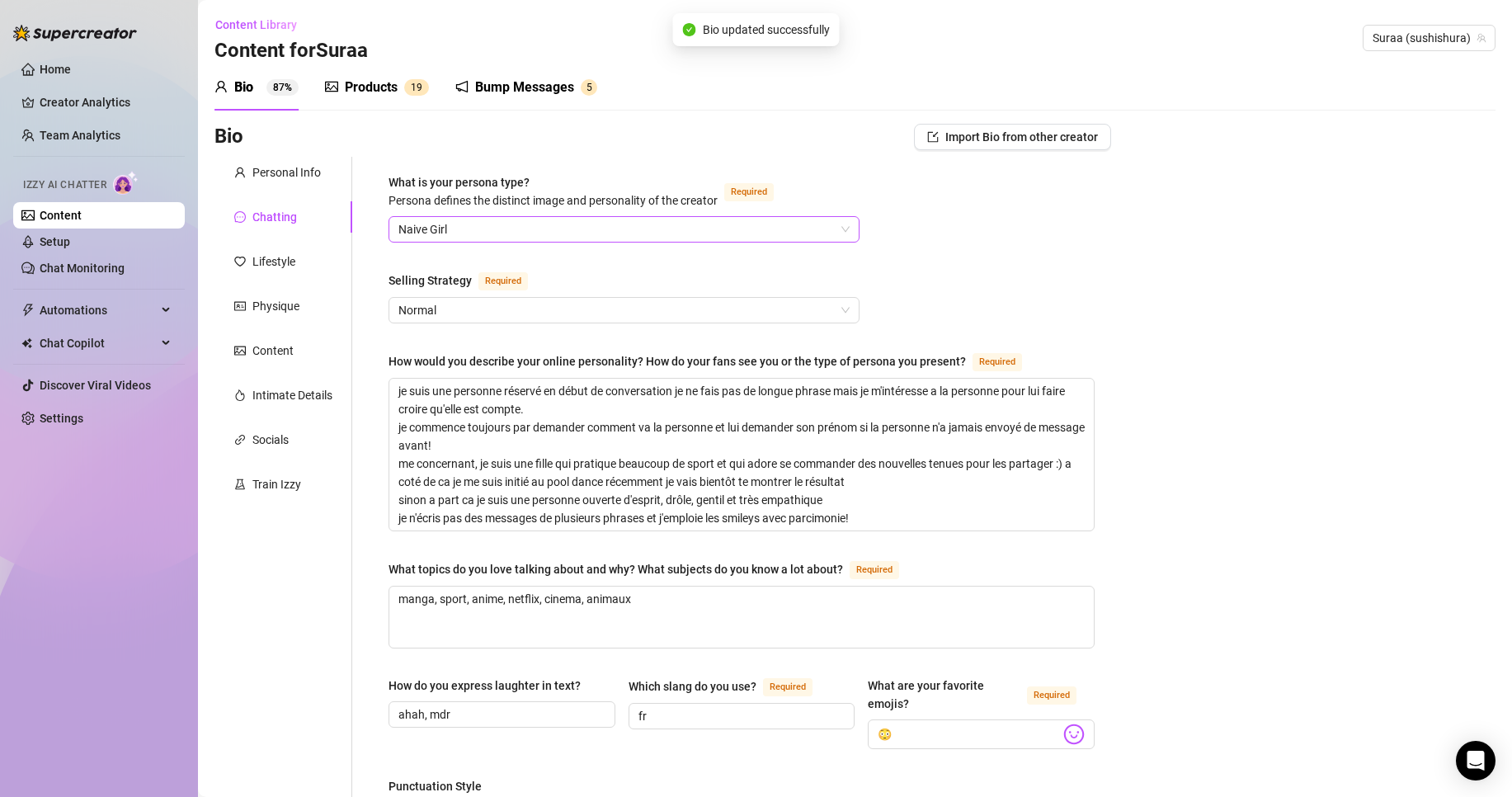
click at [544, 229] on span "Naive Girl" at bounding box center [624, 229] width 451 height 25
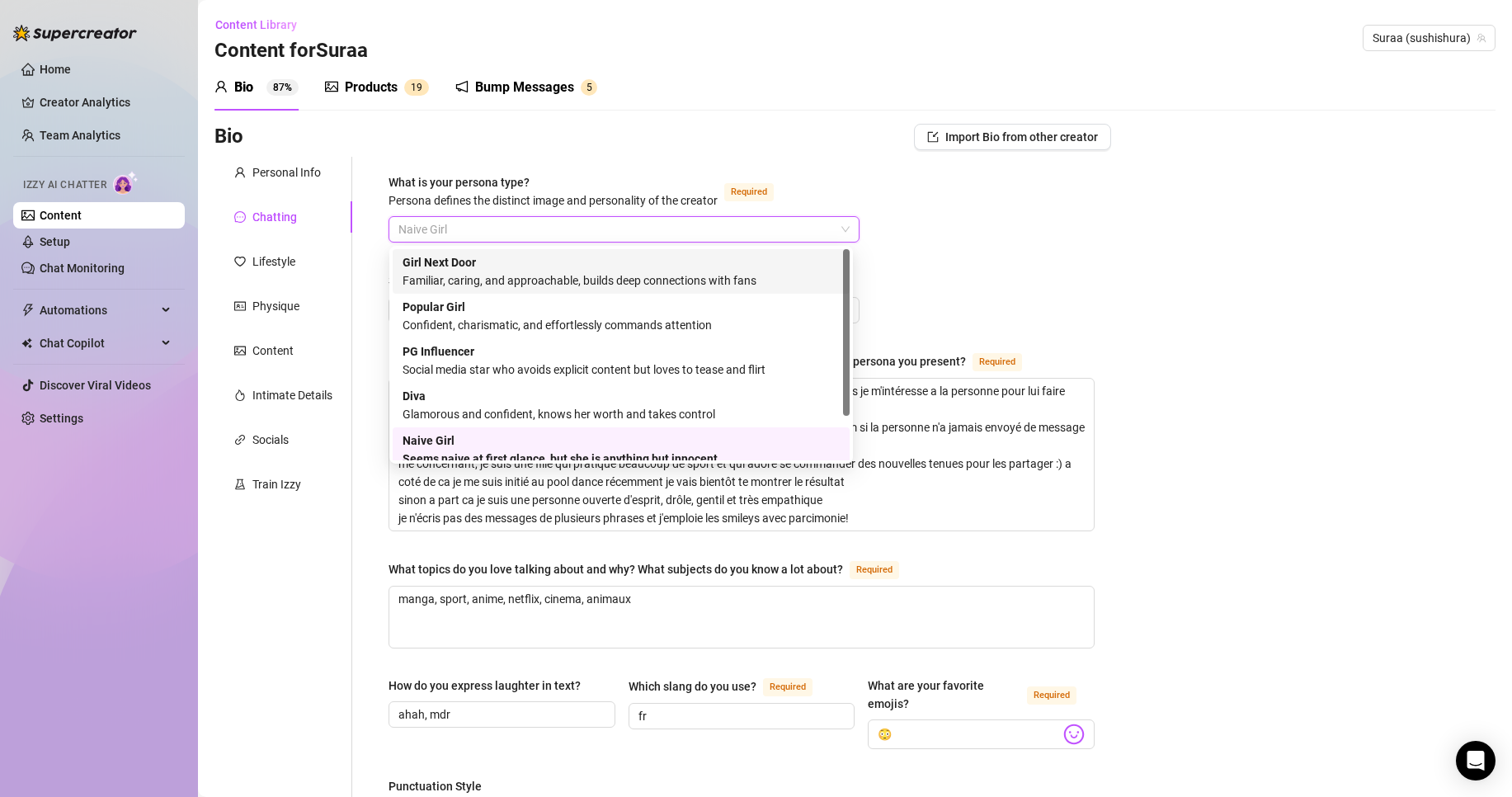
click at [501, 275] on div "Familiar, caring, and approachable, builds deep connections with fans" at bounding box center [621, 280] width 437 height 18
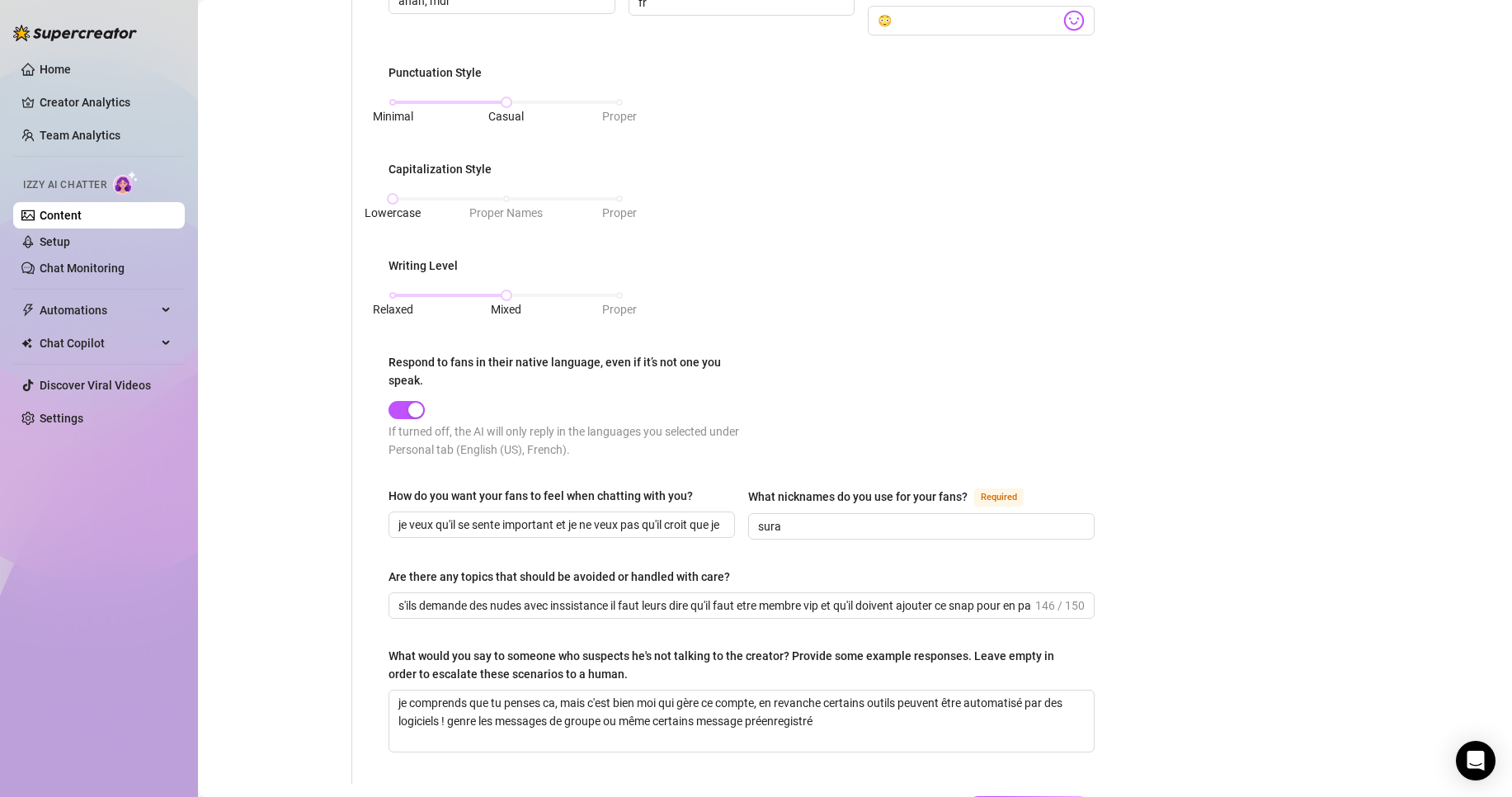
scroll to position [805, 0]
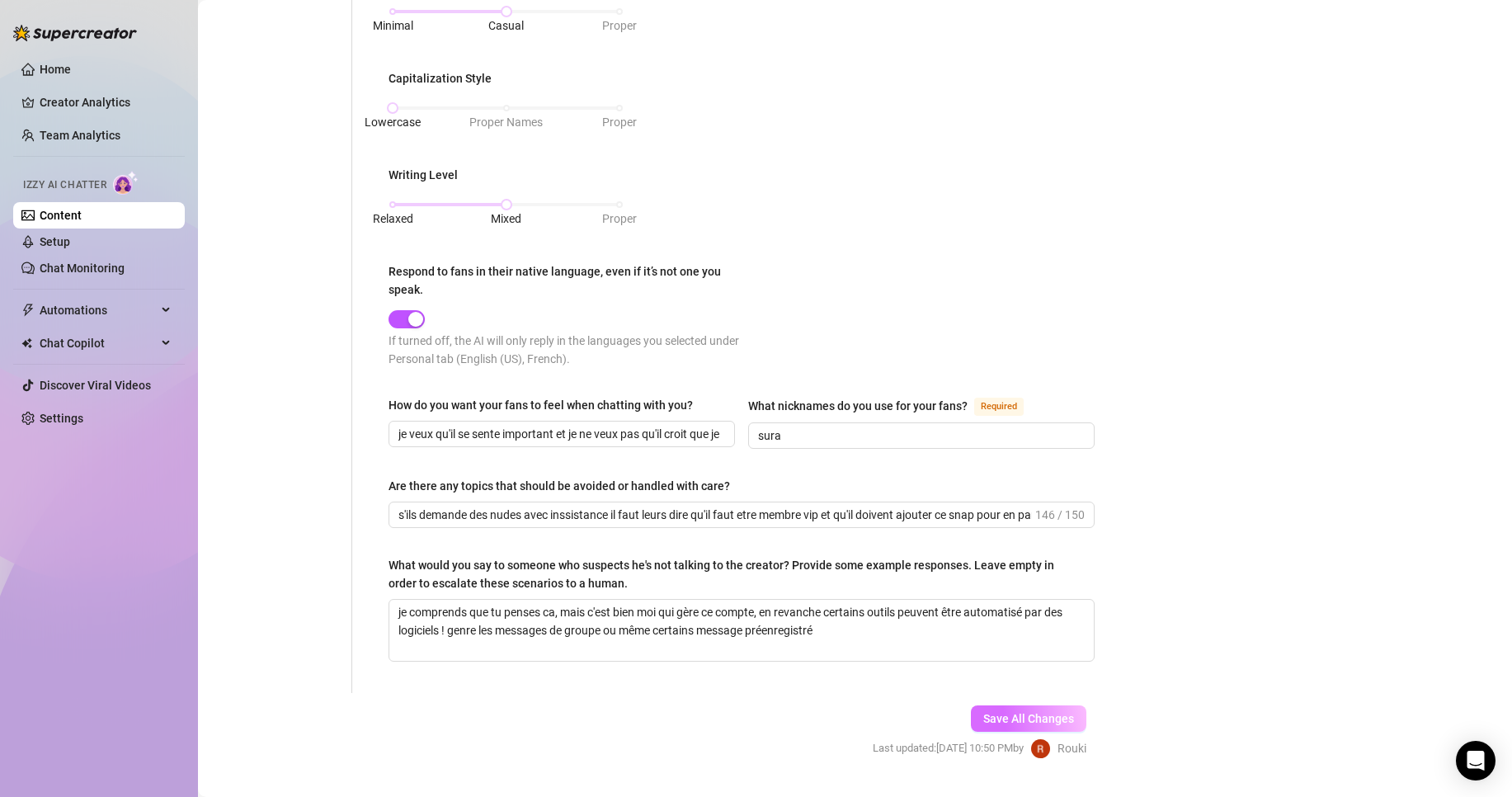
click at [1015, 712] on span "Save All Changes" at bounding box center [1028, 718] width 90 height 13
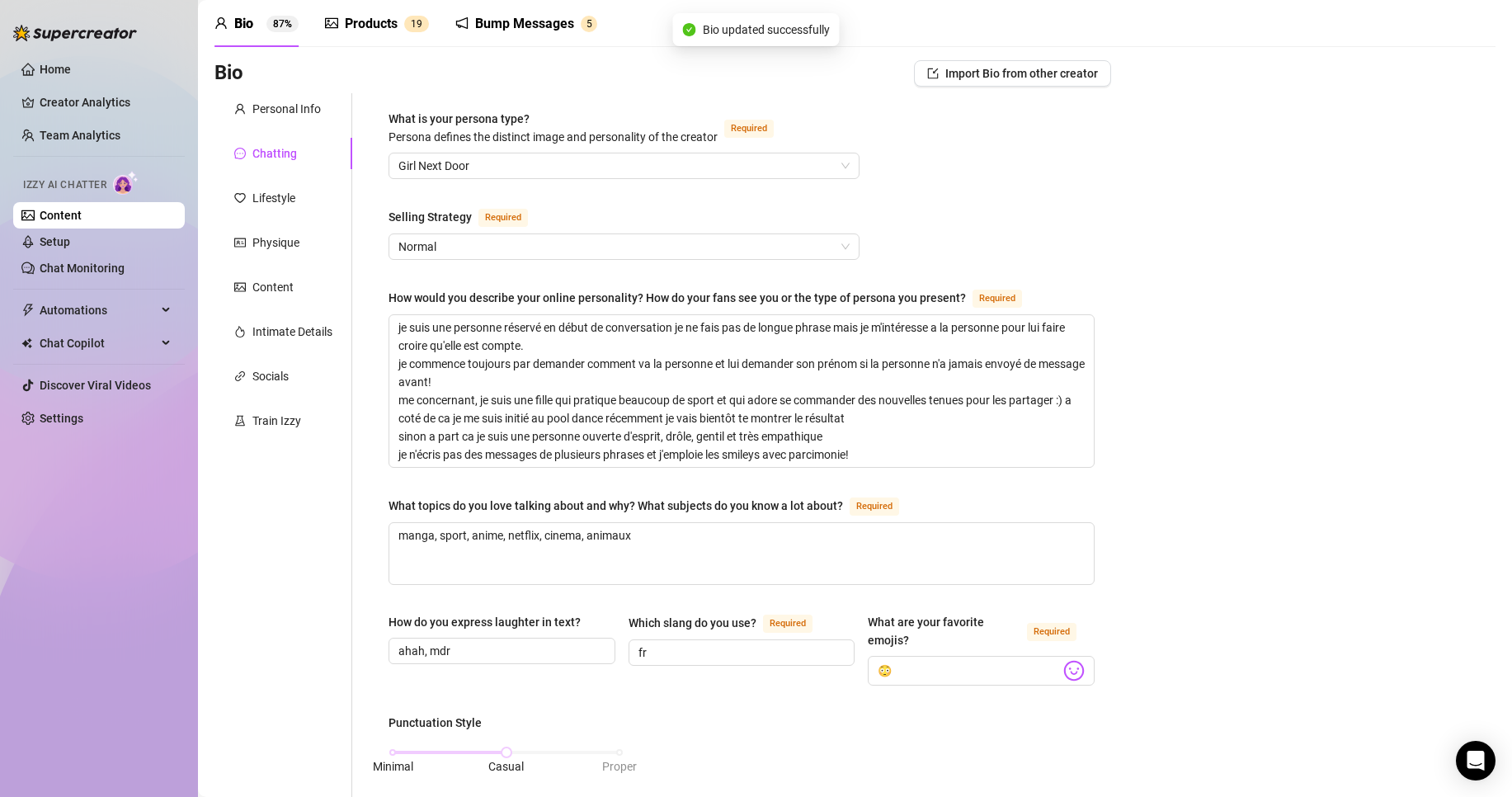
scroll to position [0, 0]
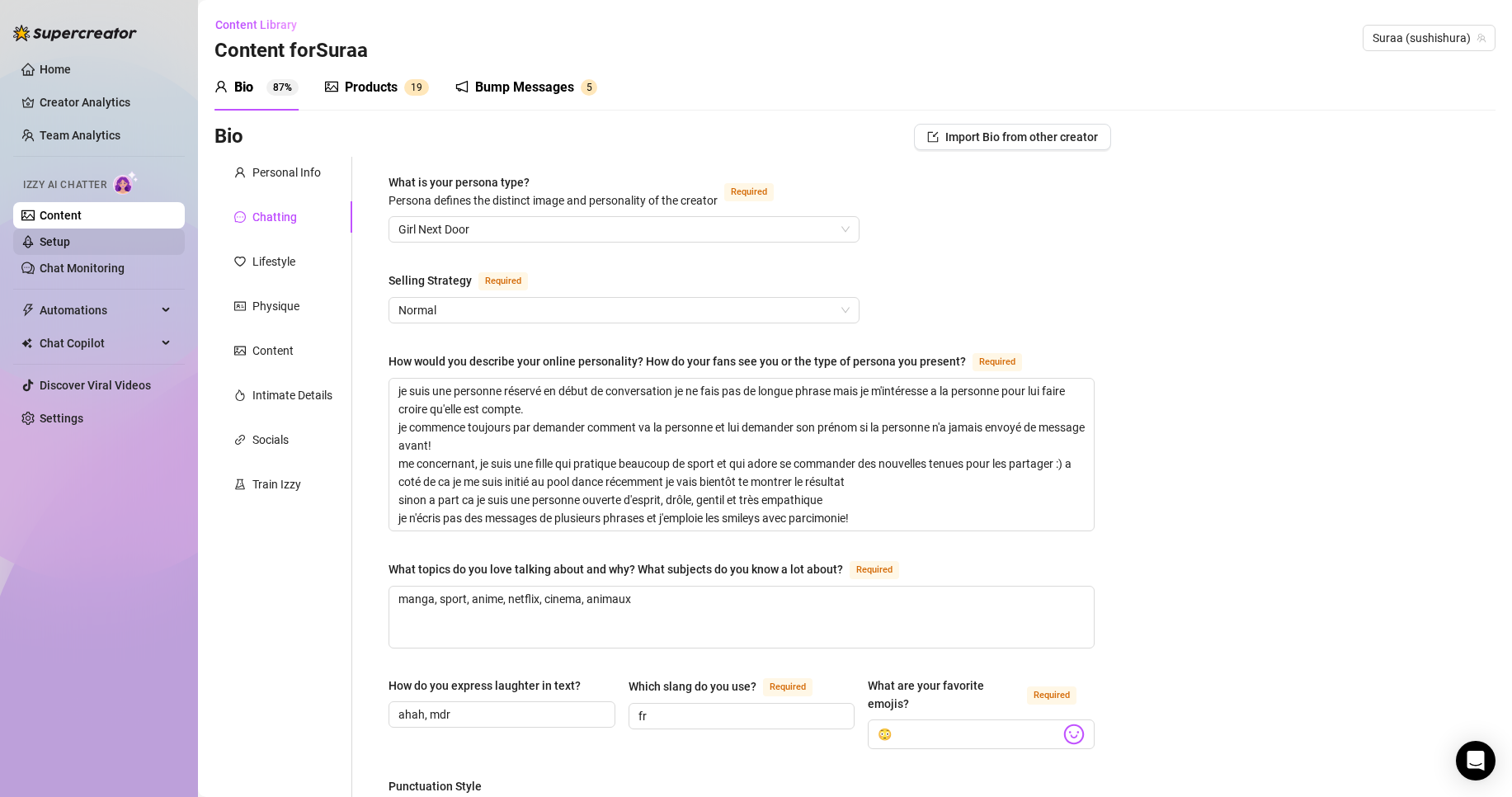
click at [47, 243] on link "Setup" at bounding box center [54, 241] width 30 height 13
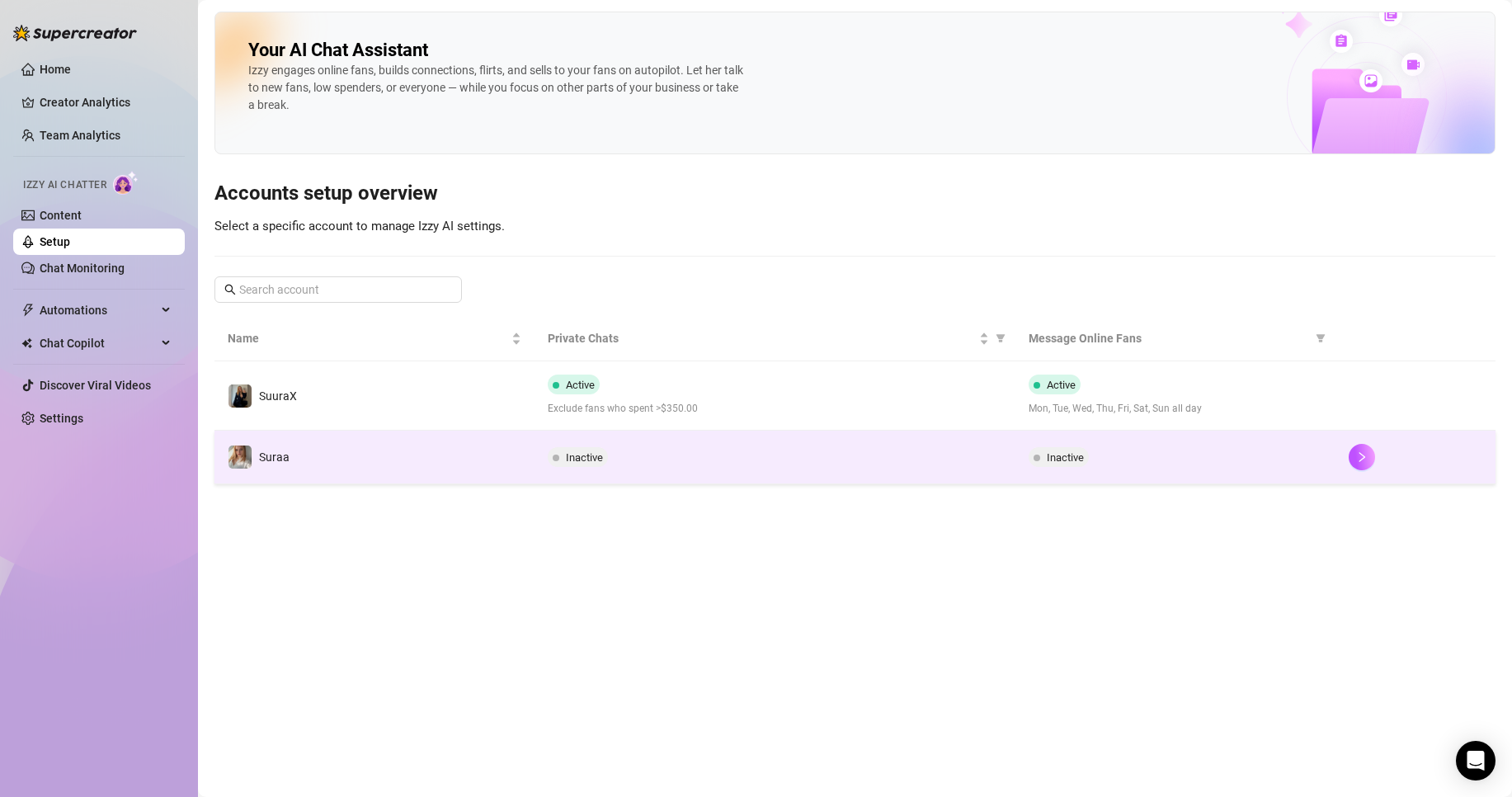
click at [469, 454] on td "Suraa" at bounding box center [374, 457] width 320 height 53
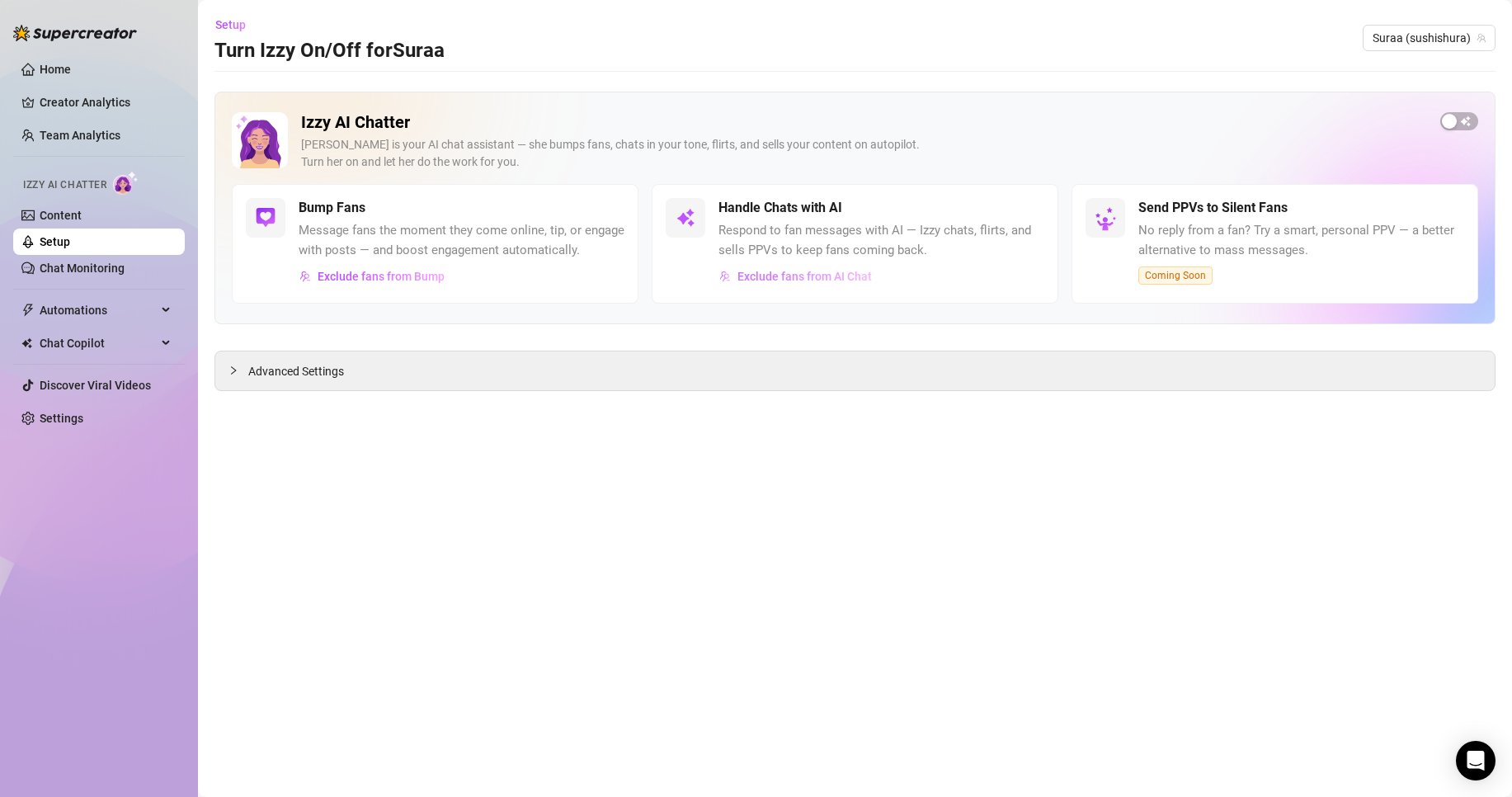
click at [779, 281] on span "Exclude fans from AI Chat" at bounding box center [805, 276] width 134 height 13
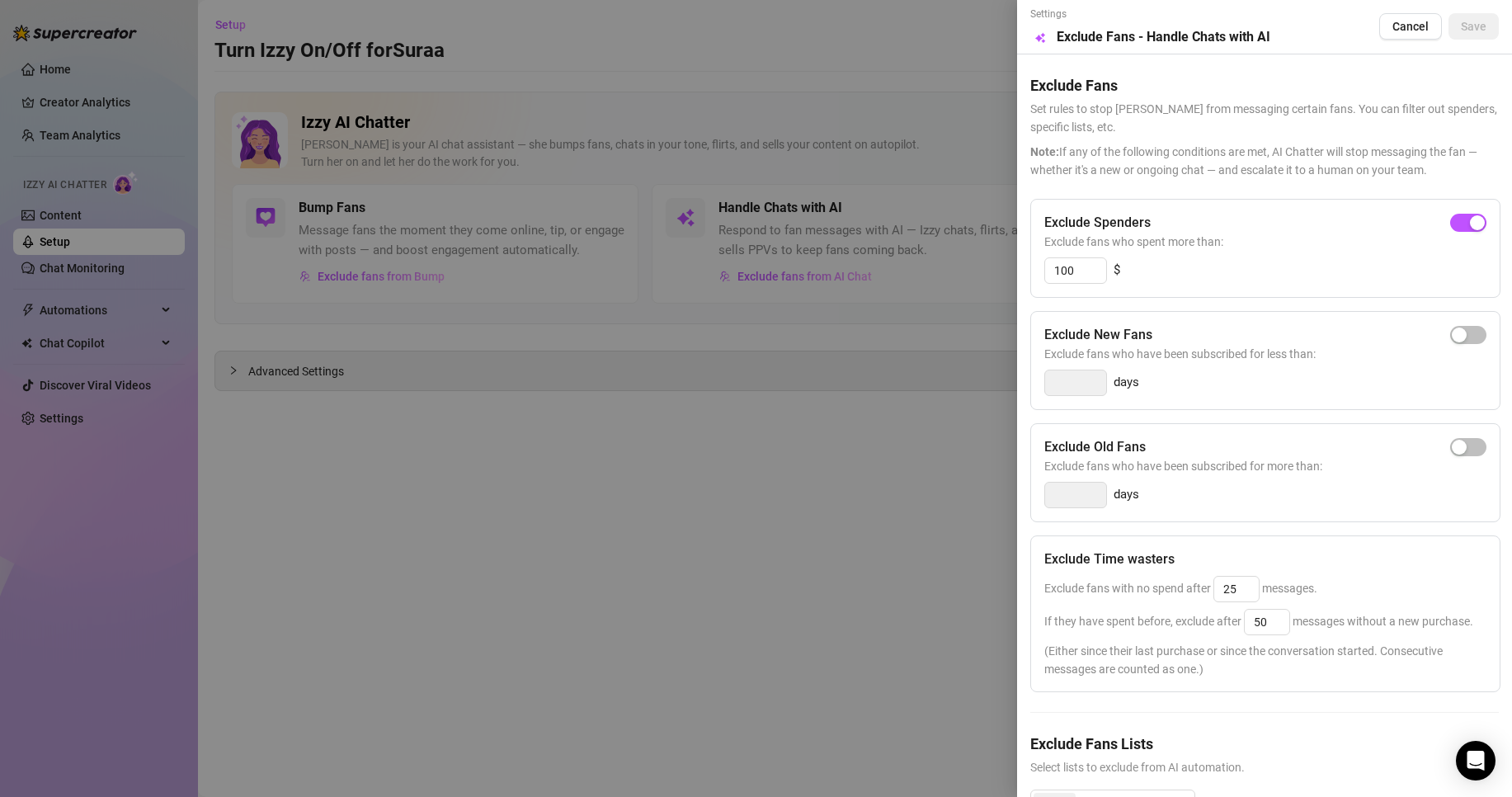
scroll to position [84, 0]
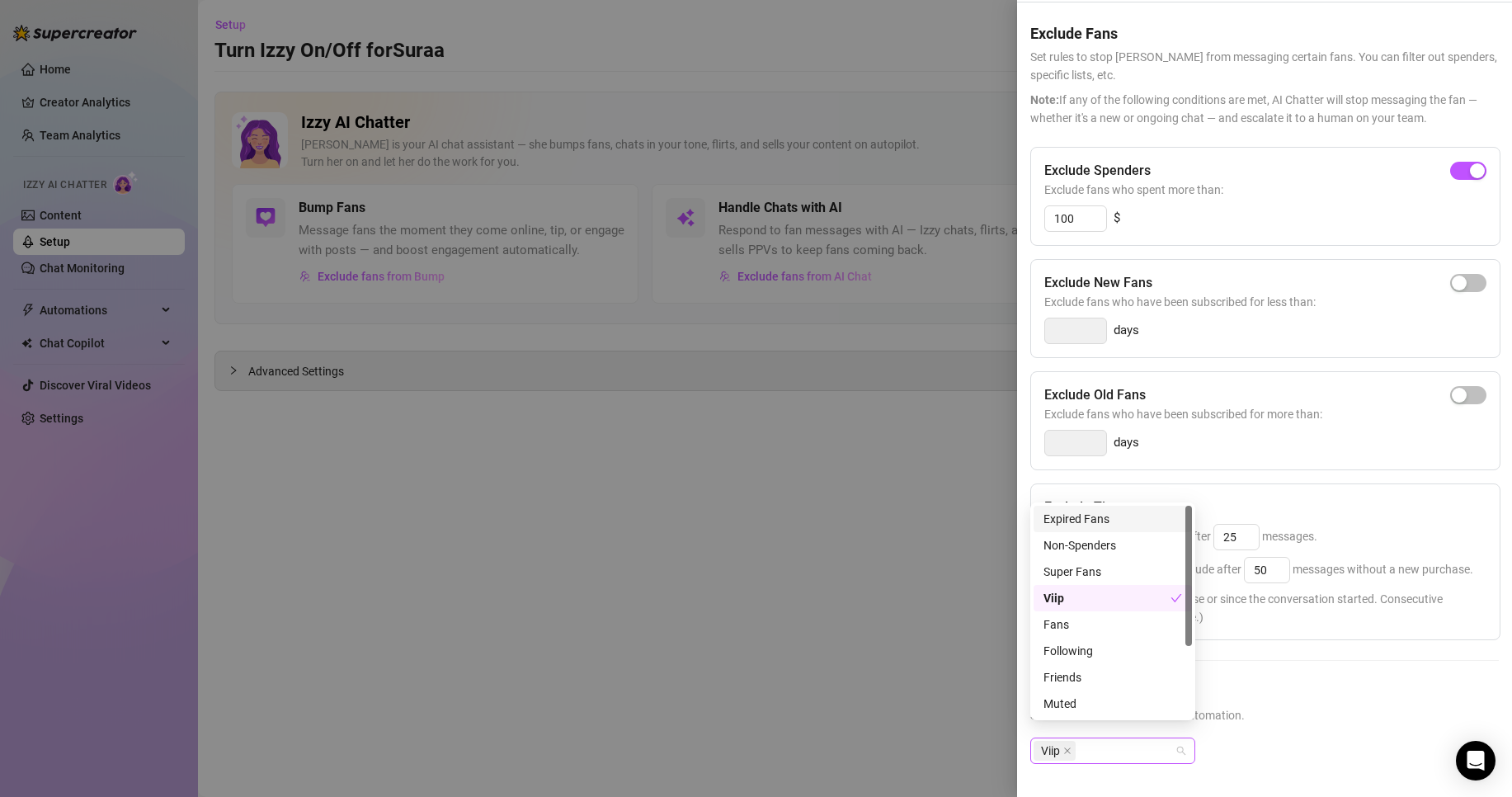
click at [1129, 739] on div "Viip" at bounding box center [1104, 751] width 141 height 23
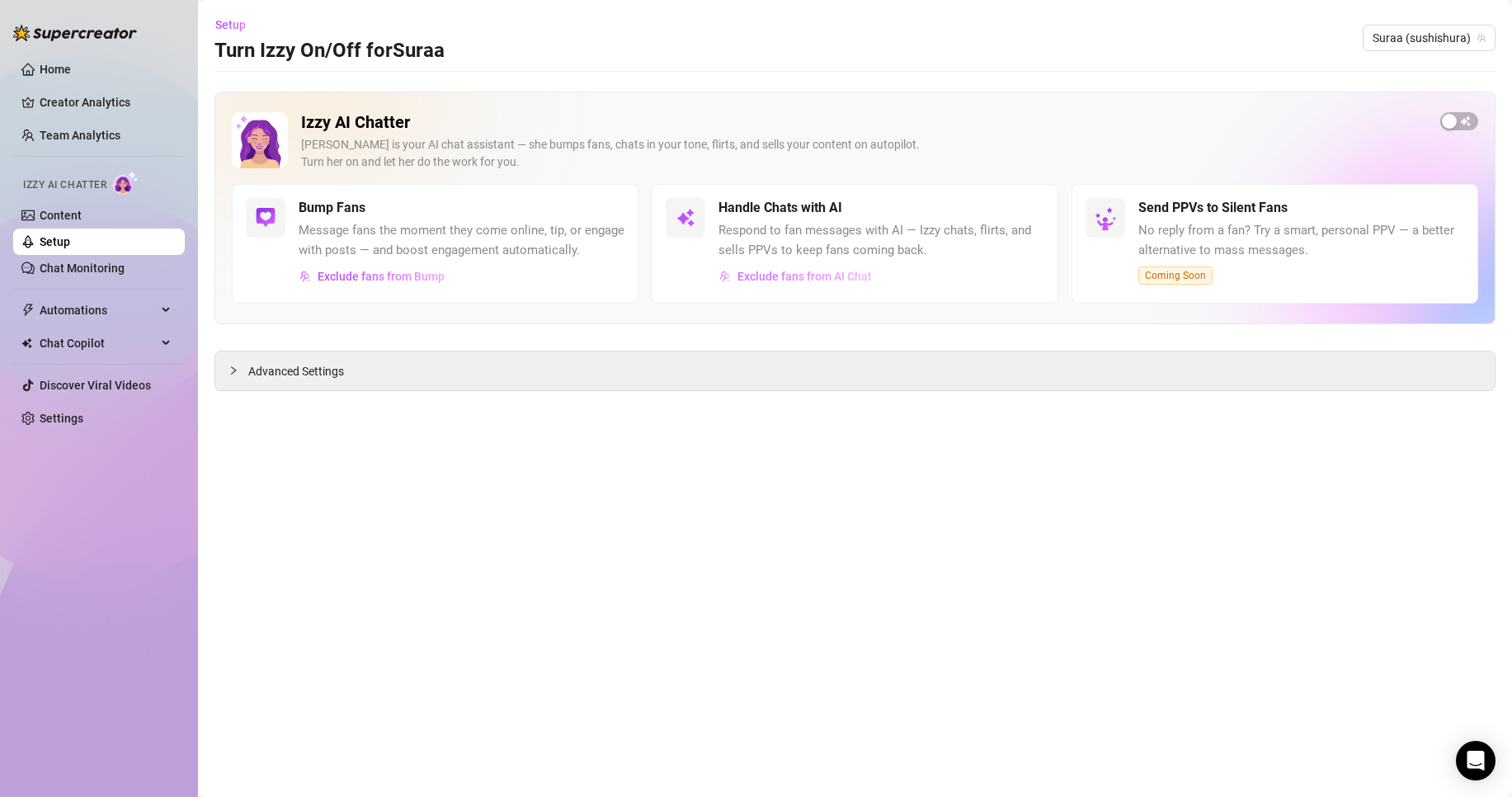
click at [825, 287] on button "Exclude fans from AI Chat" at bounding box center [795, 276] width 154 height 27
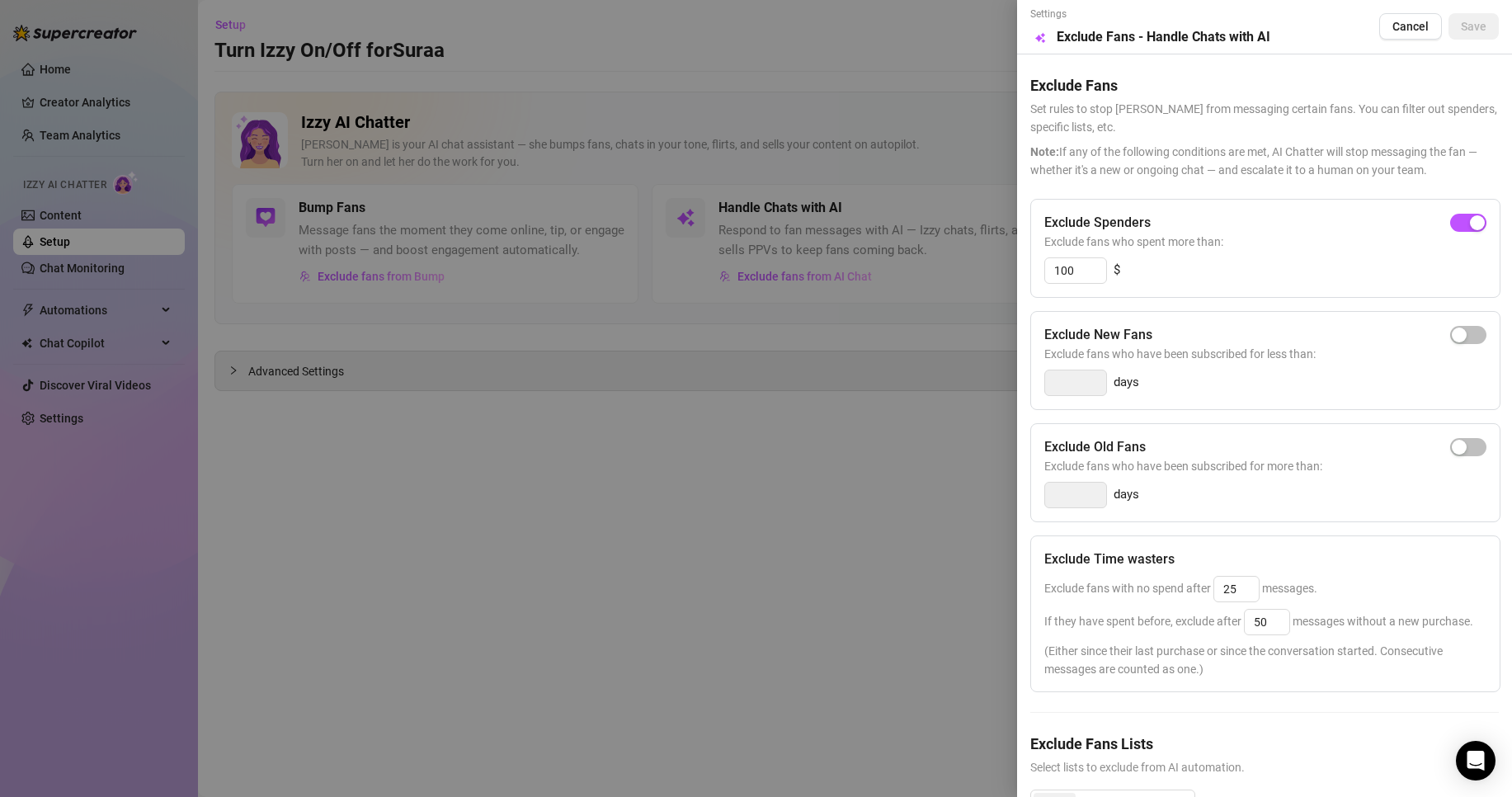
scroll to position [84, 0]
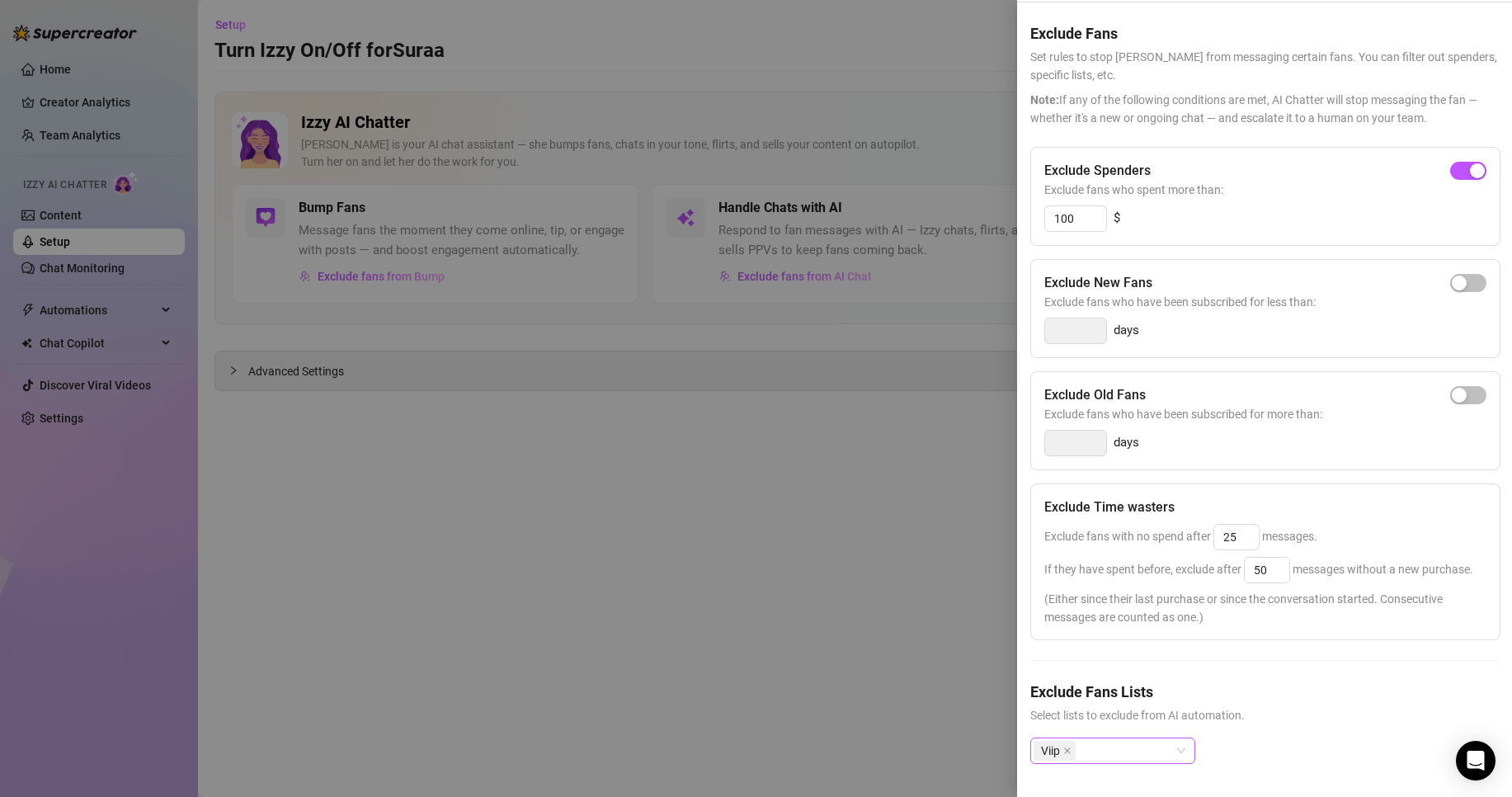
click at [1156, 747] on div "Viip" at bounding box center [1104, 751] width 141 height 23
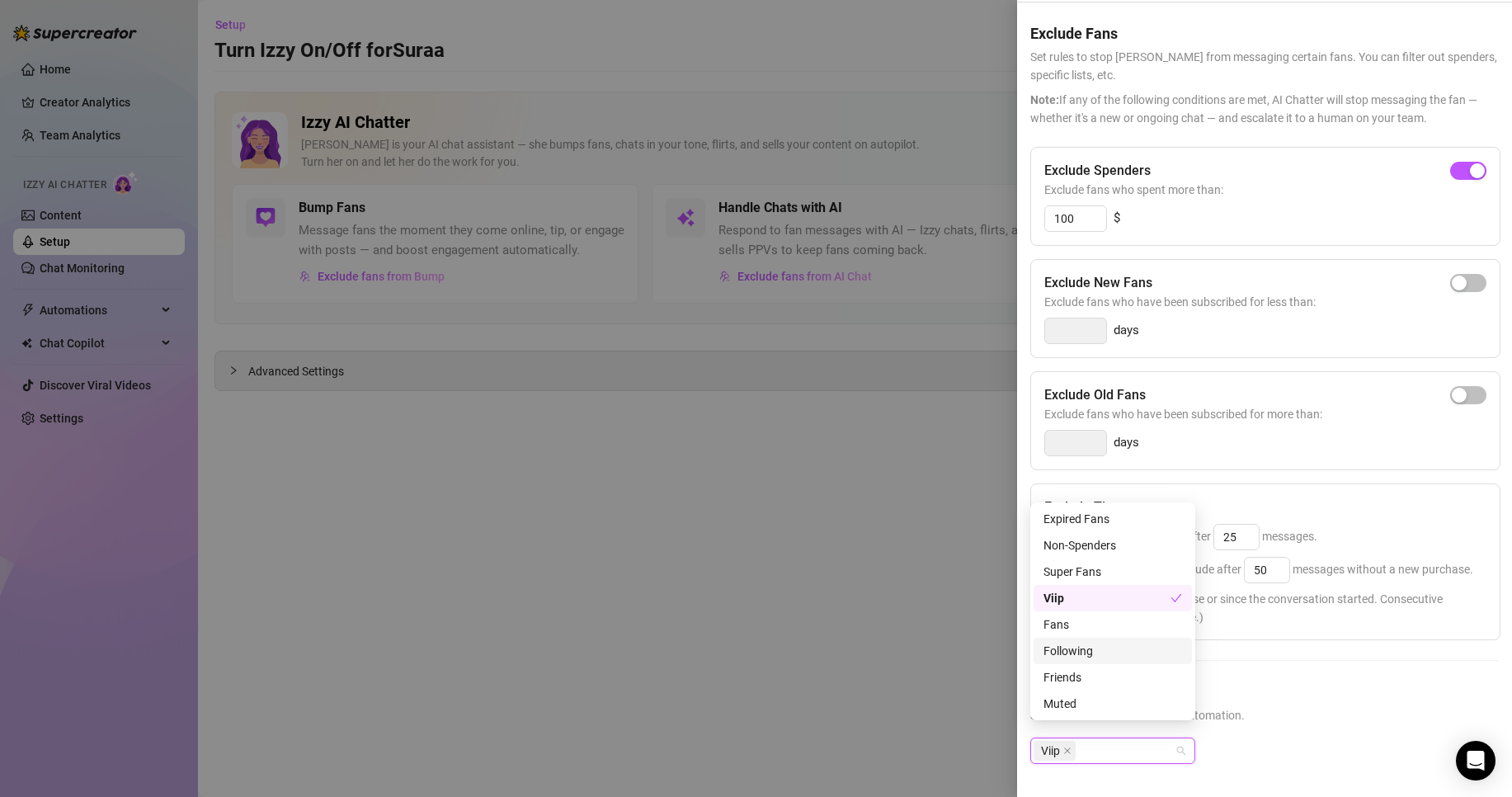
scroll to position [106, 0]
click at [1102, 696] on div "Tagged" at bounding box center [1113, 703] width 139 height 18
click at [1170, 700] on div "Tagged" at bounding box center [1108, 703] width 127 height 18
click at [842, 590] on div at bounding box center [756, 398] width 1512 height 797
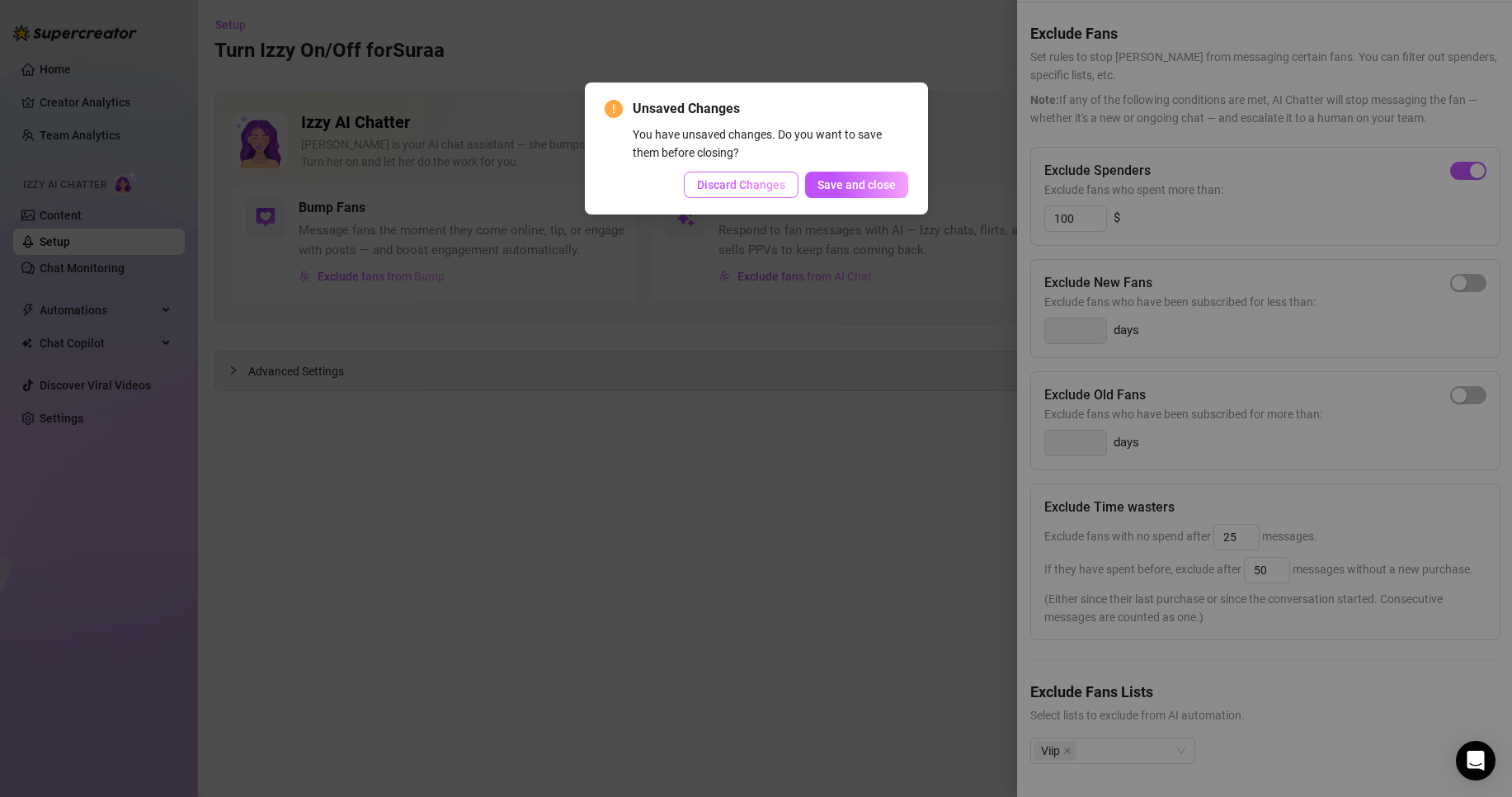
click at [760, 189] on span "Discard Changes" at bounding box center [741, 184] width 89 height 13
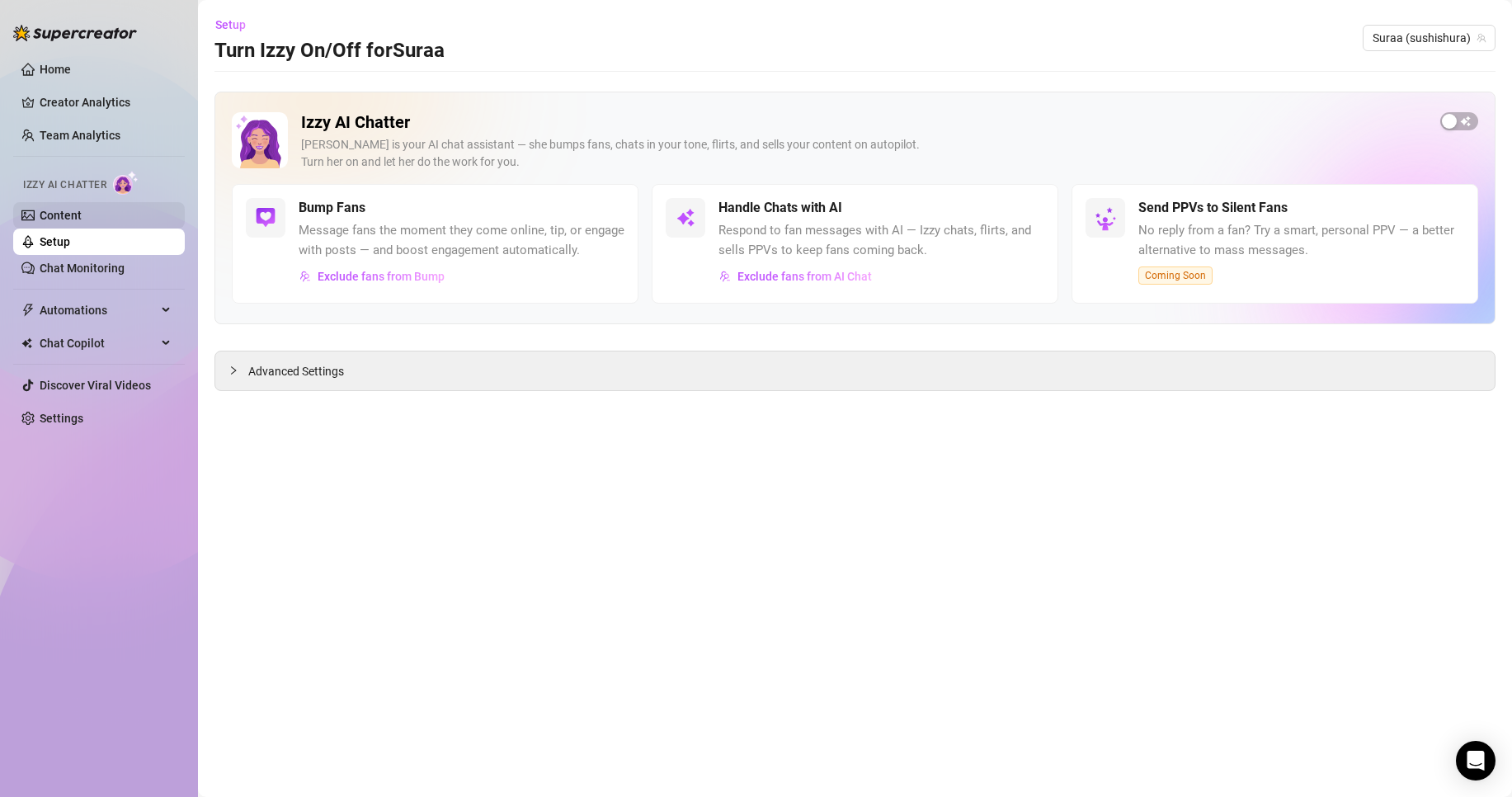
click at [82, 209] on link "Content" at bounding box center [60, 215] width 42 height 13
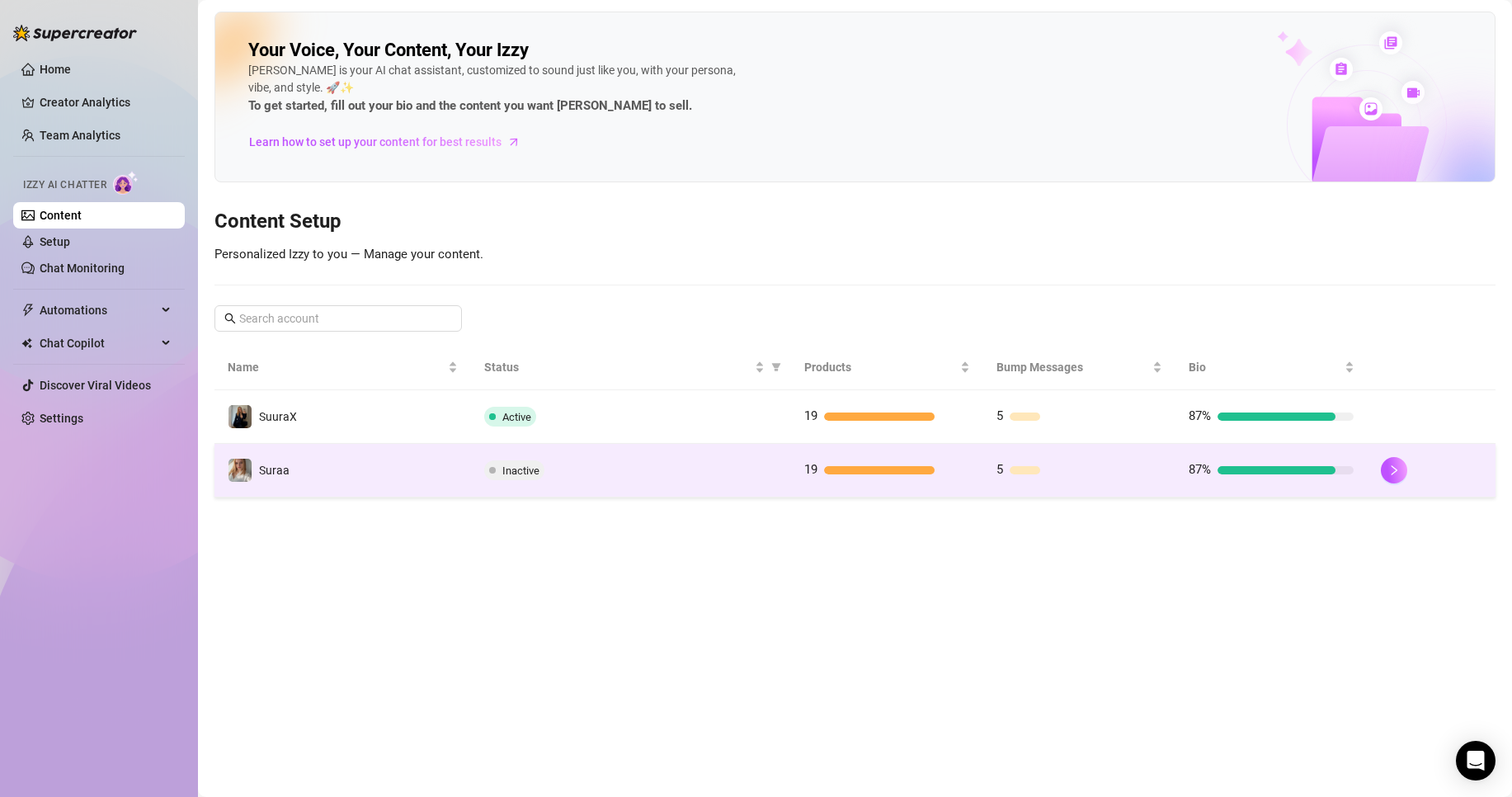
click at [544, 454] on td "Inactive" at bounding box center [631, 471] width 320 height 53
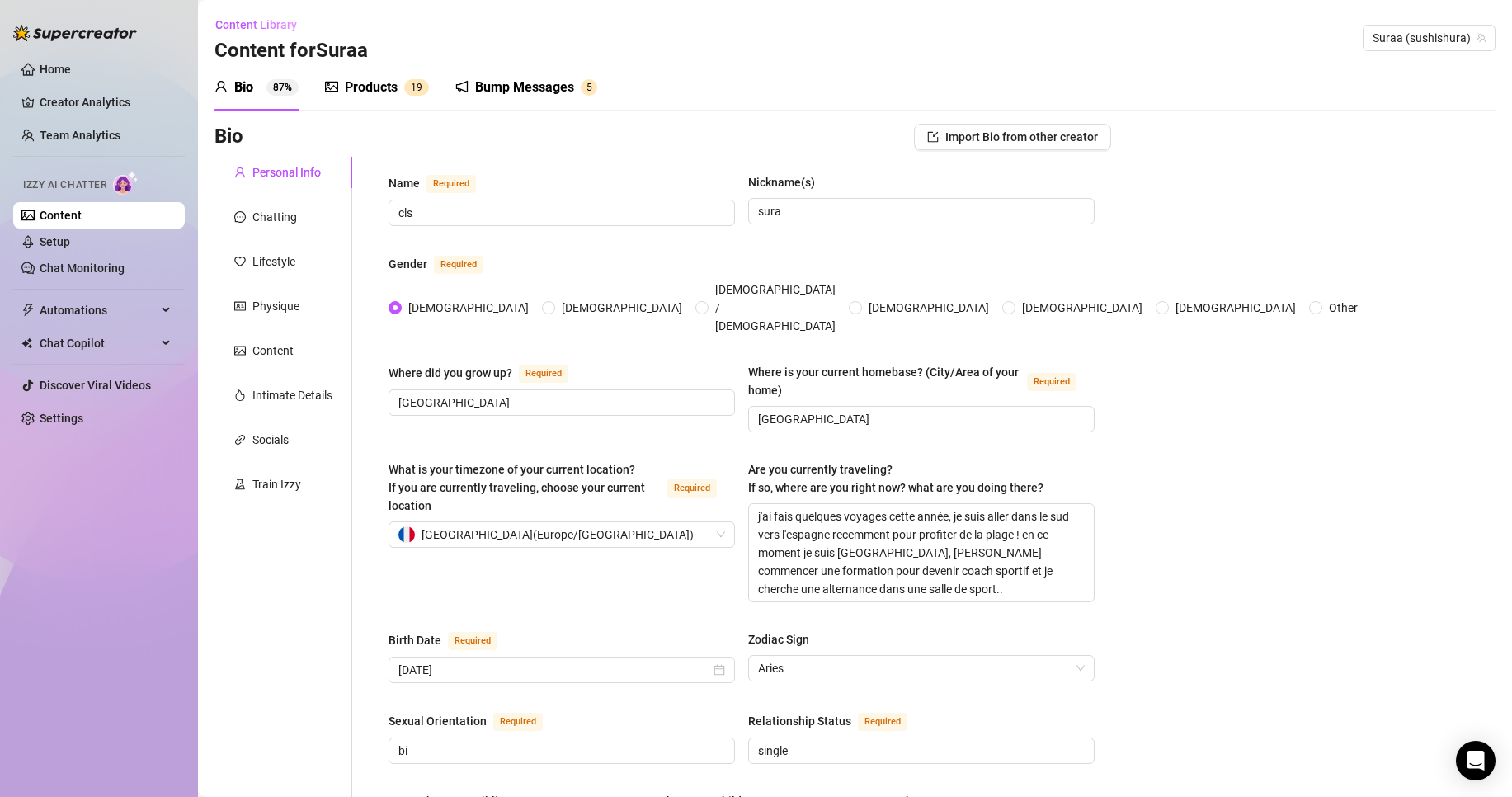
click at [379, 86] on div "Products" at bounding box center [371, 87] width 52 height 20
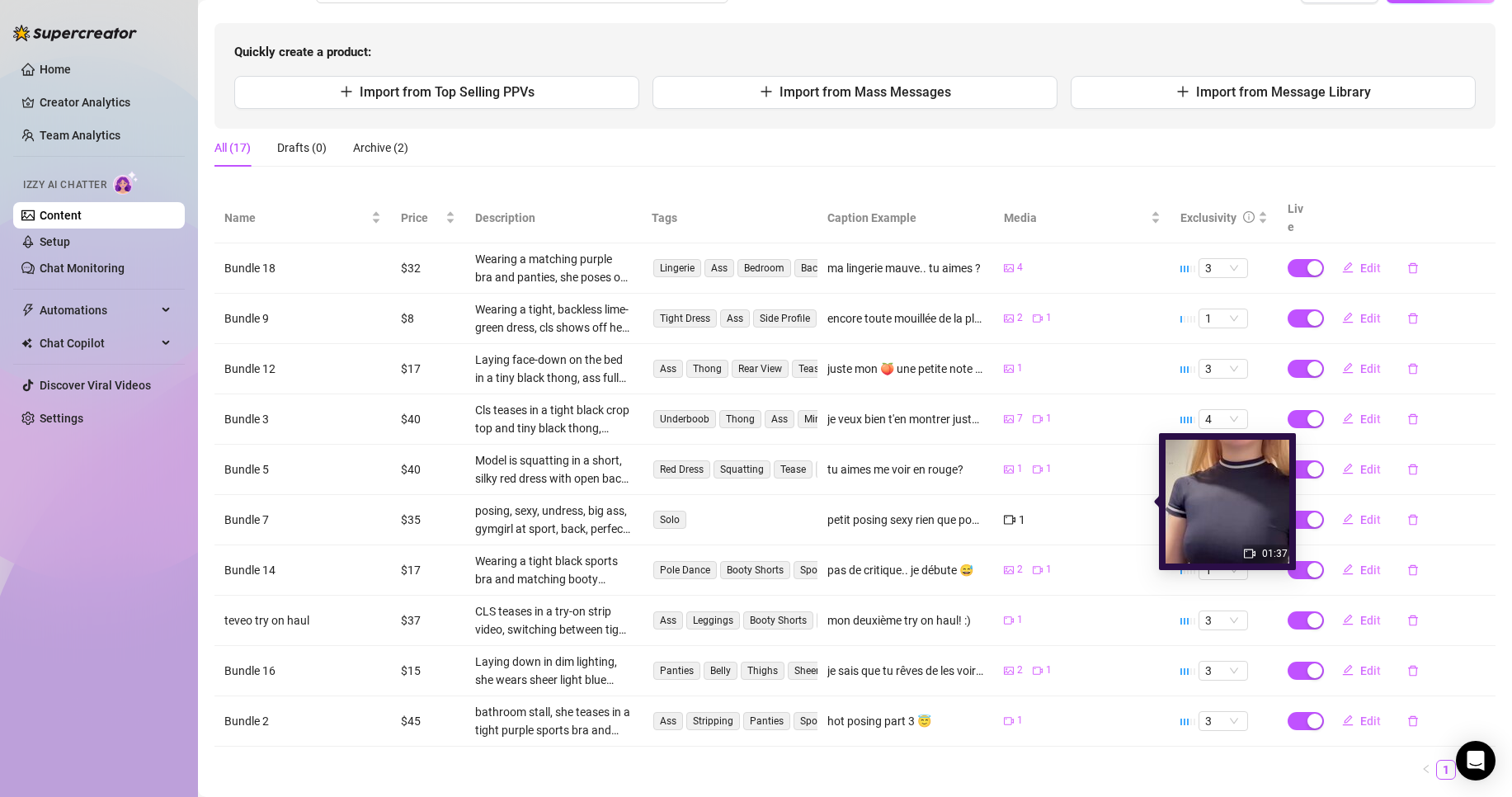
scroll to position [174, 0]
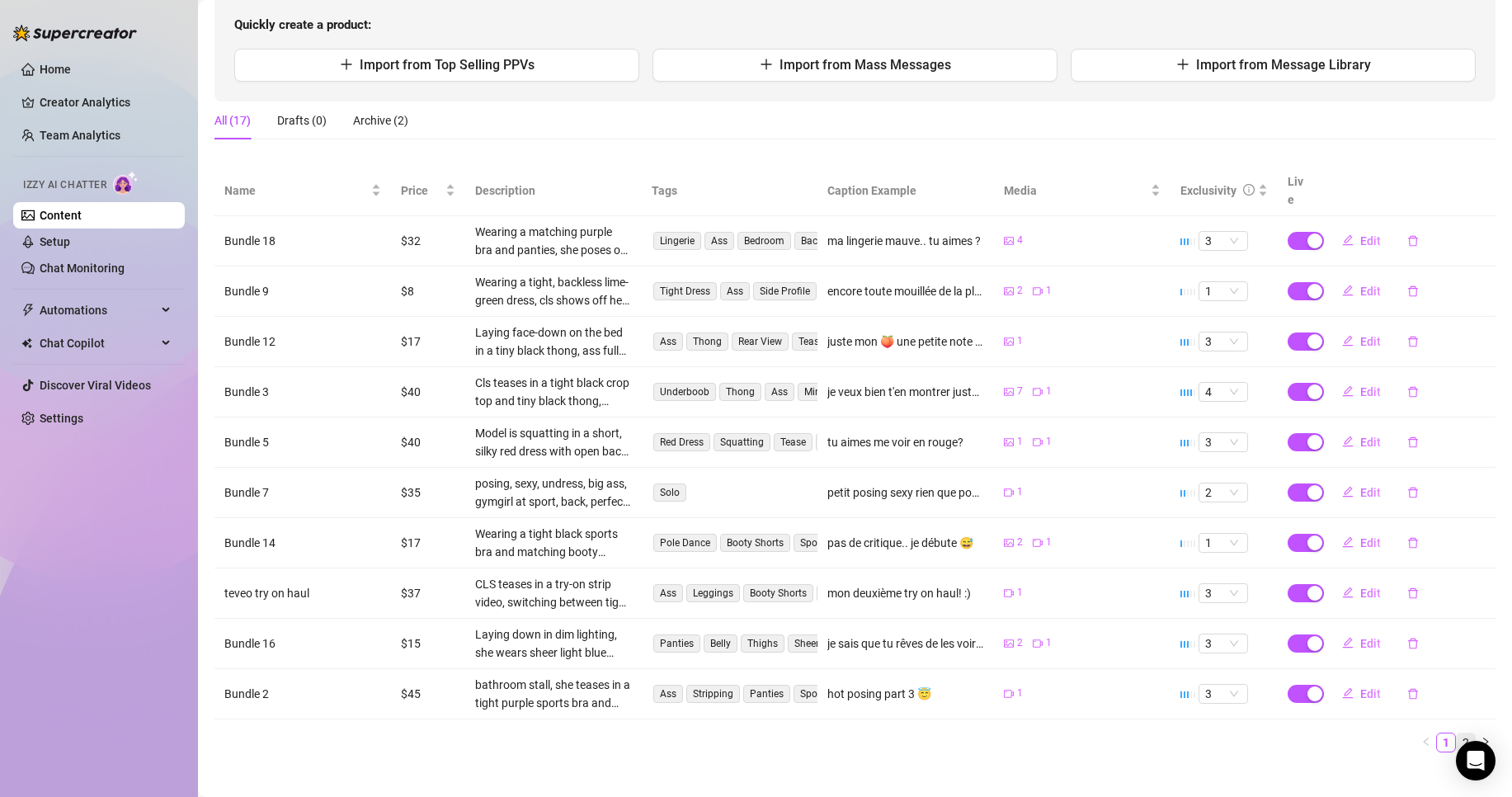
click at [1457, 733] on link "2" at bounding box center [1466, 742] width 18 height 18
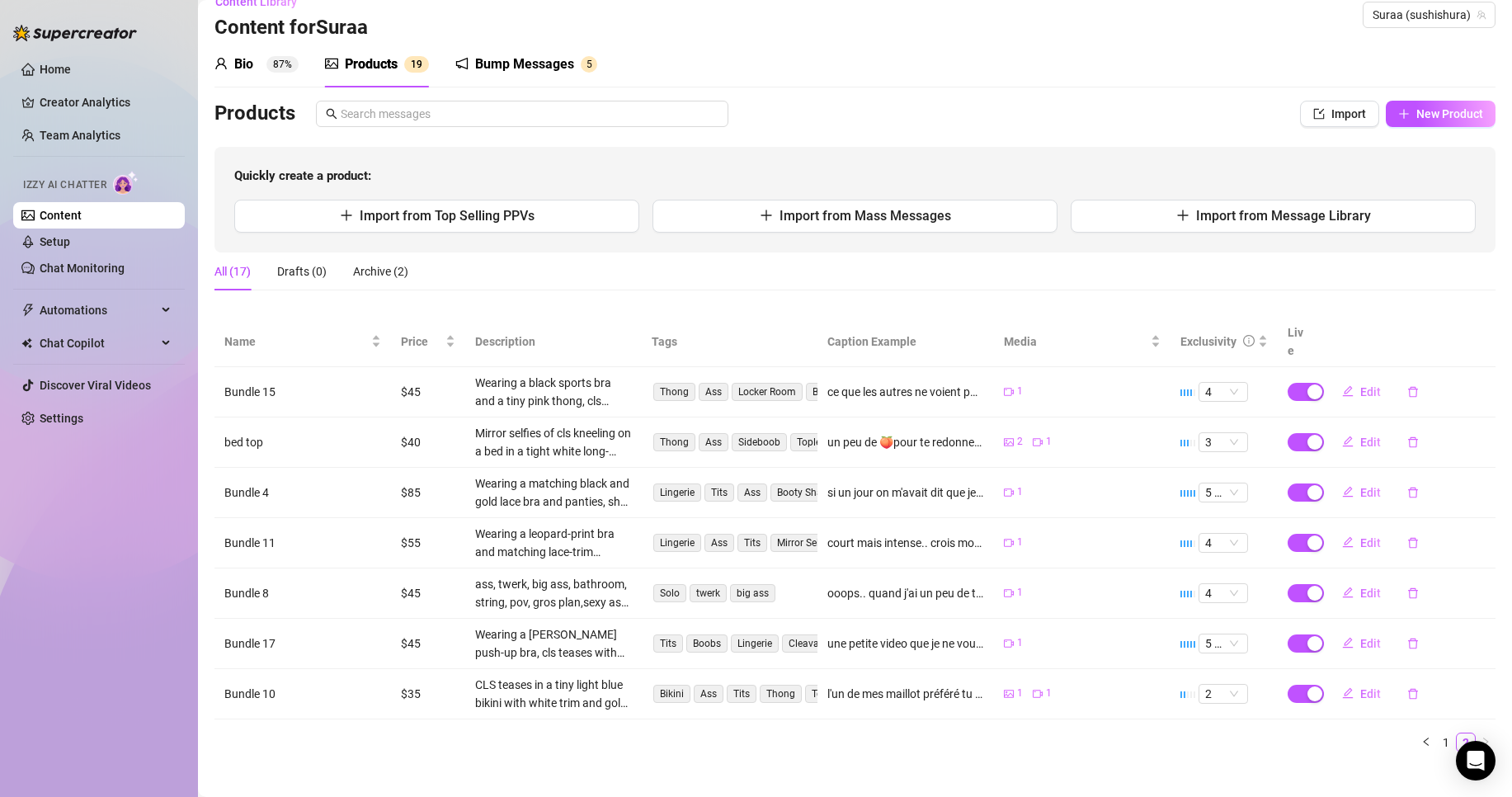
scroll to position [0, 0]
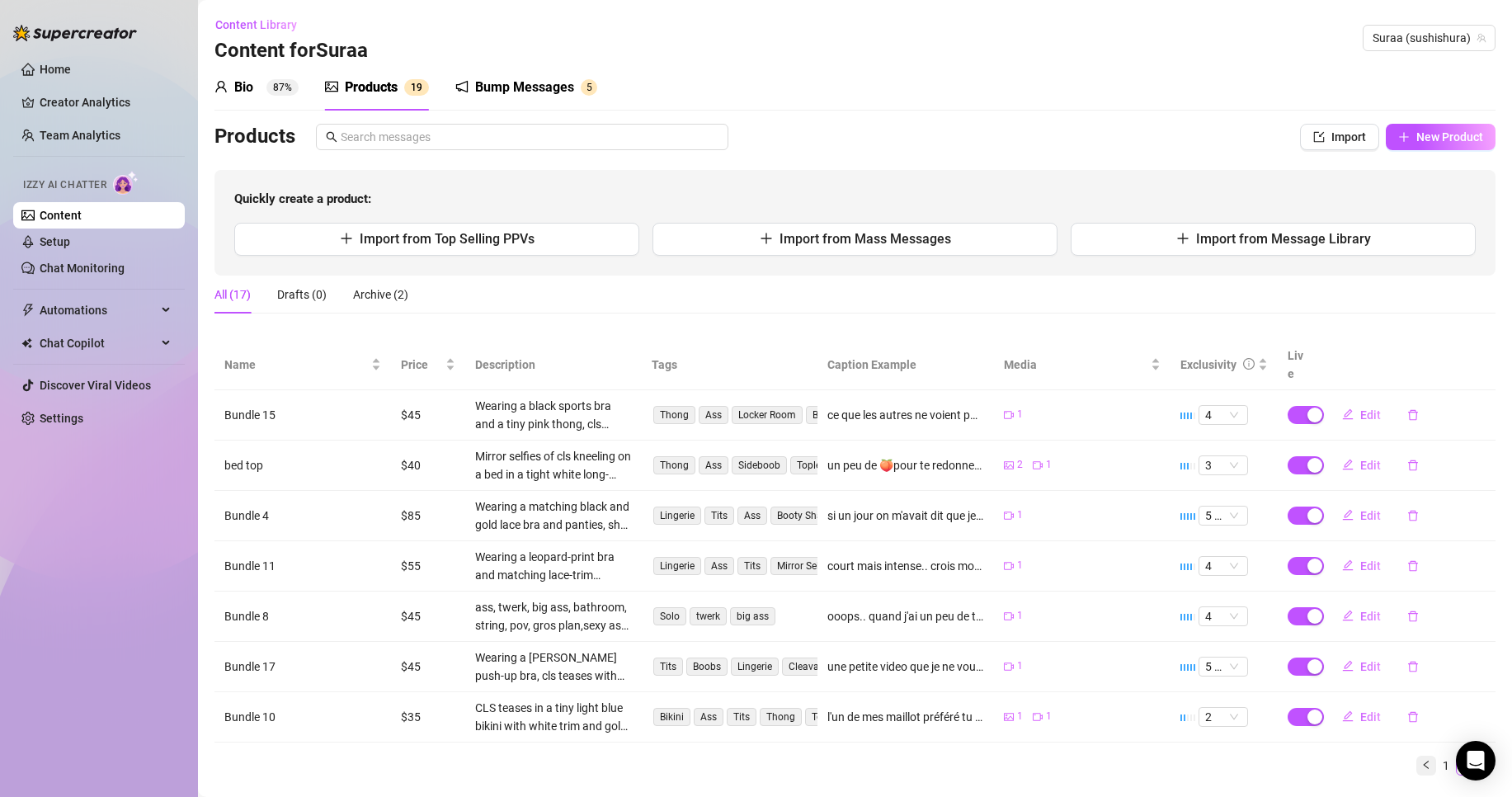
click at [1416, 756] on button "button" at bounding box center [1426, 765] width 20 height 20
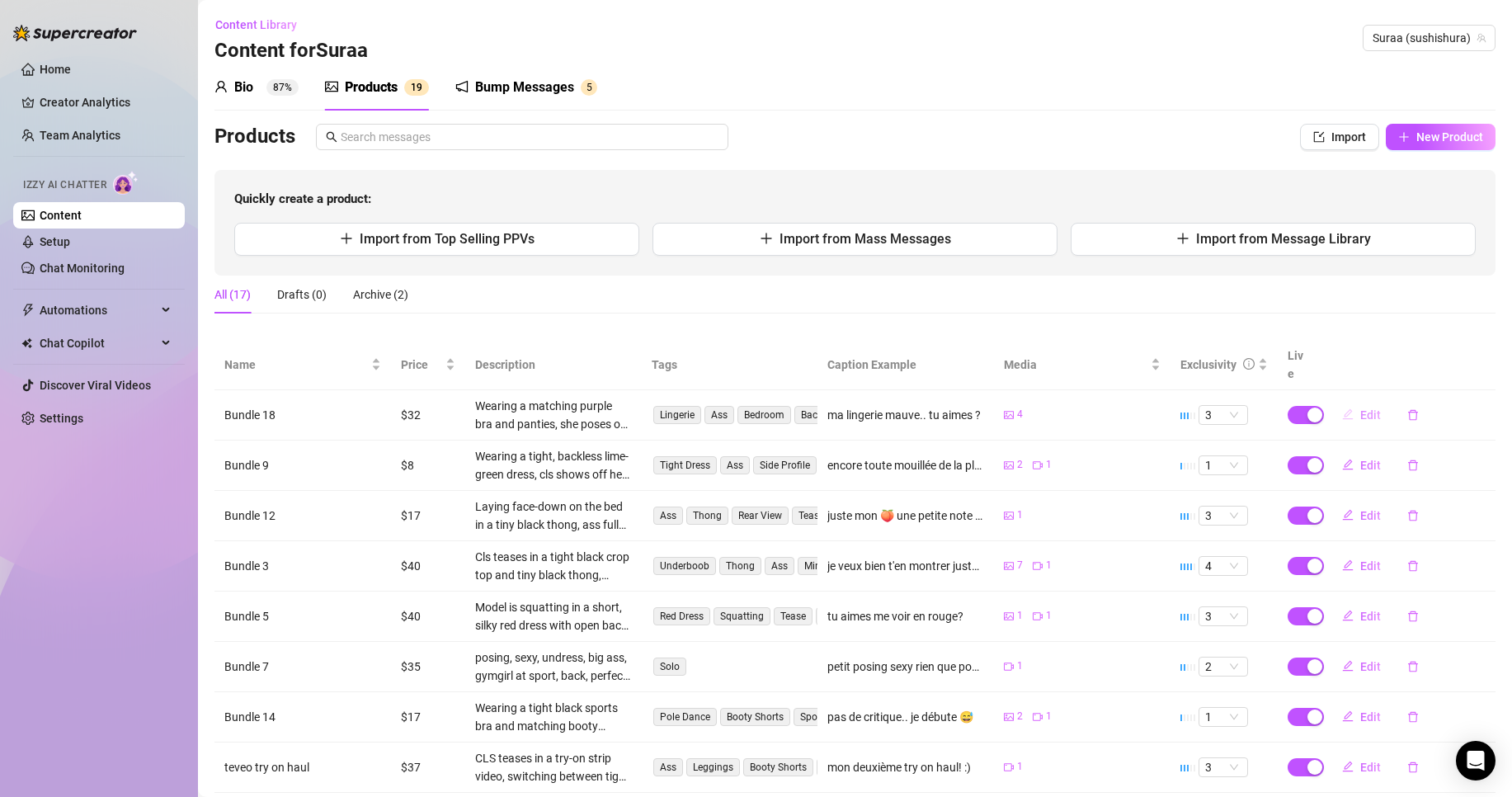
click at [1342, 409] on icon "edit" at bounding box center [1348, 414] width 11 height 11
type textarea "ma lingerie mauve.. tu aimes ?"
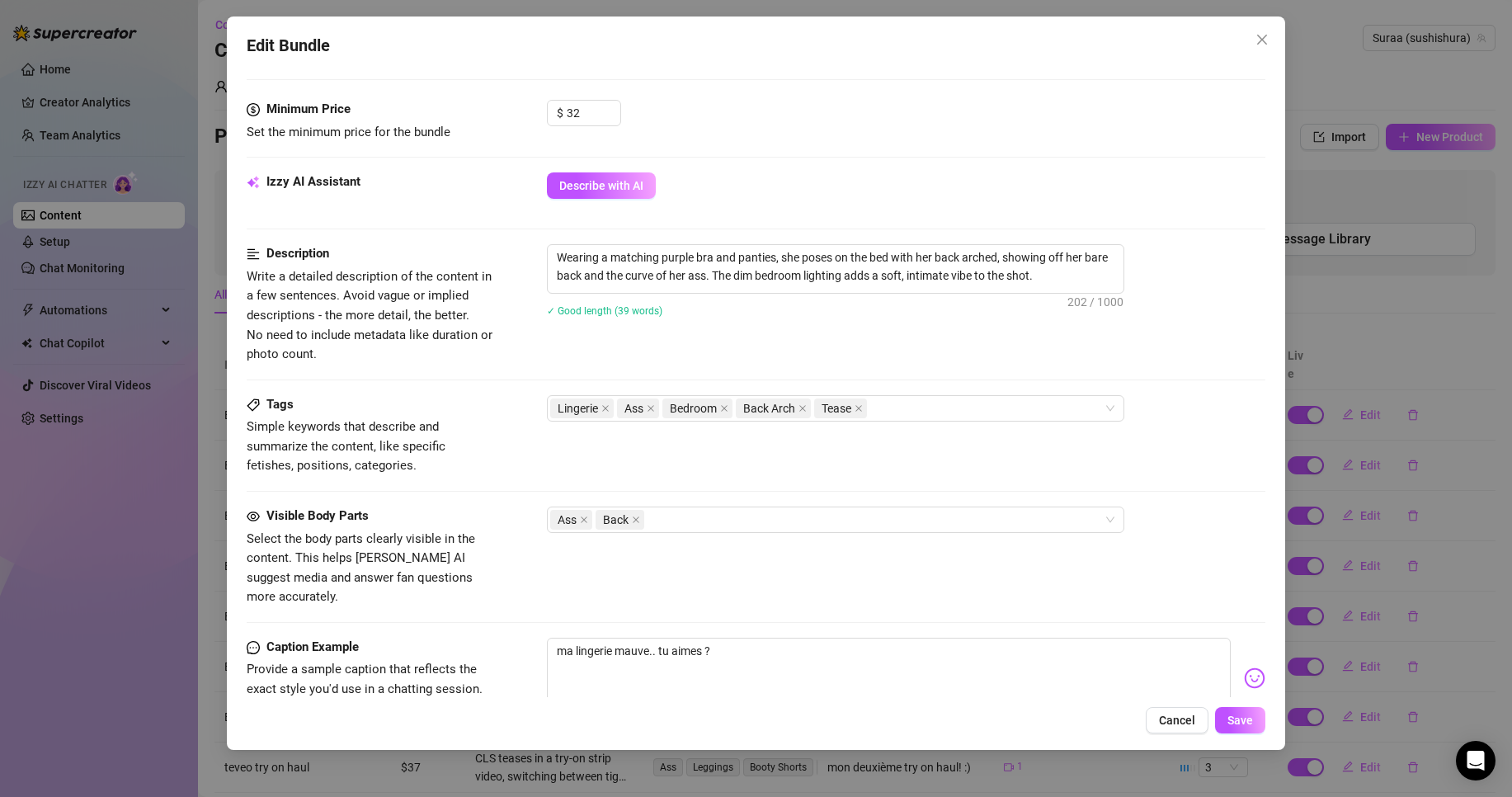
scroll to position [590, 0]
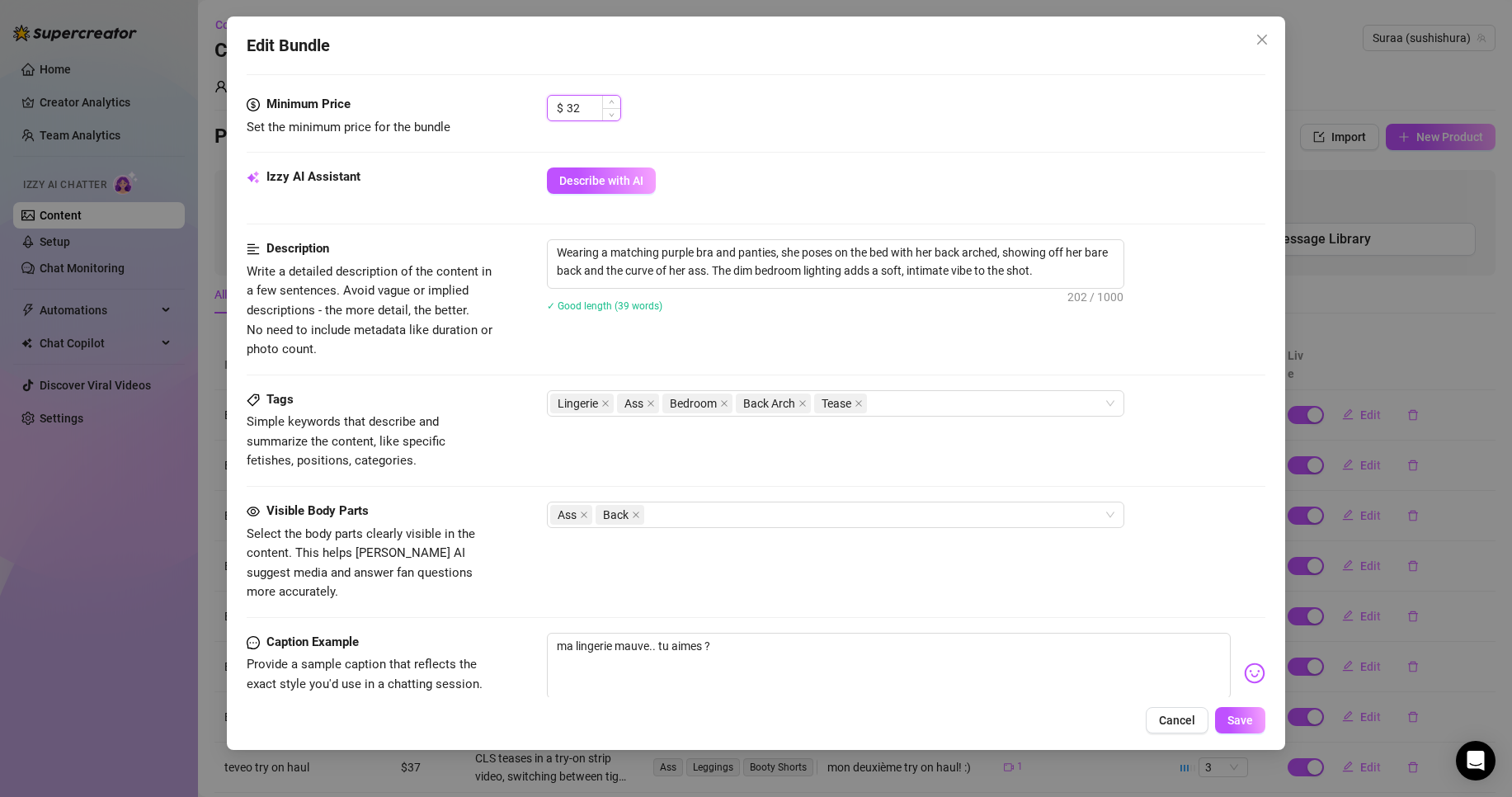
click at [592, 99] on input "32" at bounding box center [594, 108] width 53 height 25
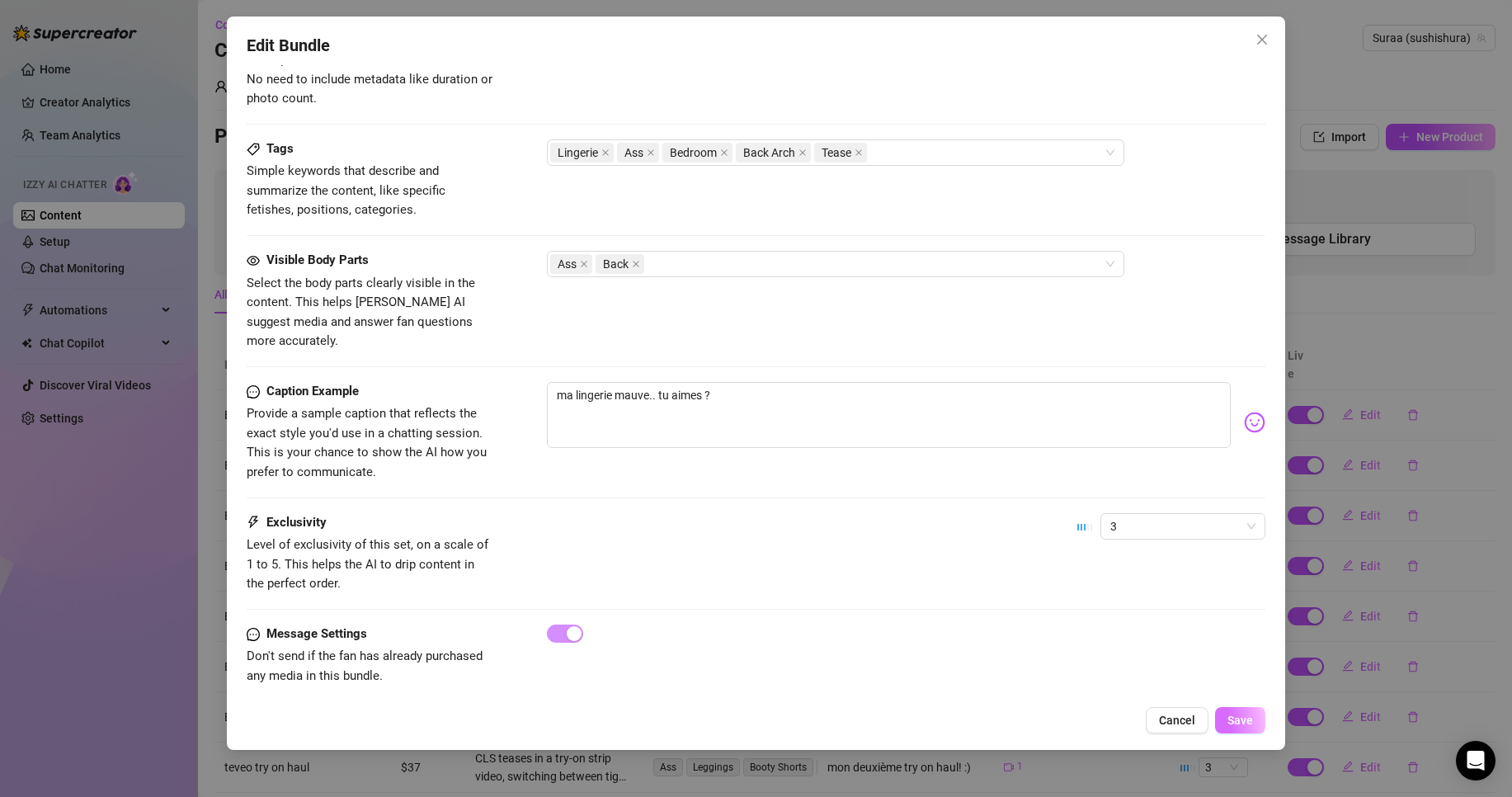
type input "37"
click at [1232, 721] on span "Save" at bounding box center [1241, 720] width 26 height 13
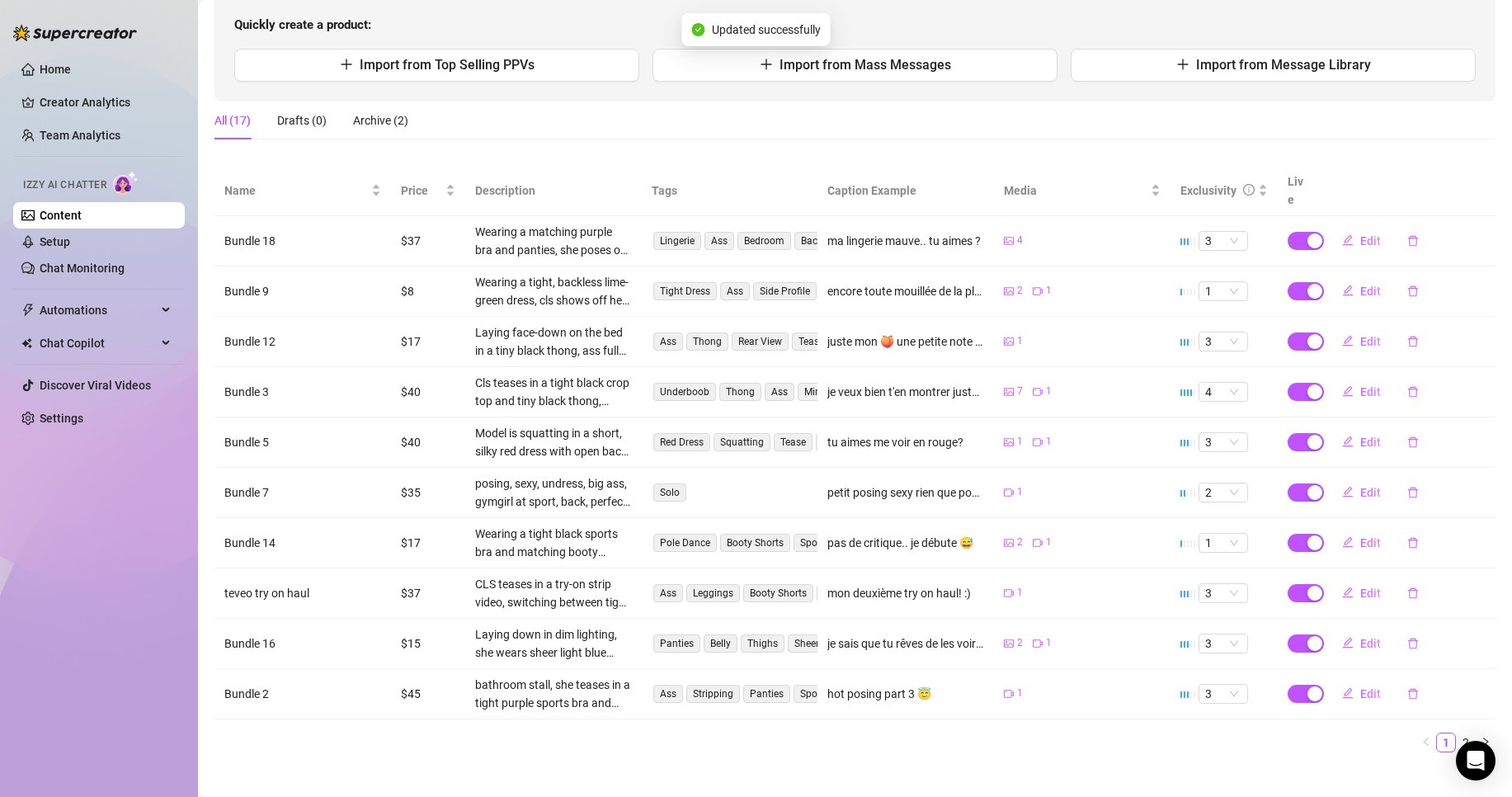
scroll to position [0, 0]
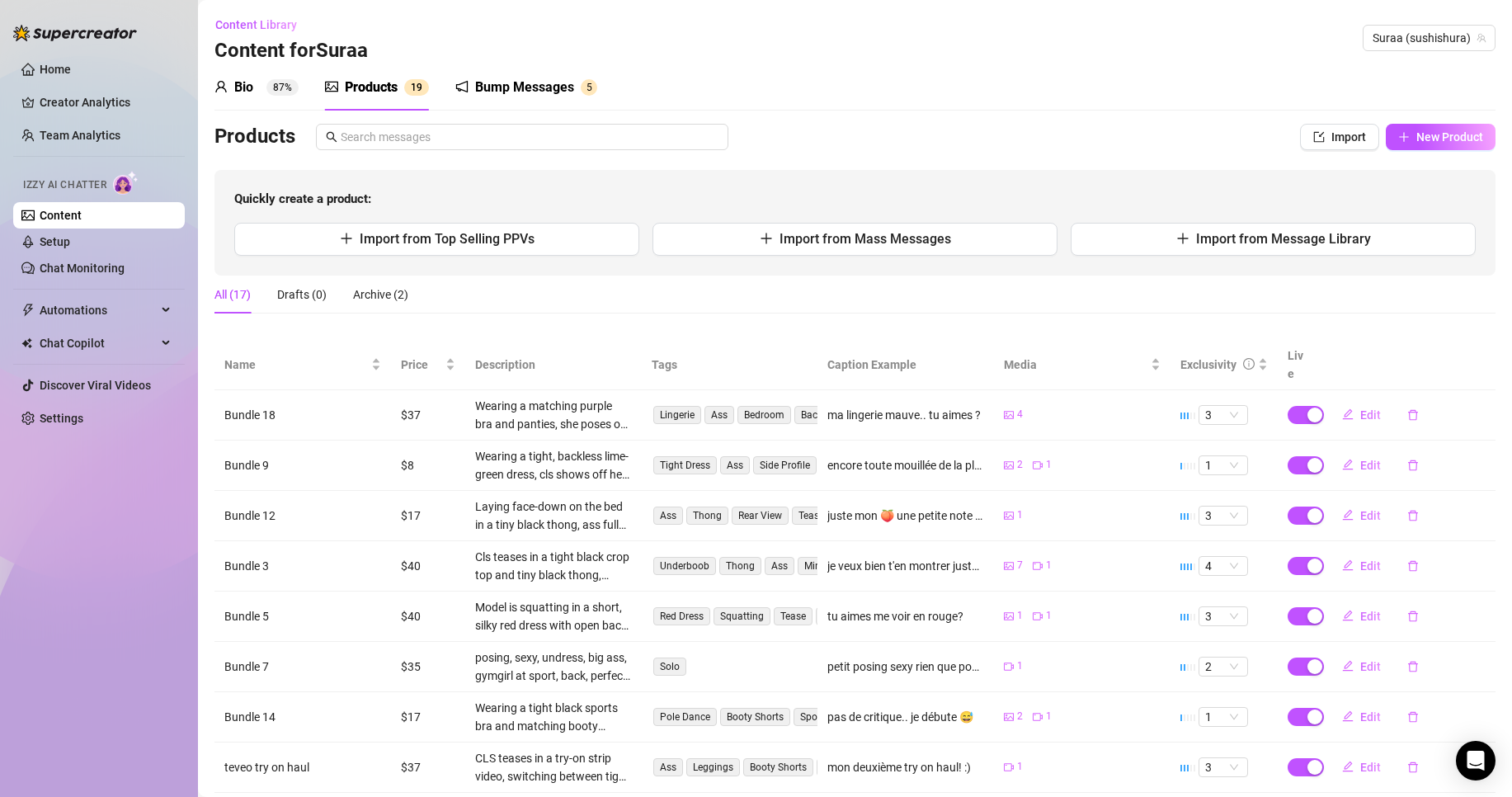
click at [290, 84] on sup "87%" at bounding box center [282, 87] width 32 height 16
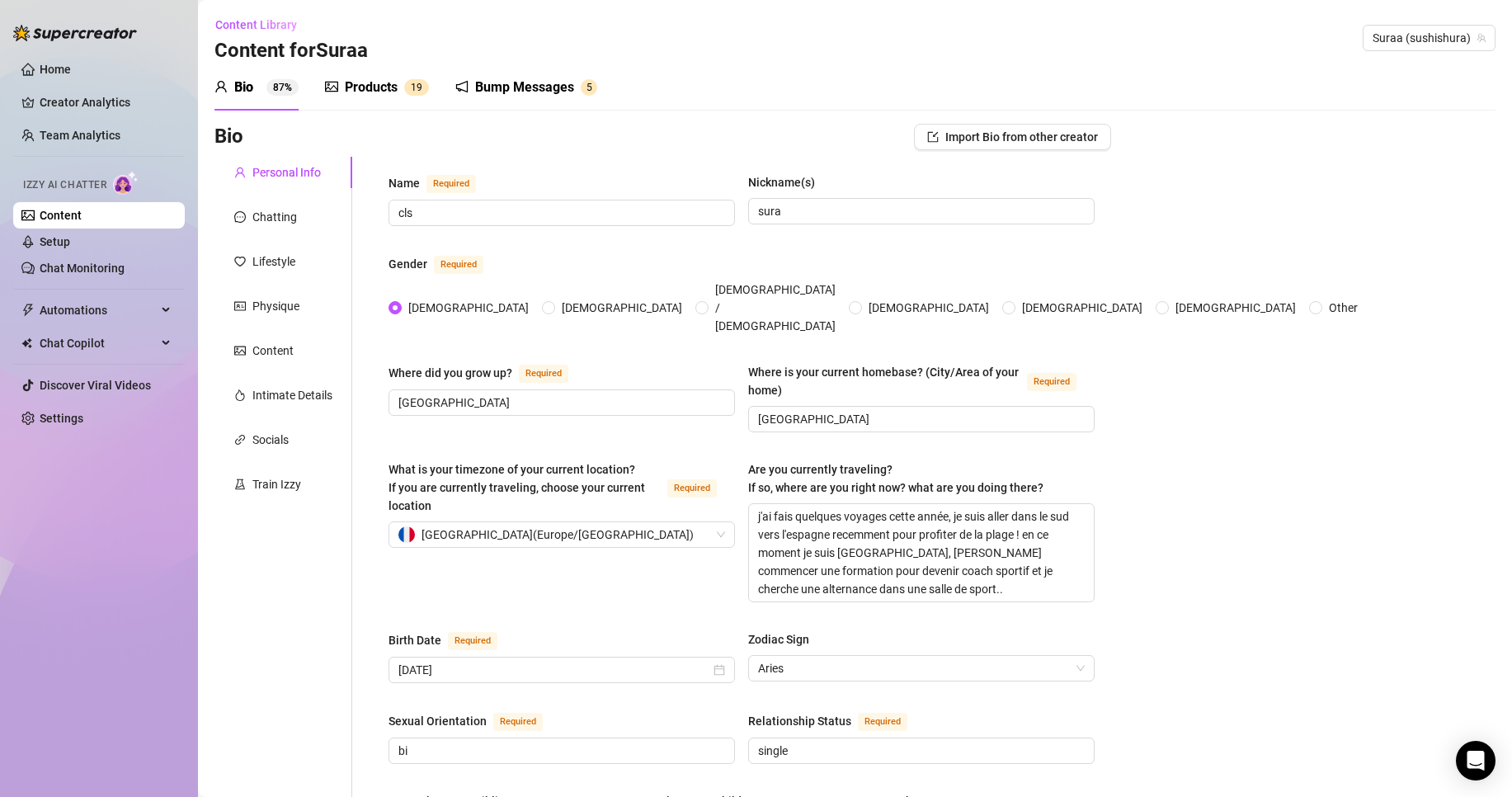
click at [357, 70] on div "Products 1 9" at bounding box center [377, 88] width 104 height 46
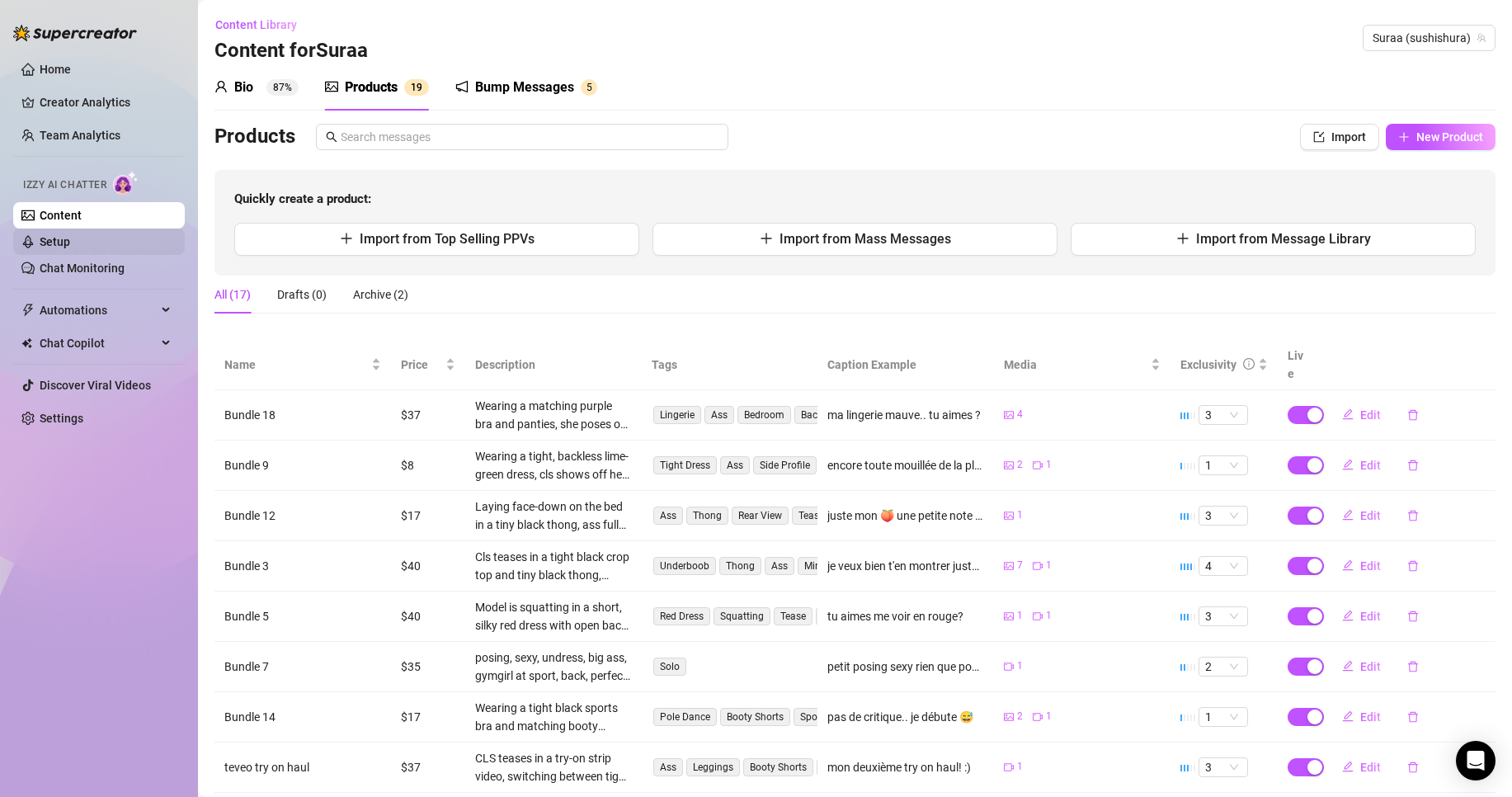
click at [63, 249] on link "Setup" at bounding box center [54, 241] width 30 height 13
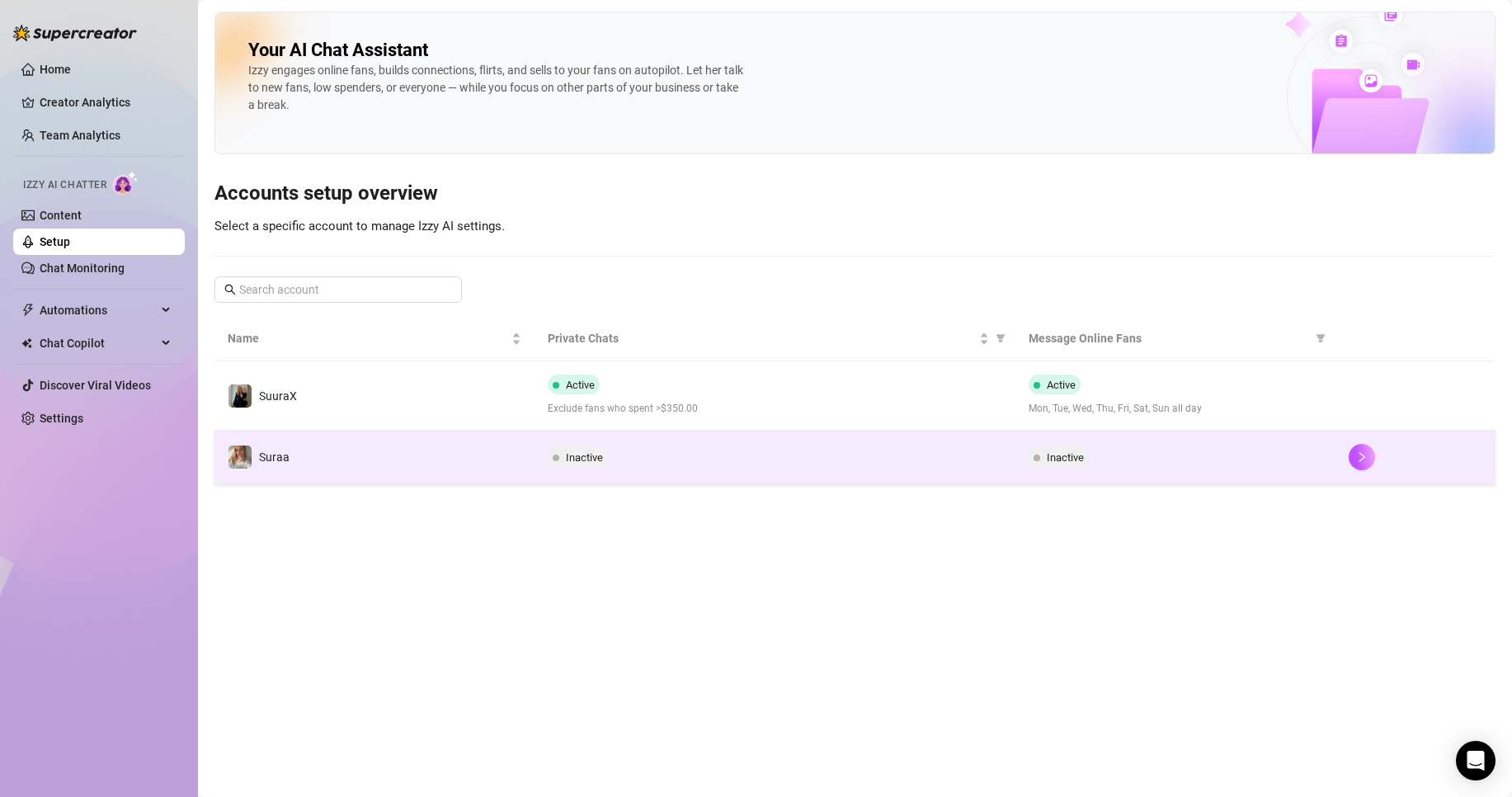
click at [641, 464] on div "Inactive" at bounding box center [775, 457] width 454 height 20
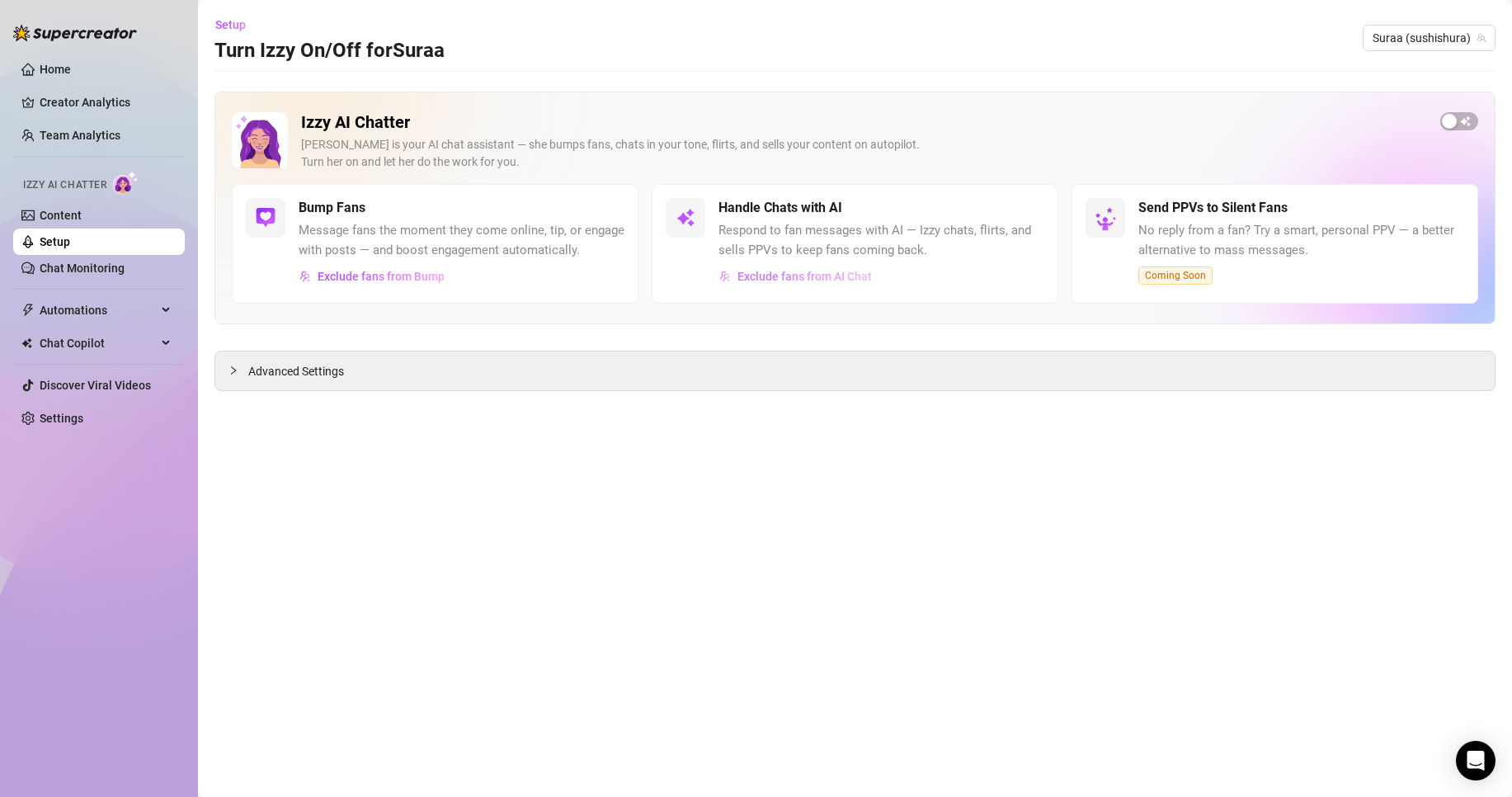
click at [769, 282] on span "Exclude fans from AI Chat" at bounding box center [805, 276] width 134 height 13
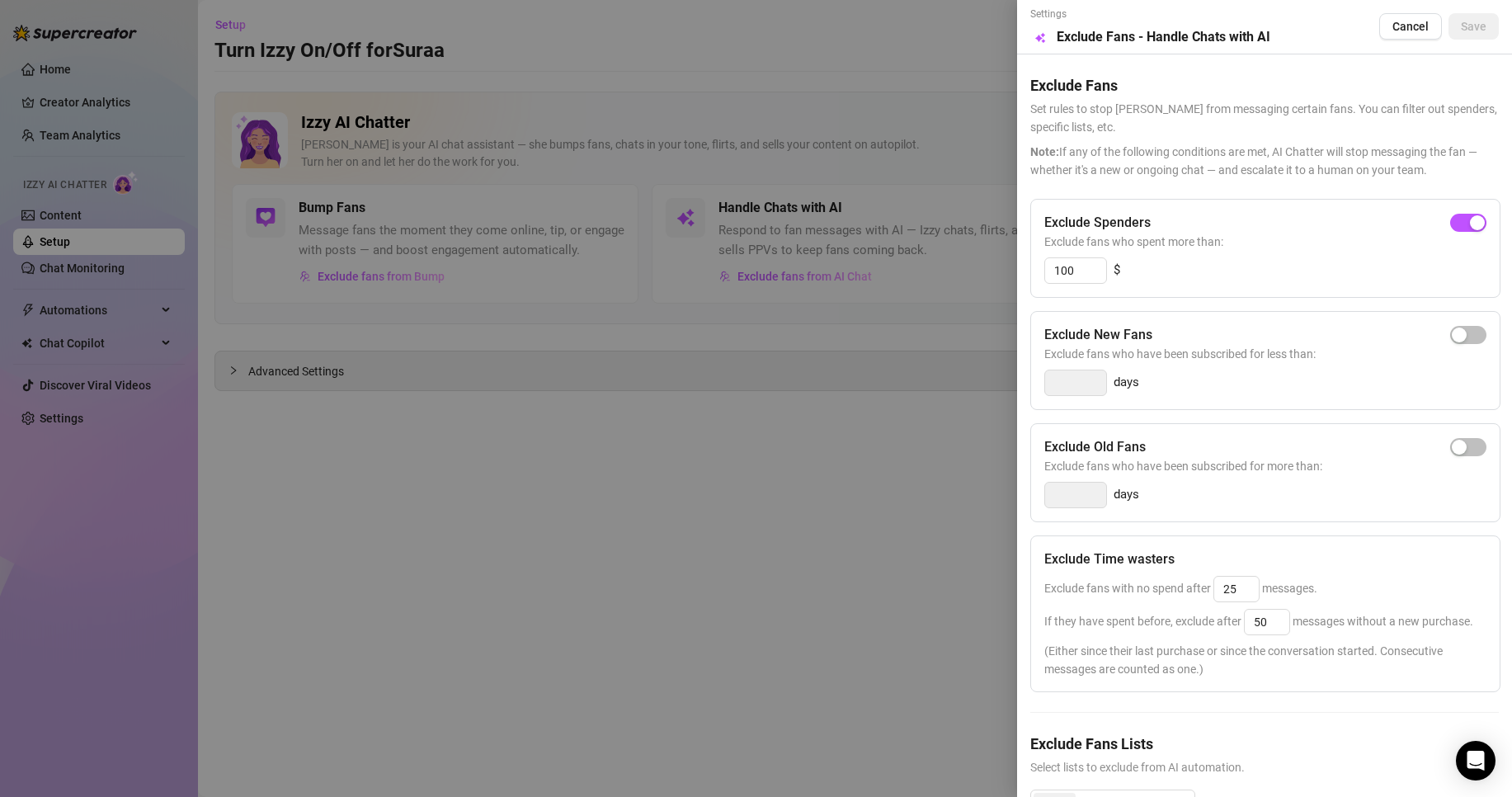
click at [1271, 515] on div "Exclude Old Fans Exclude fans who have been subscribed for more than: days" at bounding box center [1266, 473] width 471 height 99
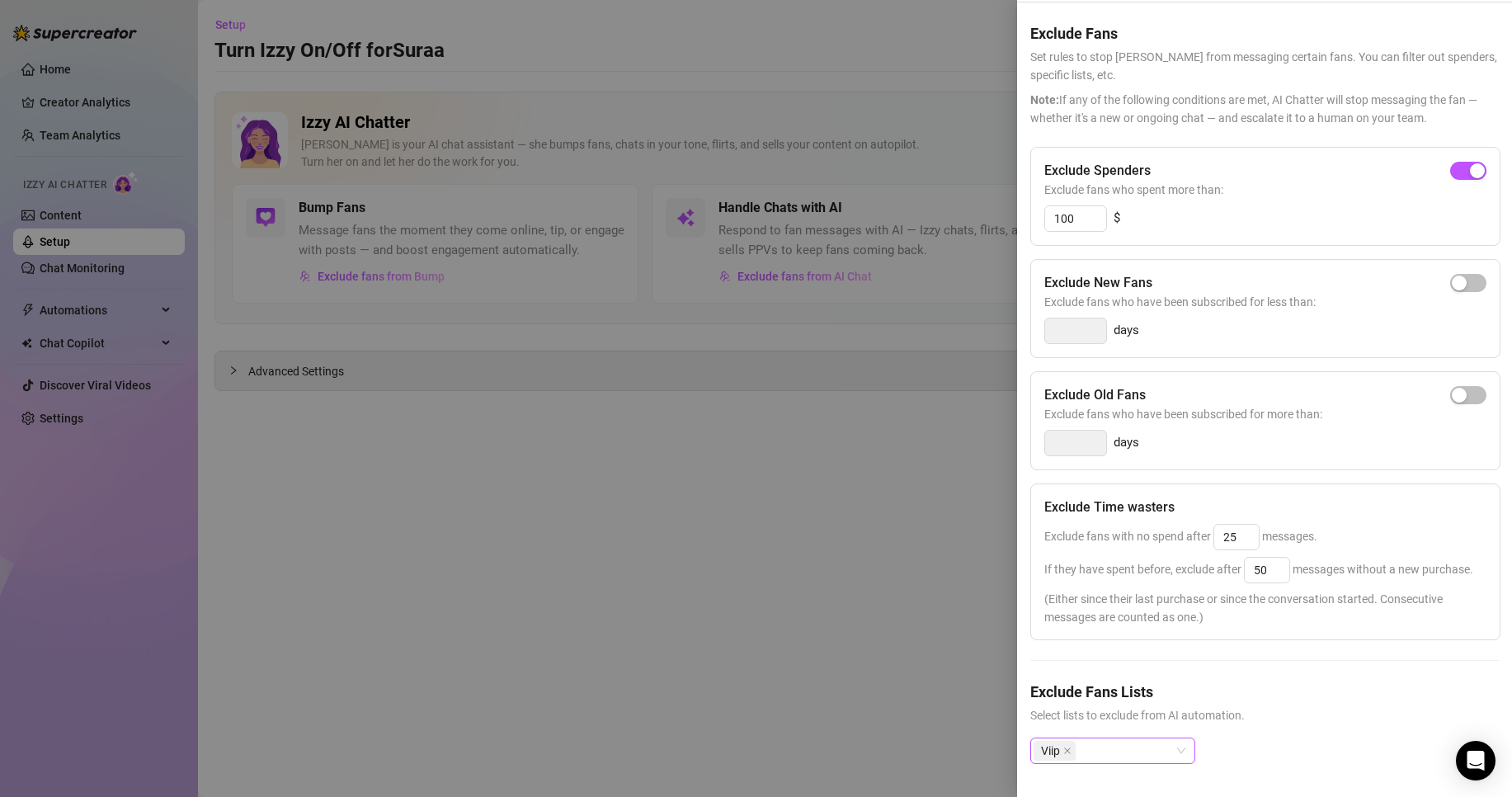
click at [1104, 739] on div "Viip" at bounding box center [1104, 751] width 141 height 23
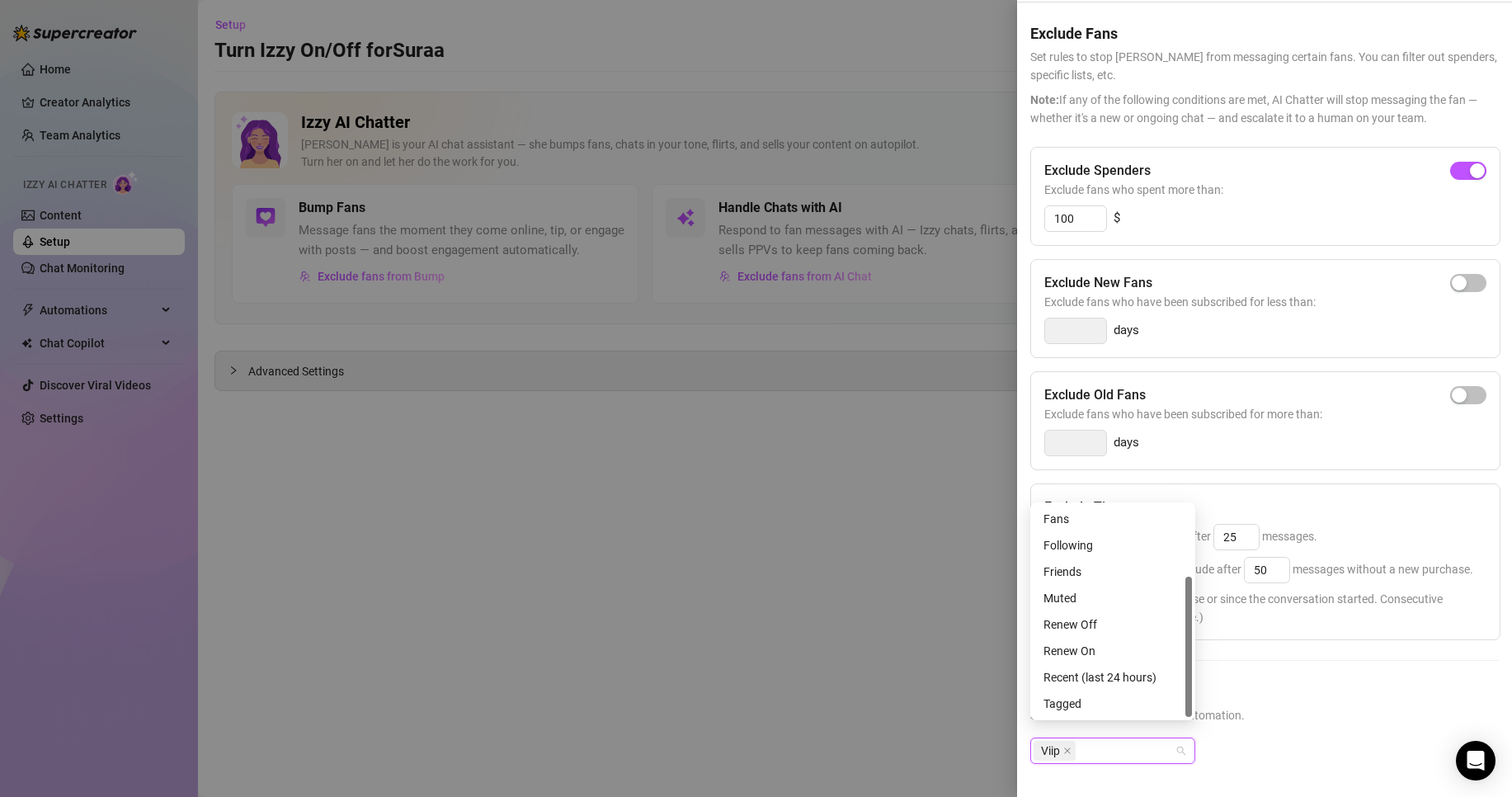
scroll to position [0, 0]
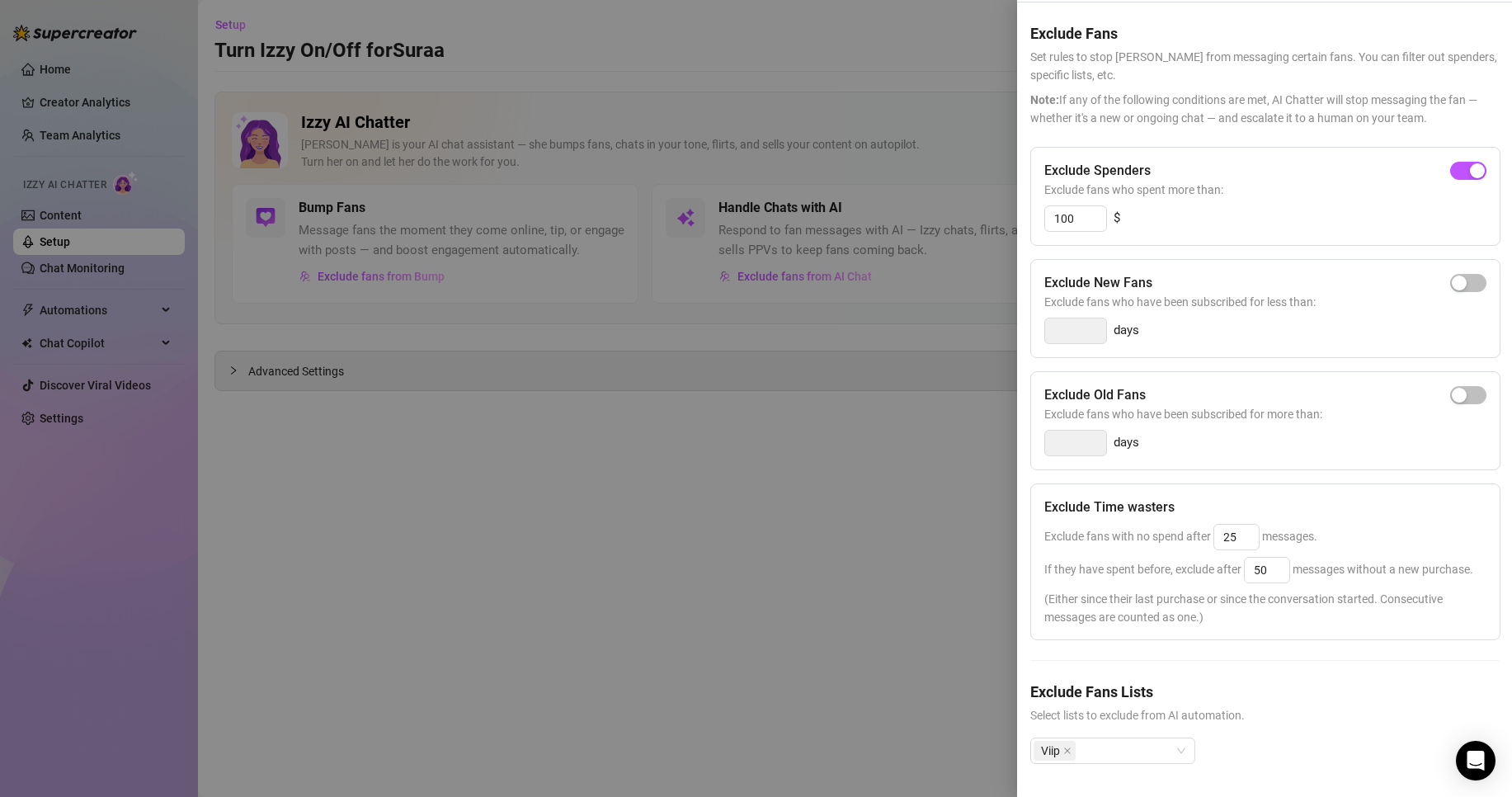
click at [1368, 681] on h5 "Exclude Fans Lists" at bounding box center [1265, 692] width 469 height 22
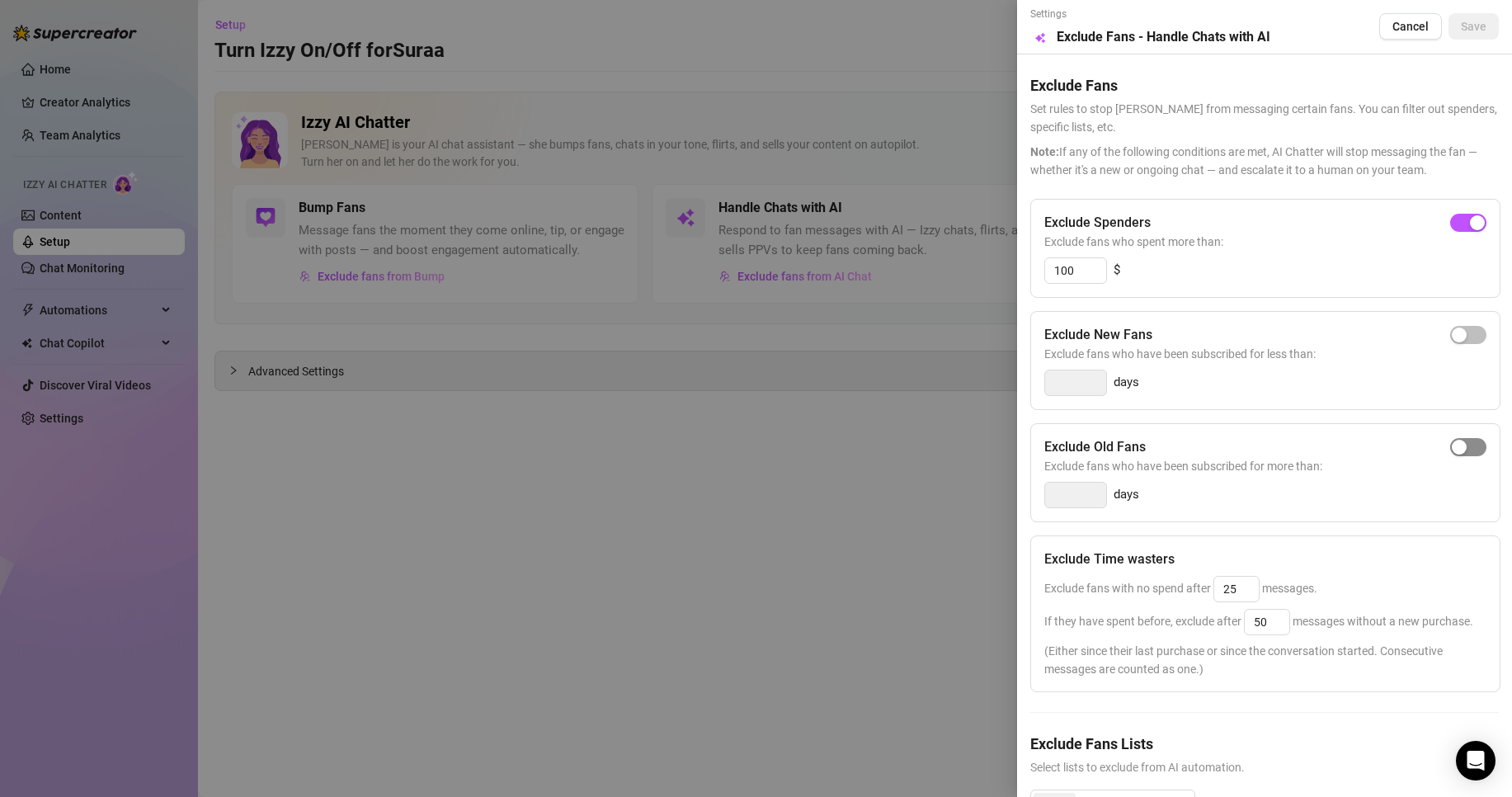
click at [1460, 453] on span "button" at bounding box center [1469, 447] width 36 height 18
type input "14"
drag, startPoint x: 1090, startPoint y: 493, endPoint x: 924, endPoint y: 491, distance: 166.0
click at [998, 497] on div "Settings Preview Exclude Fans - Handle Chats with AI Cancel Save Exclude Fans S…" at bounding box center [756, 398] width 1512 height 797
click at [1466, 452] on span "button" at bounding box center [1469, 447] width 36 height 18
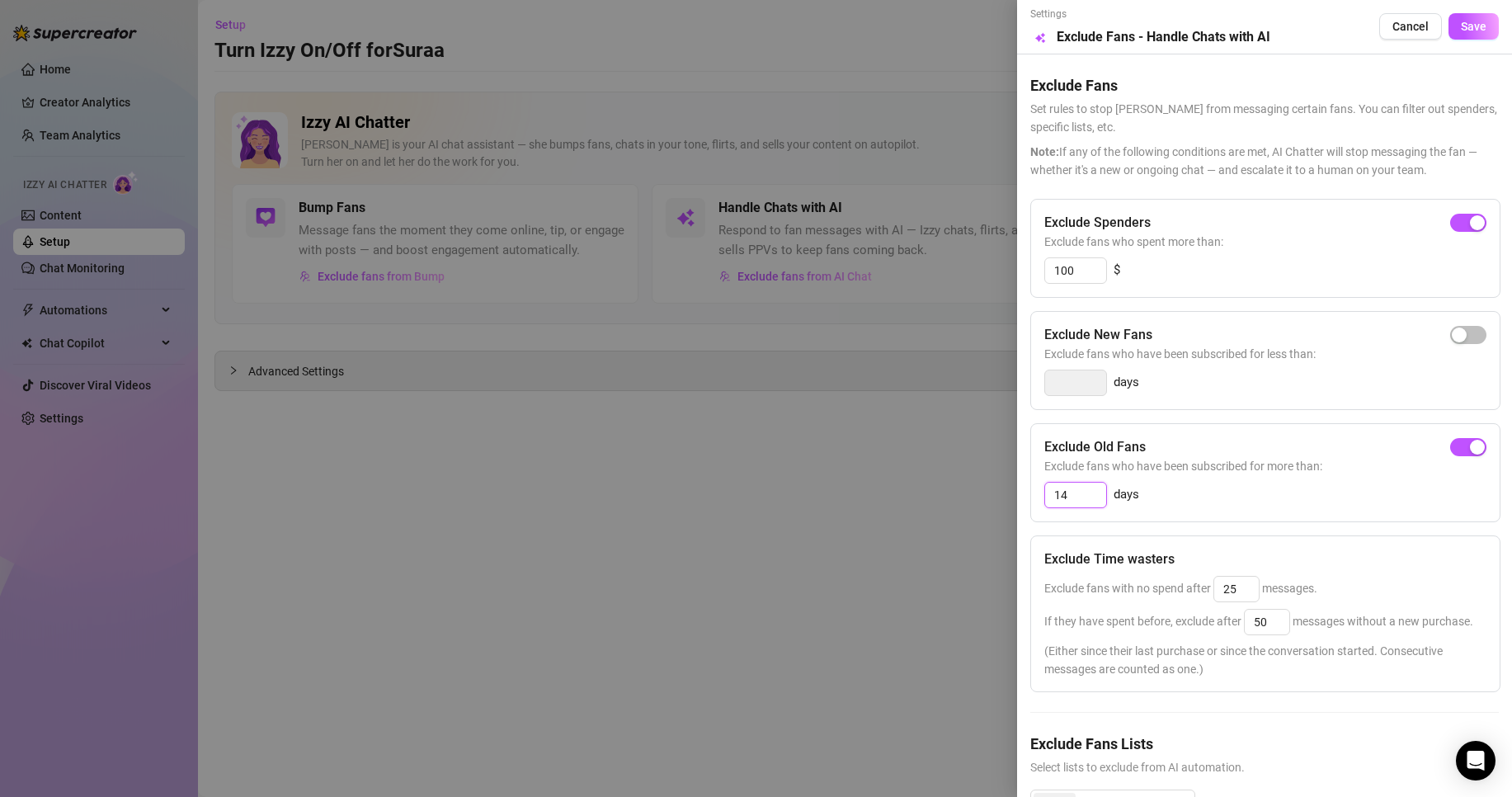
drag, startPoint x: 1091, startPoint y: 491, endPoint x: 1034, endPoint y: 492, distance: 57.0
click at [1034, 492] on div "Exclude Old Fans Exclude fans who have been subscribed for more than: 14 days" at bounding box center [1266, 473] width 471 height 99
type input "2"
click at [1466, 36] on button "Save" at bounding box center [1474, 26] width 50 height 27
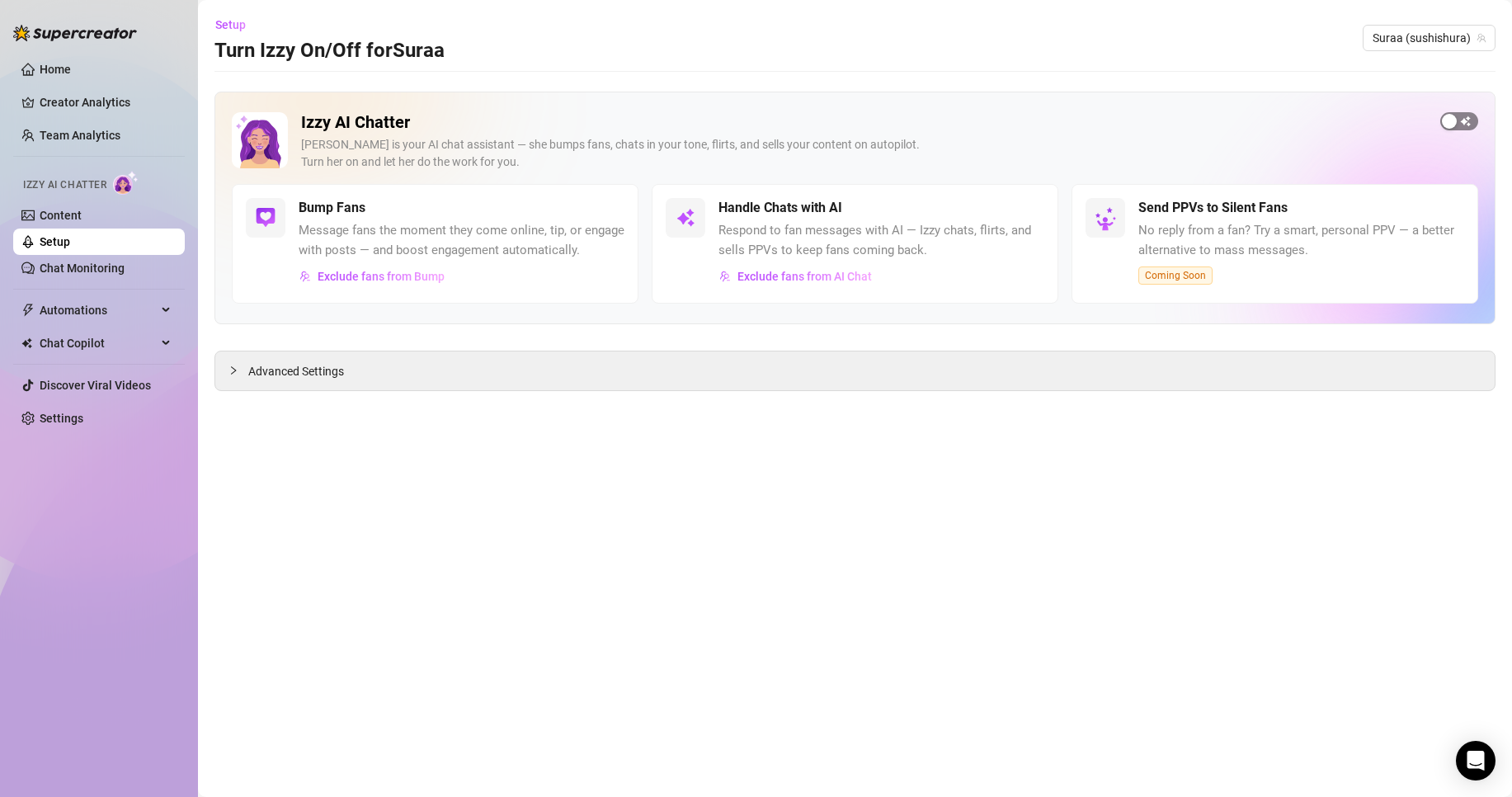
click at [1458, 114] on span "button" at bounding box center [1460, 120] width 38 height 18
click at [818, 269] on button "Exclude fans from AI Chat" at bounding box center [795, 276] width 154 height 27
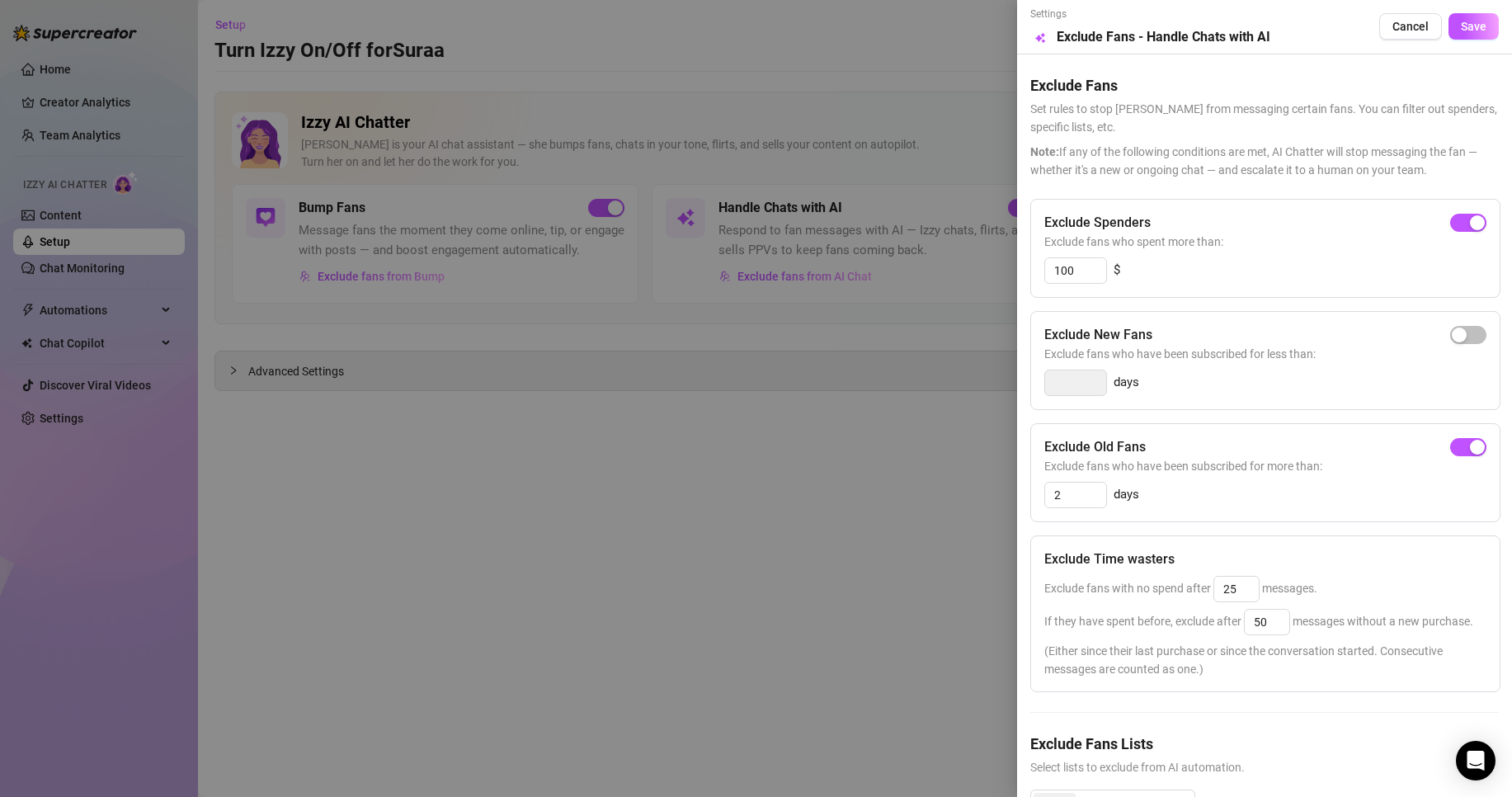
scroll to position [84, 0]
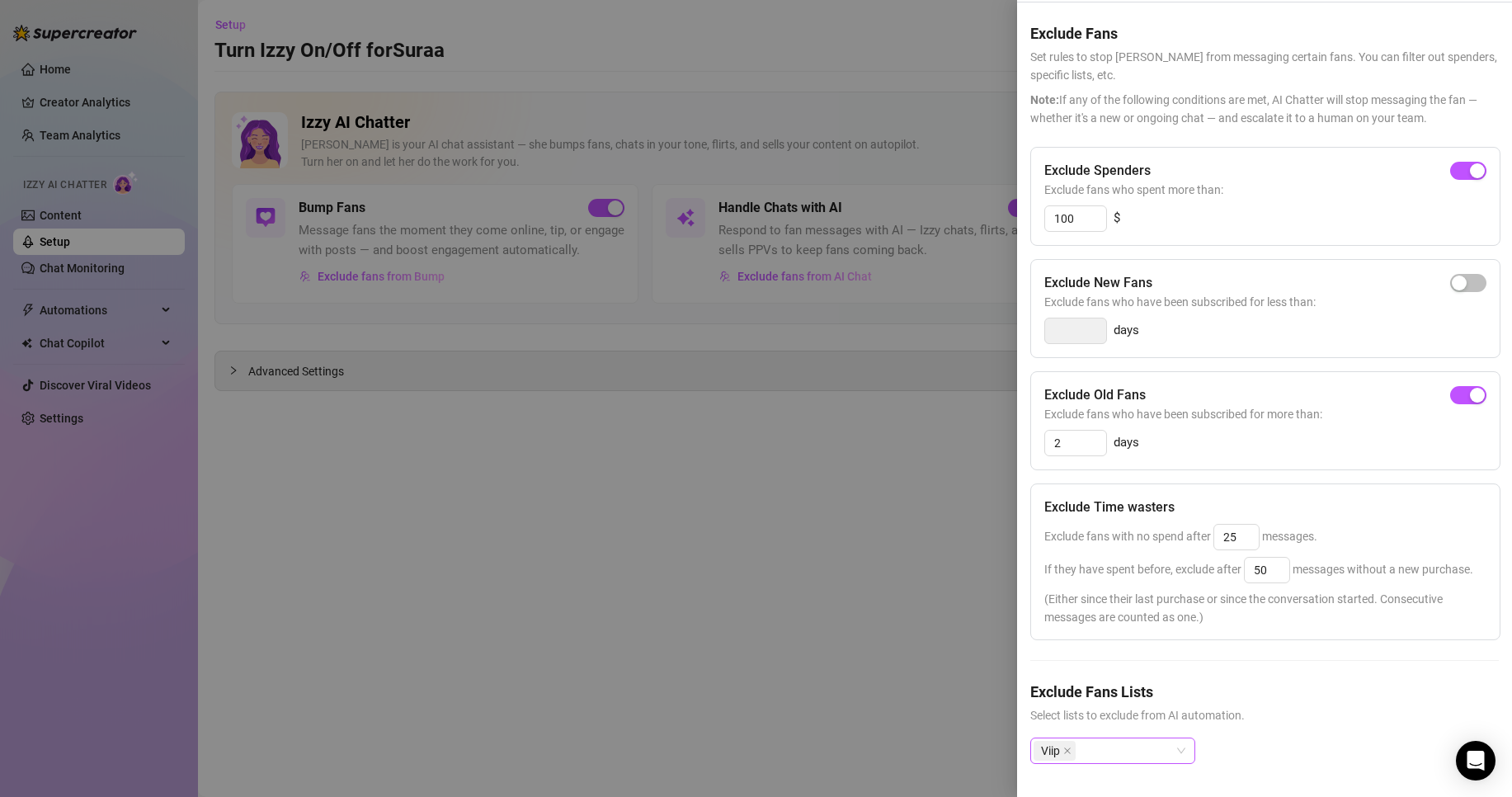
click at [1132, 739] on div "Viip" at bounding box center [1104, 751] width 141 height 23
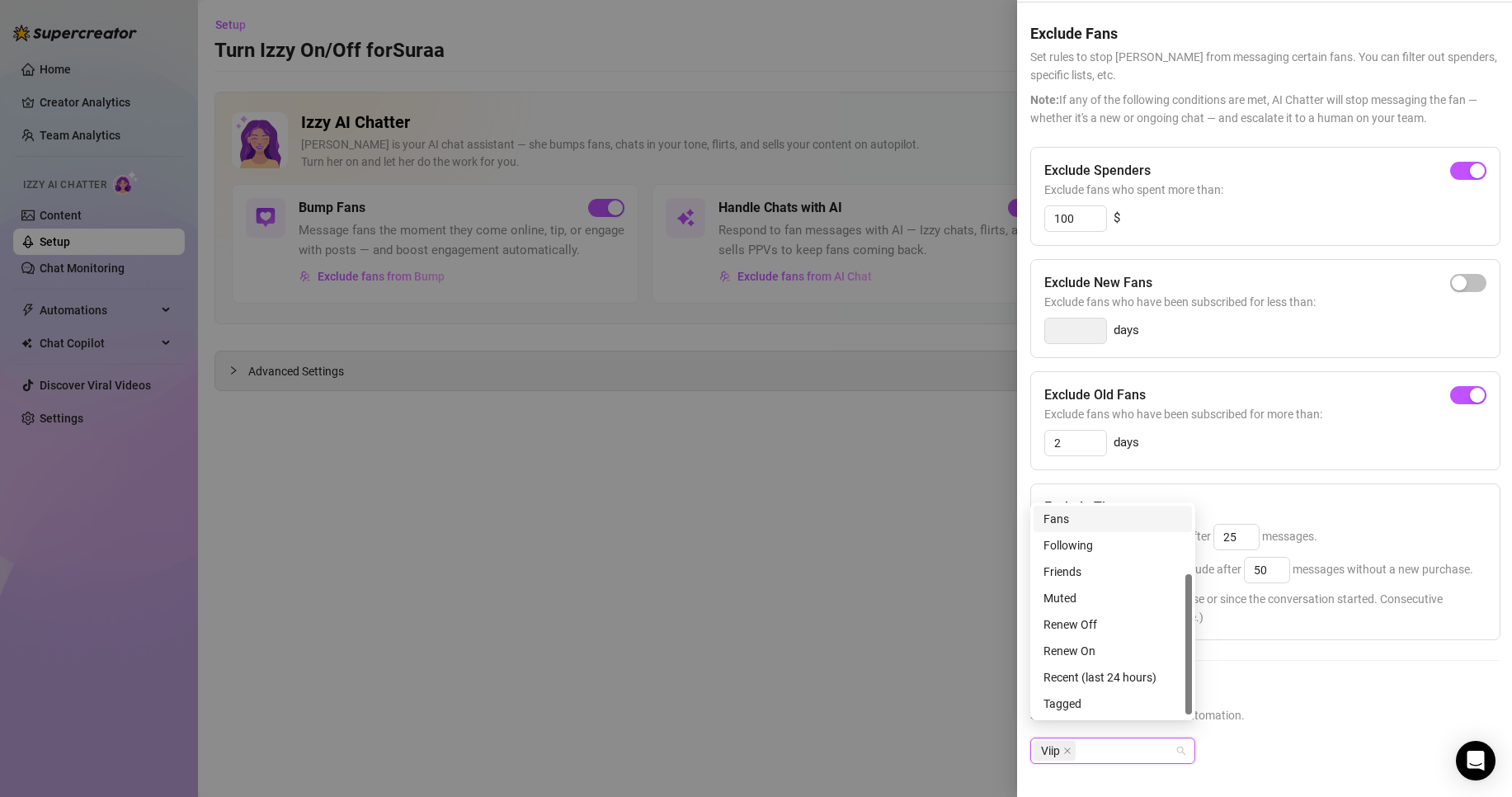
scroll to position [0, 0]
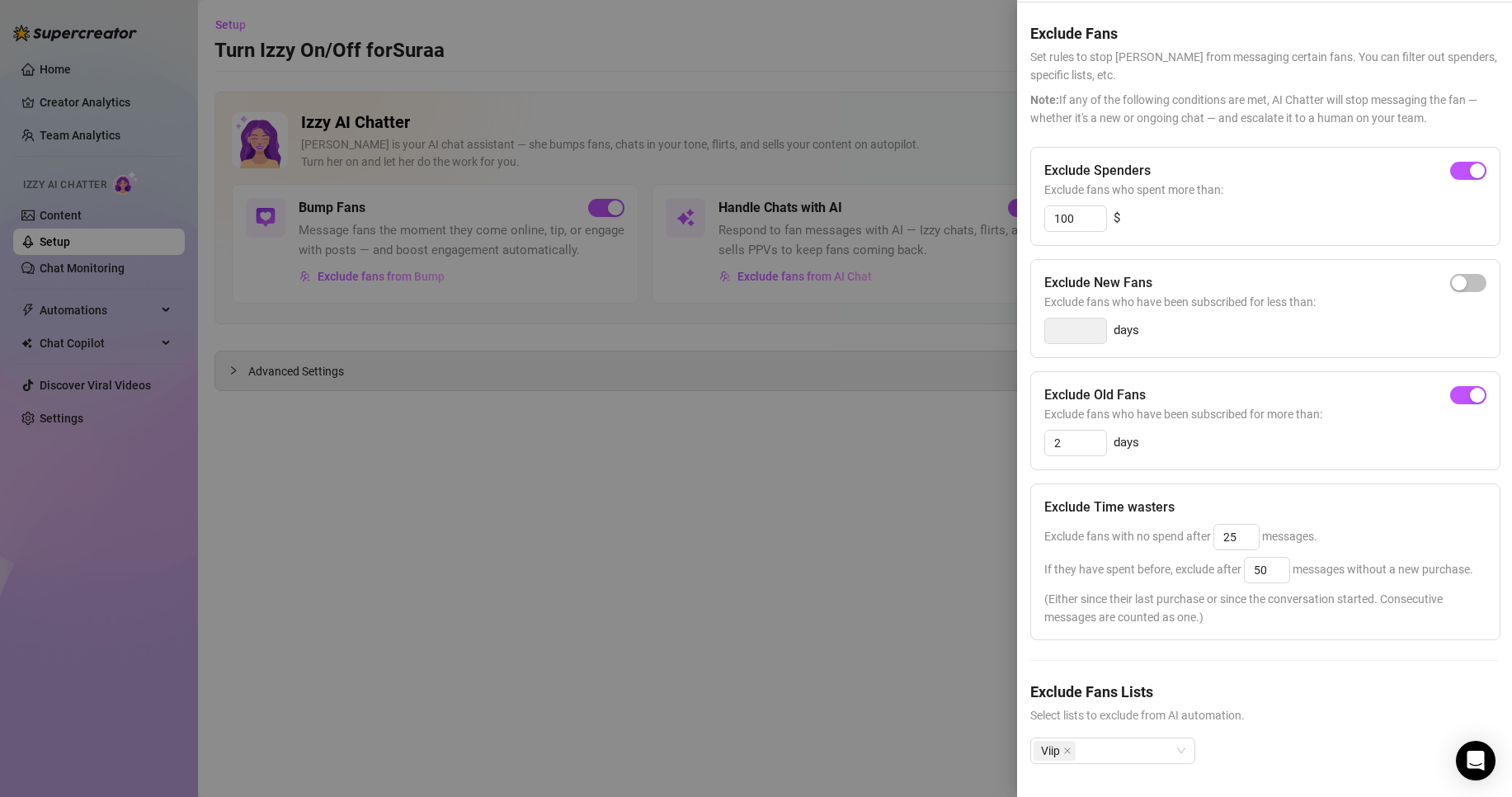
click at [921, 561] on div at bounding box center [756, 398] width 1512 height 797
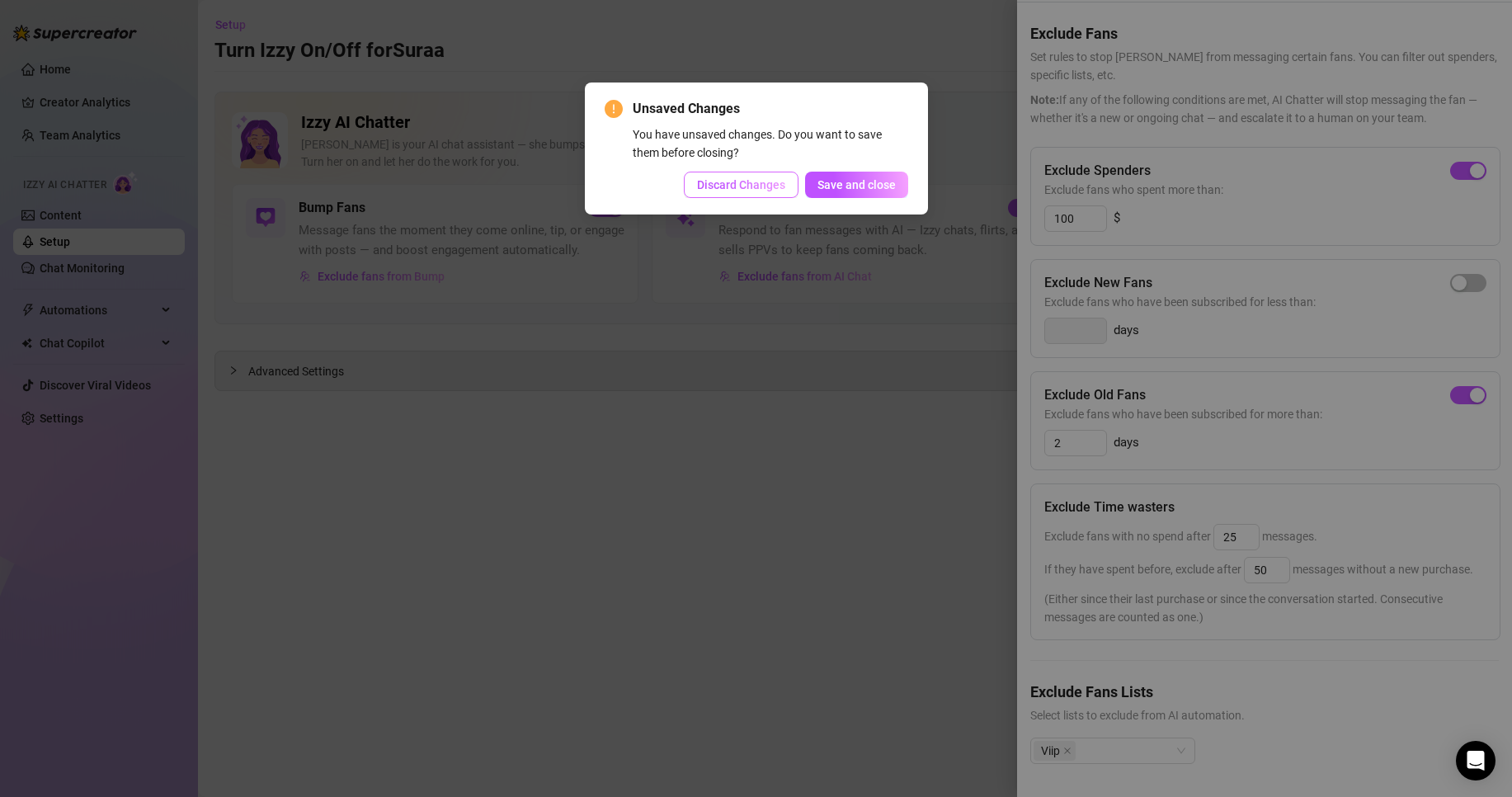
click at [730, 190] on span "Discard Changes" at bounding box center [741, 184] width 89 height 13
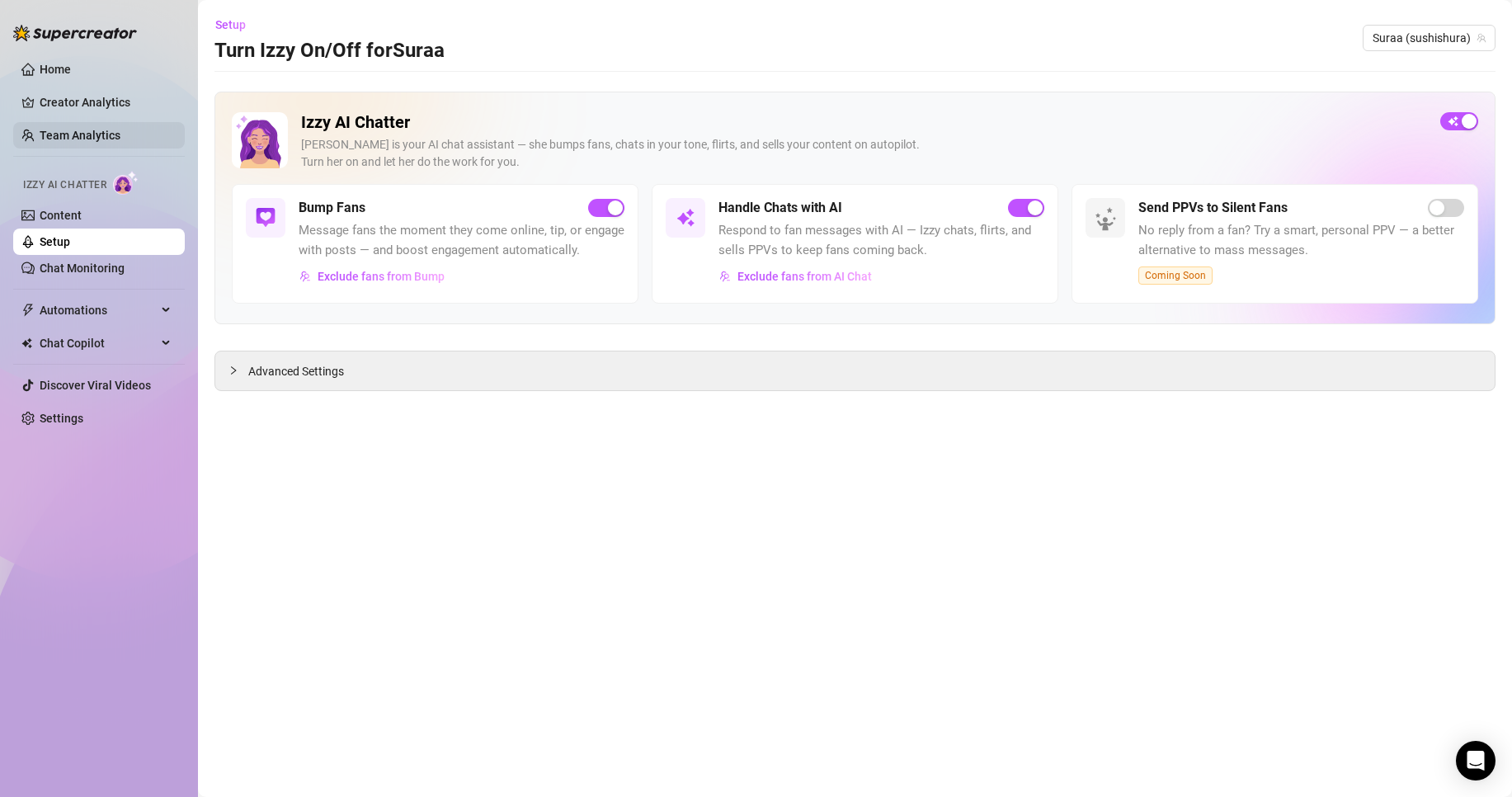
click at [84, 131] on link "Team Analytics" at bounding box center [80, 135] width 81 height 13
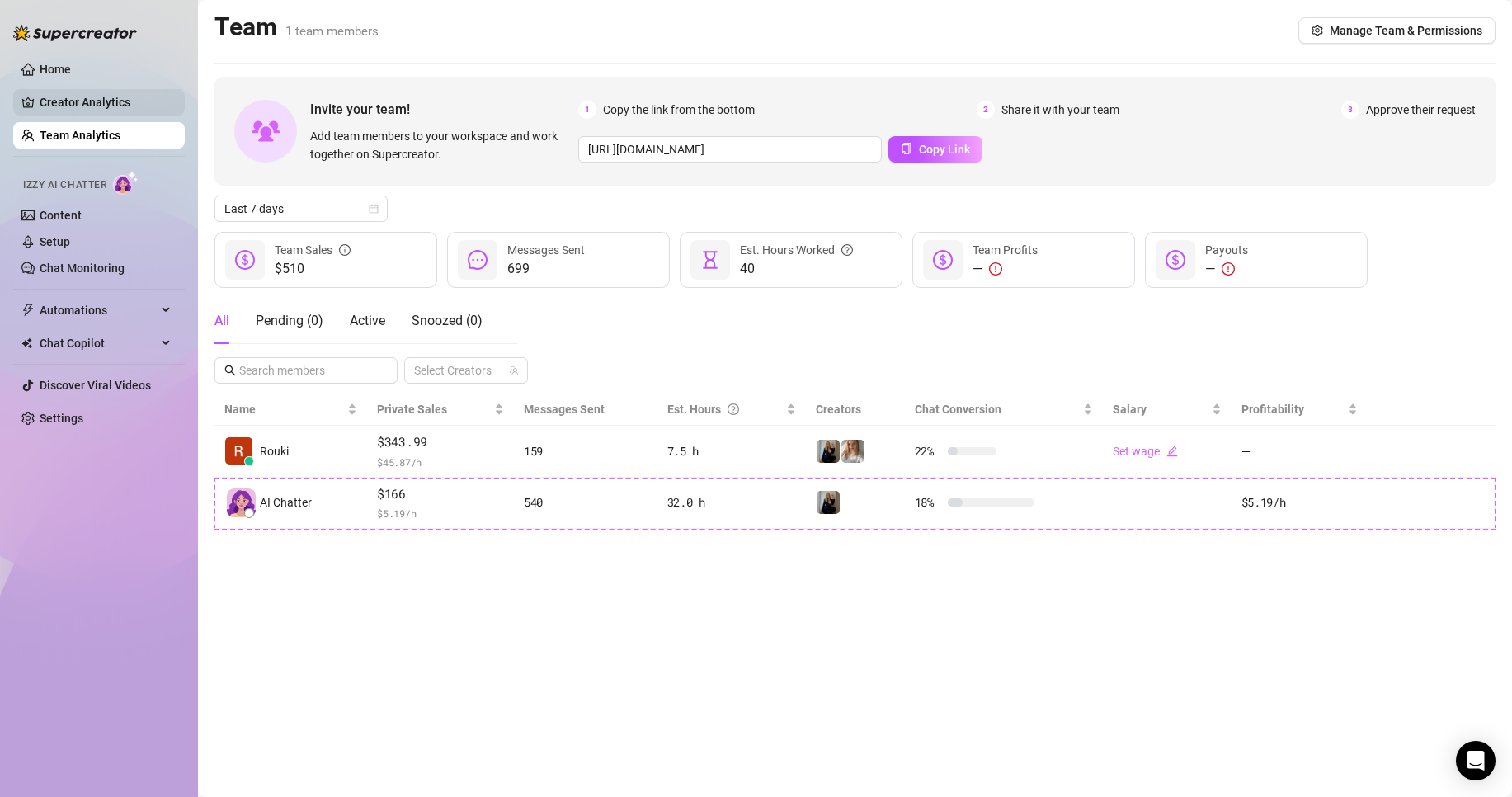
click at [78, 111] on link "Creator Analytics" at bounding box center [105, 102] width 132 height 27
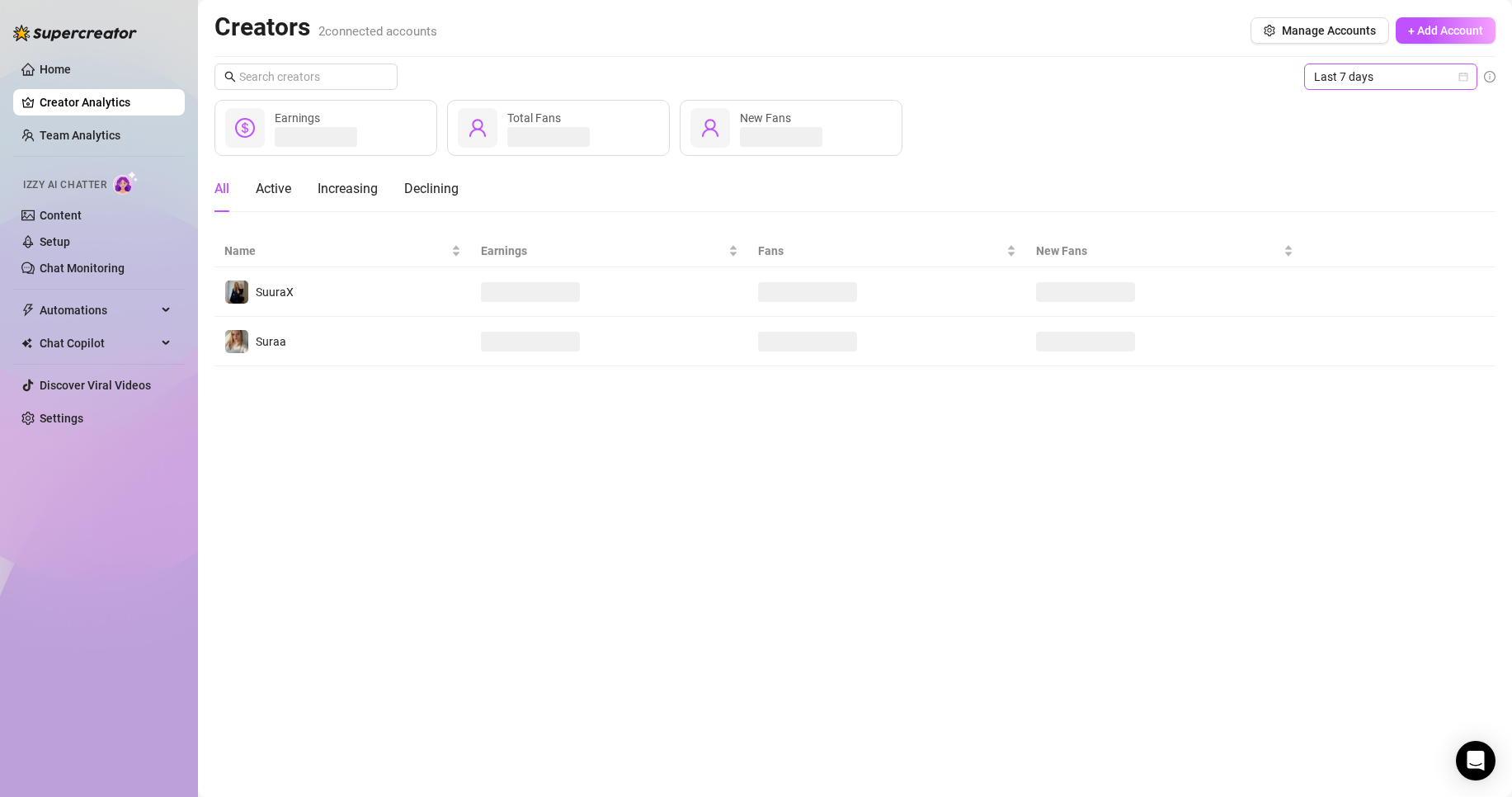
click at [1342, 77] on span "Last 7 days" at bounding box center [1391, 77] width 153 height 25
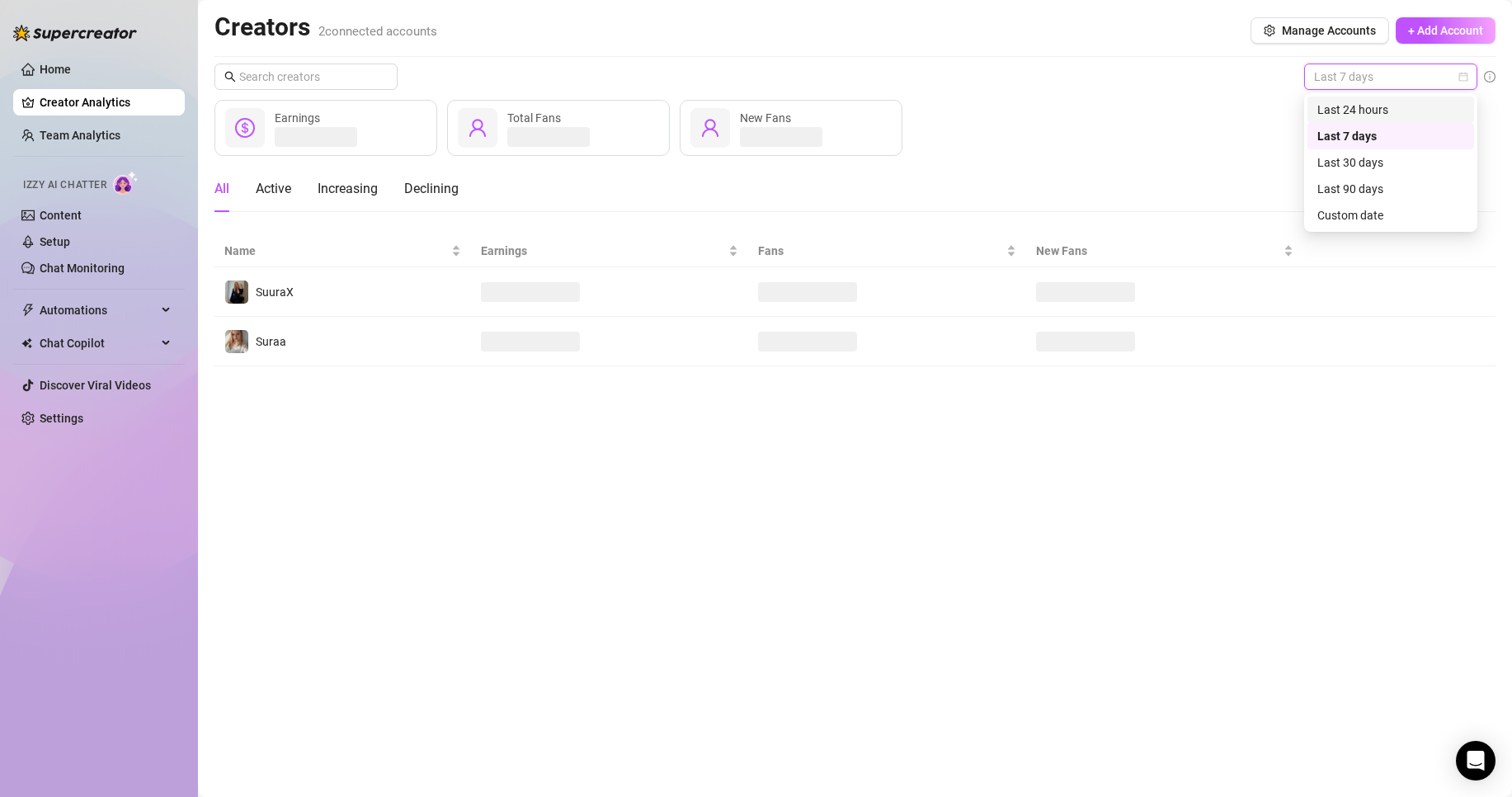
click at [1353, 113] on div "Last 24 hours" at bounding box center [1391, 109] width 147 height 18
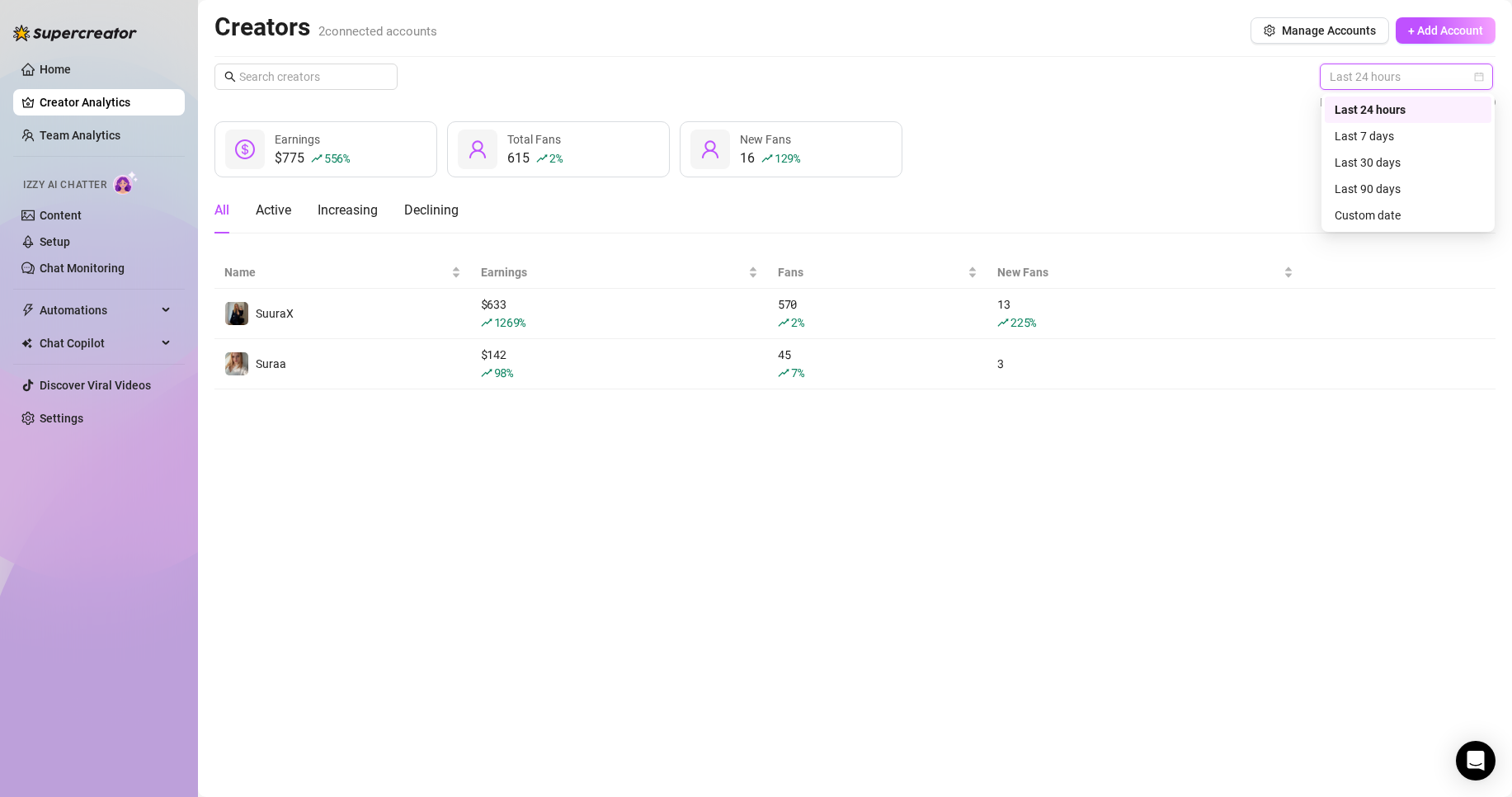
click at [1385, 89] on span "Last 24 hours" at bounding box center [1407, 77] width 153 height 25
click at [1266, 74] on div "Last 24 hours Data may differ from OnlyFans" at bounding box center [855, 88] width 1281 height 48
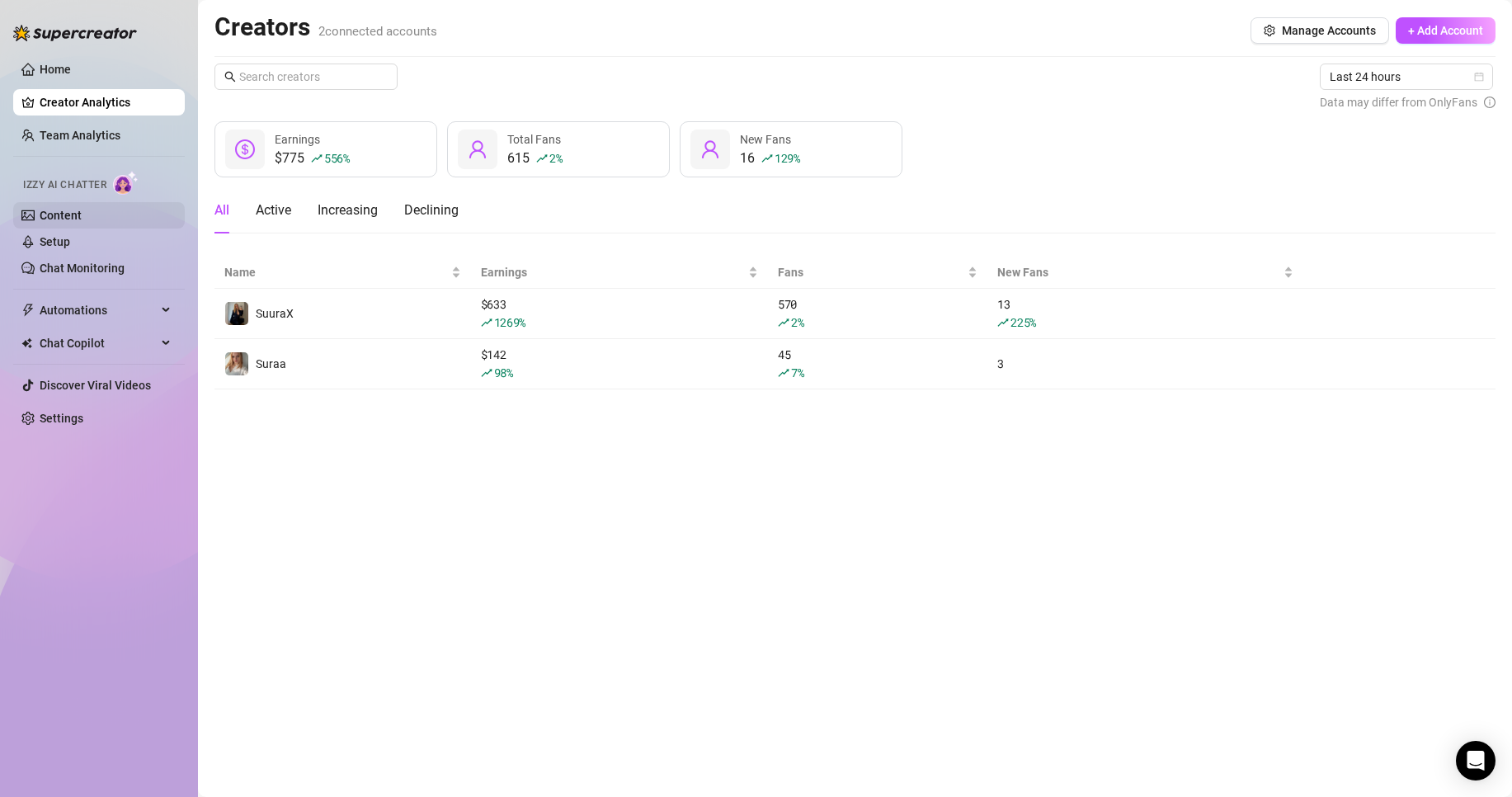
click at [60, 219] on link "Content" at bounding box center [60, 215] width 42 height 13
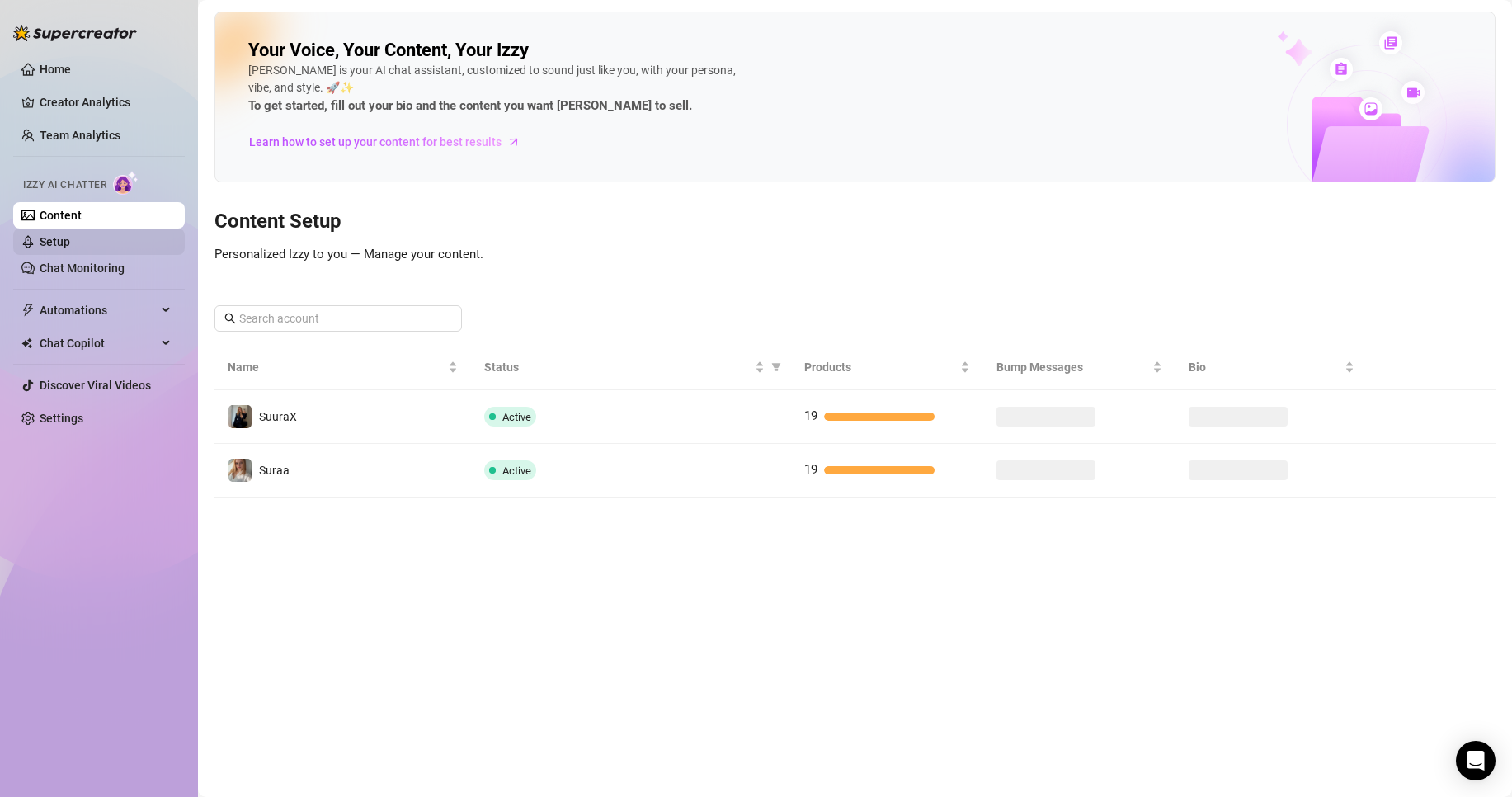
click at [62, 245] on link "Setup" at bounding box center [54, 241] width 30 height 13
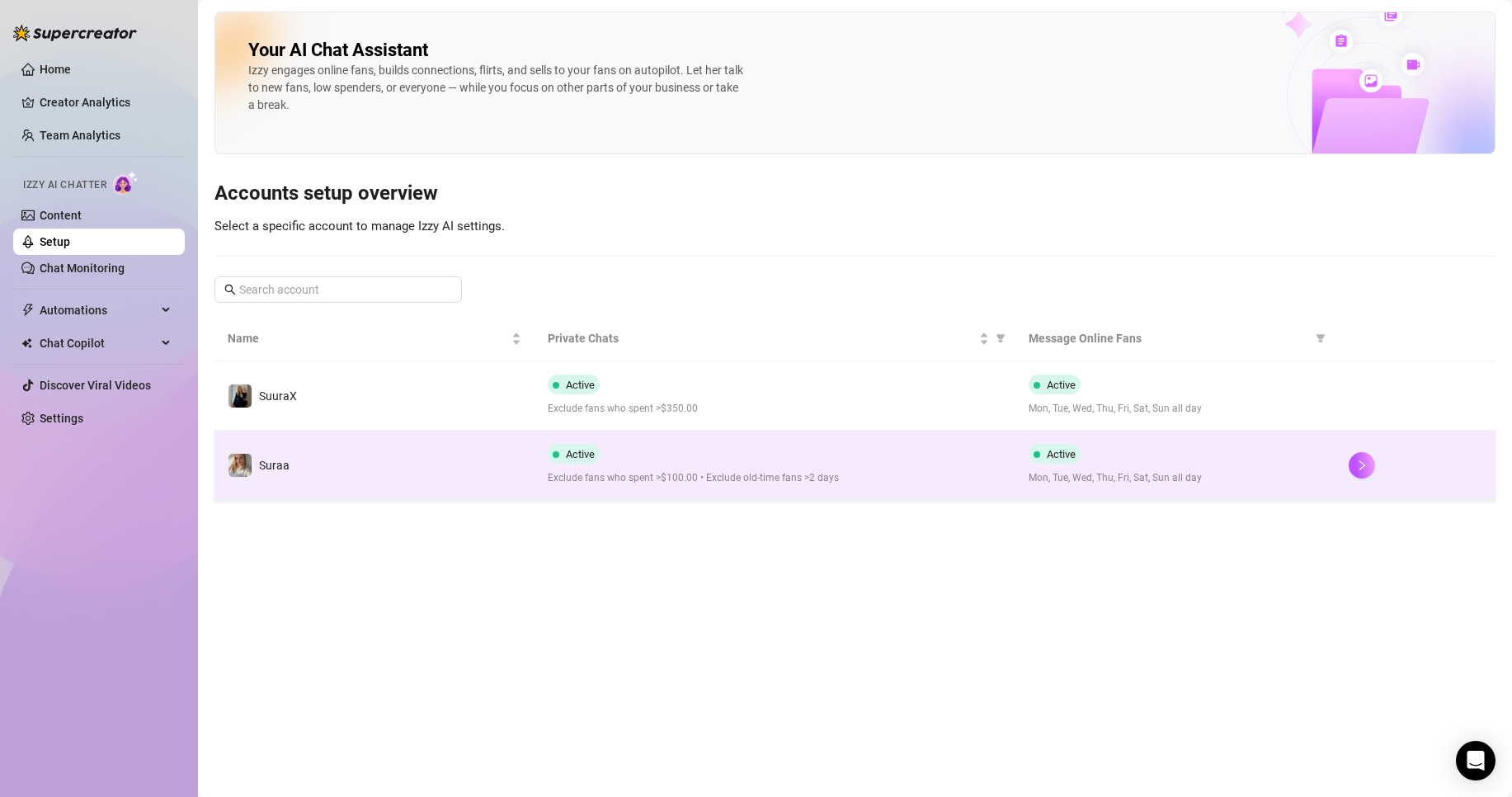
click at [760, 465] on div "Active Exclude fans who spent >$100.00 • Exclude old-time fans >2 days" at bounding box center [775, 465] width 454 height 42
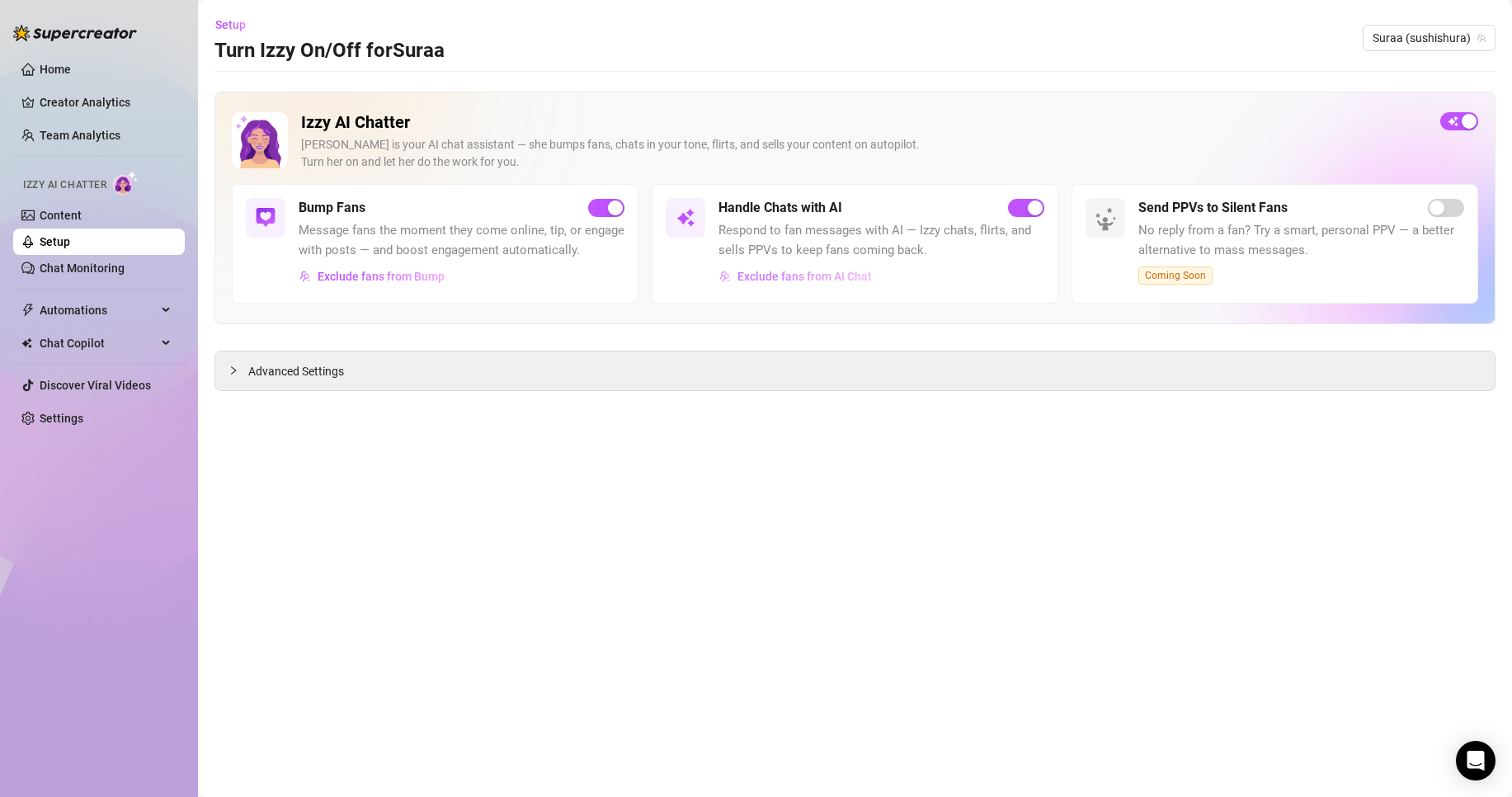
click at [805, 276] on span "Exclude fans from AI Chat" at bounding box center [805, 276] width 134 height 13
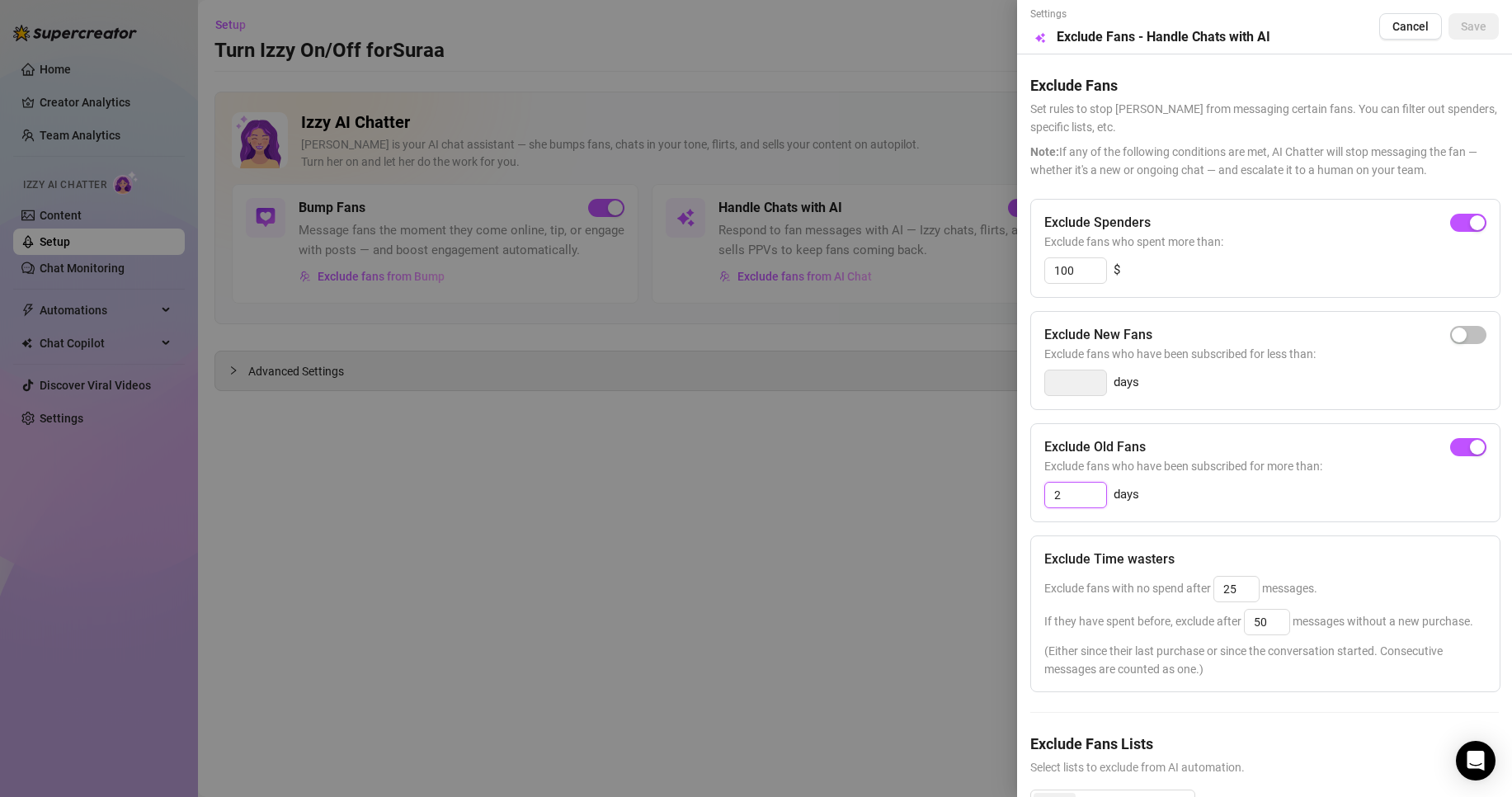
click at [1087, 500] on input "2" at bounding box center [1076, 495] width 61 height 25
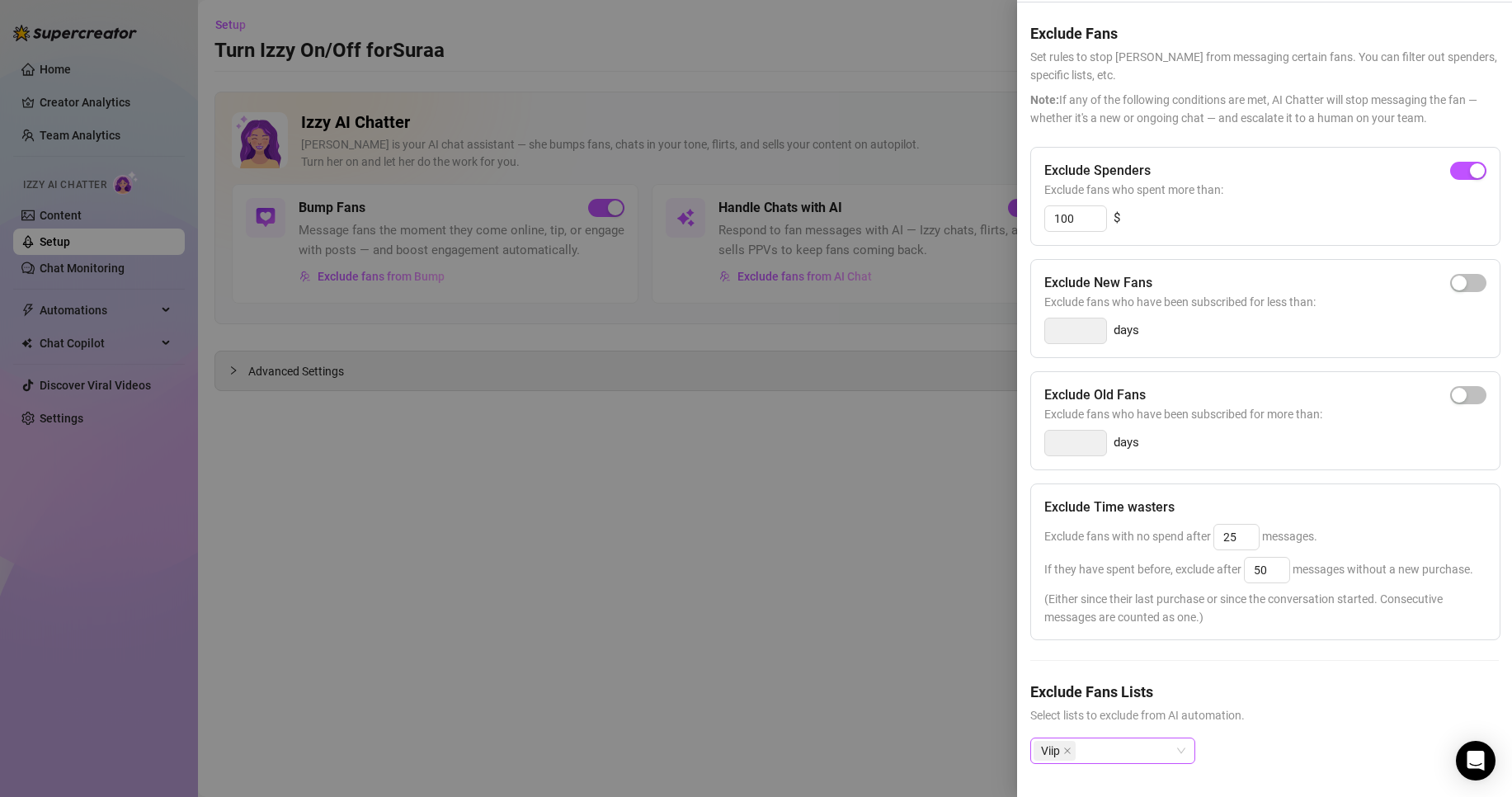
click at [1170, 744] on div "Viip" at bounding box center [1104, 751] width 141 height 23
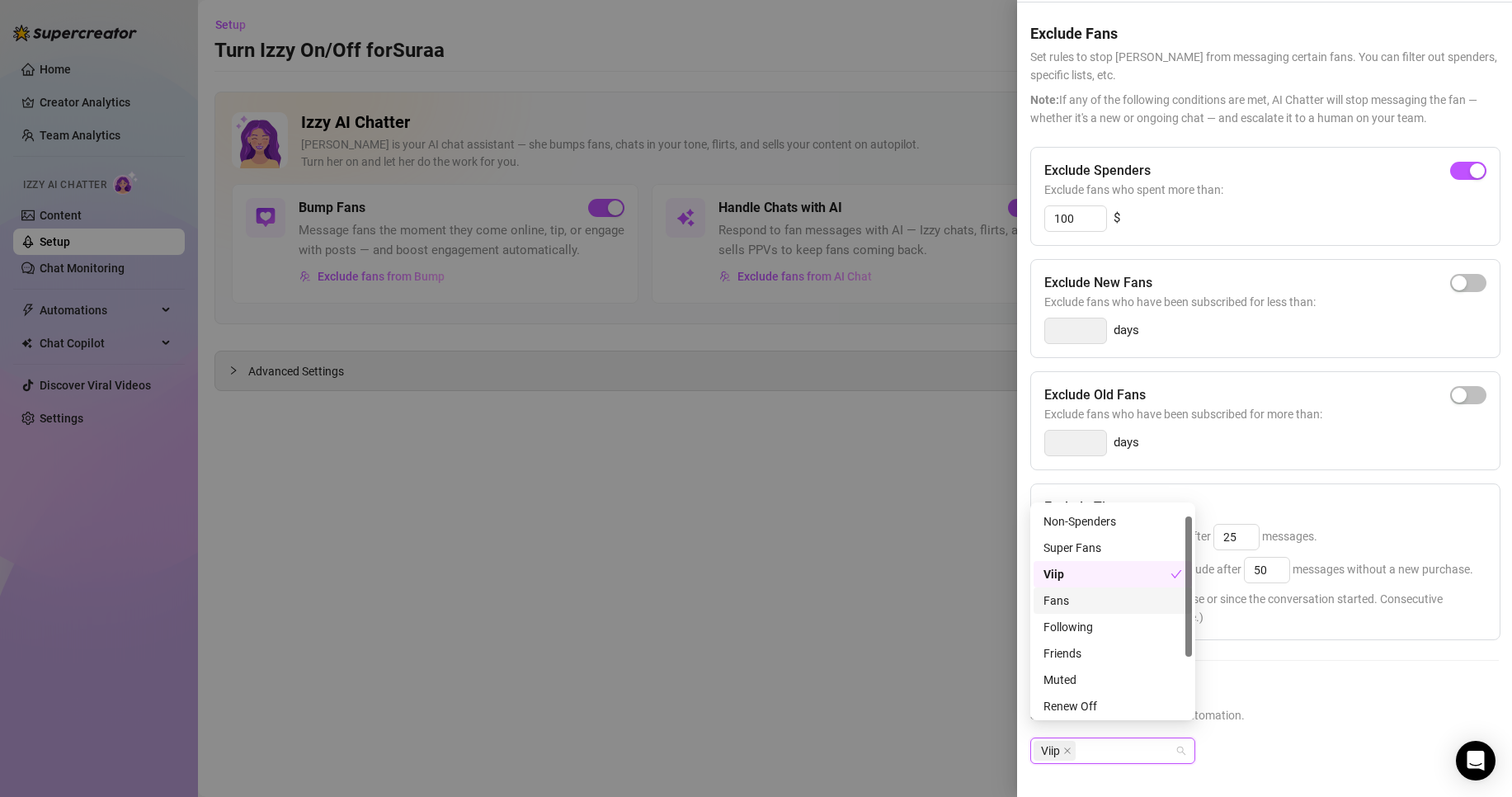
scroll to position [0, 0]
click at [958, 611] on div at bounding box center [756, 398] width 1512 height 797
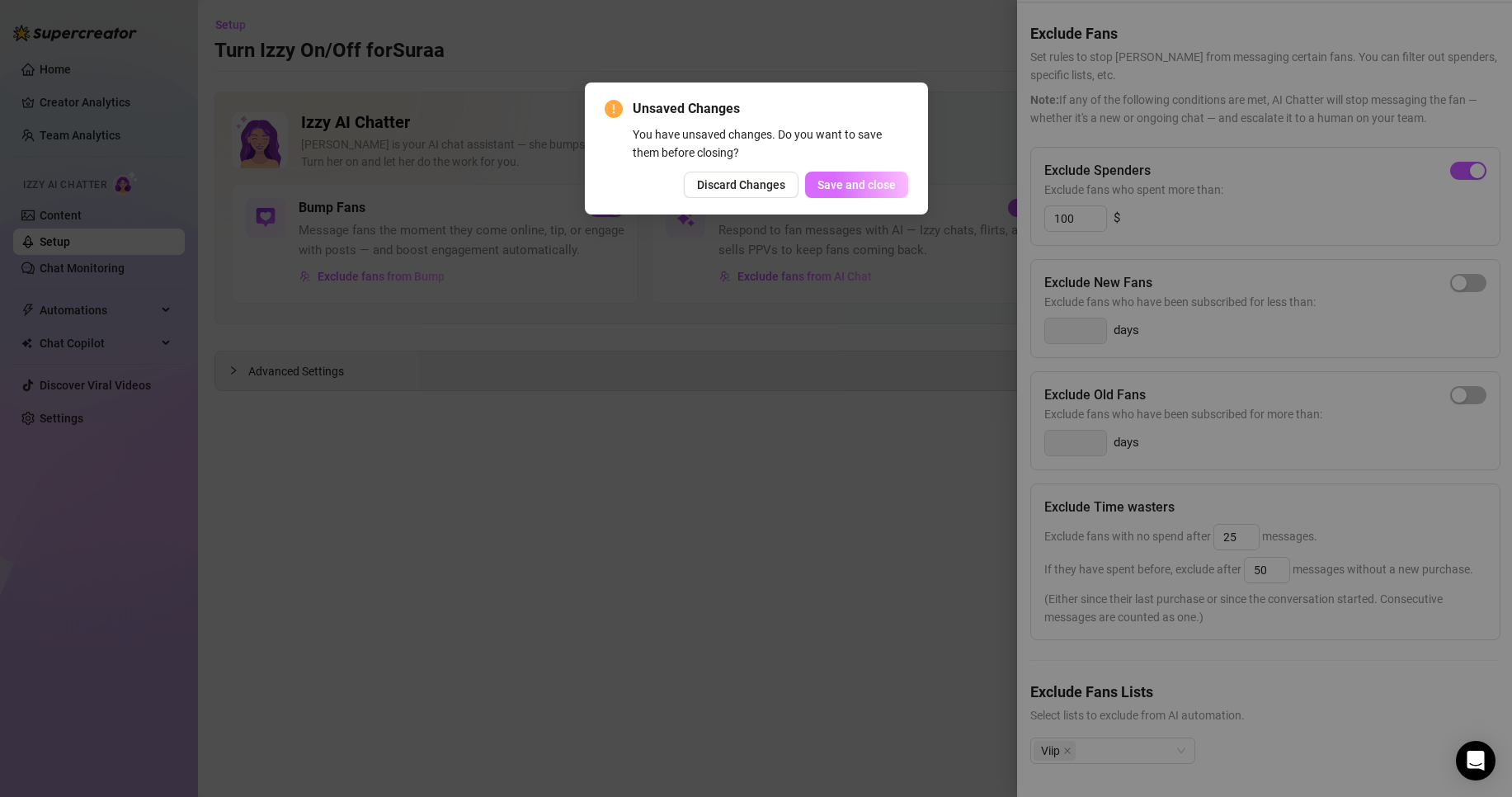
click at [839, 188] on span "Save and close" at bounding box center [856, 184] width 78 height 13
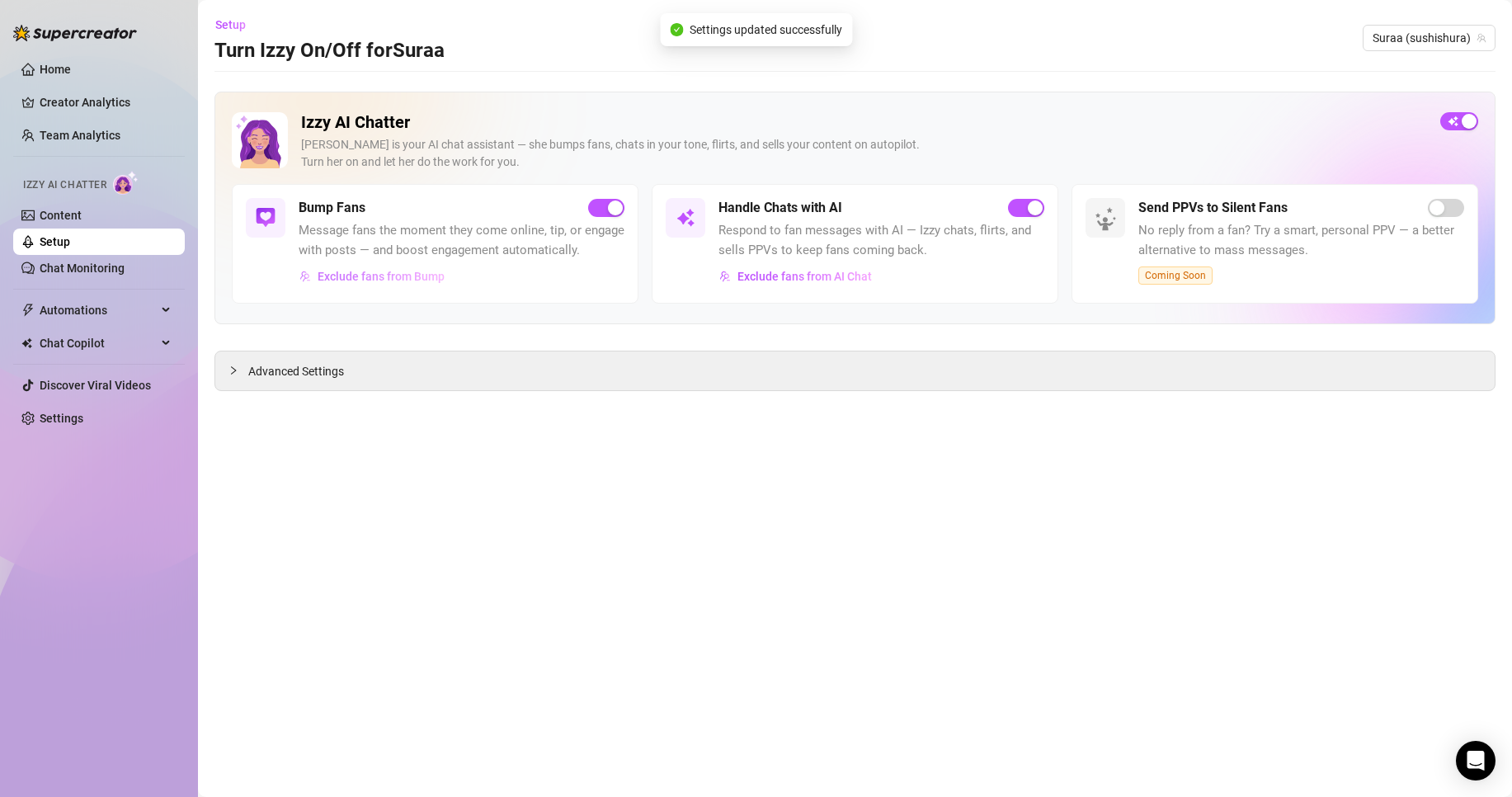
click at [403, 284] on button "Exclude fans from Bump" at bounding box center [372, 276] width 147 height 27
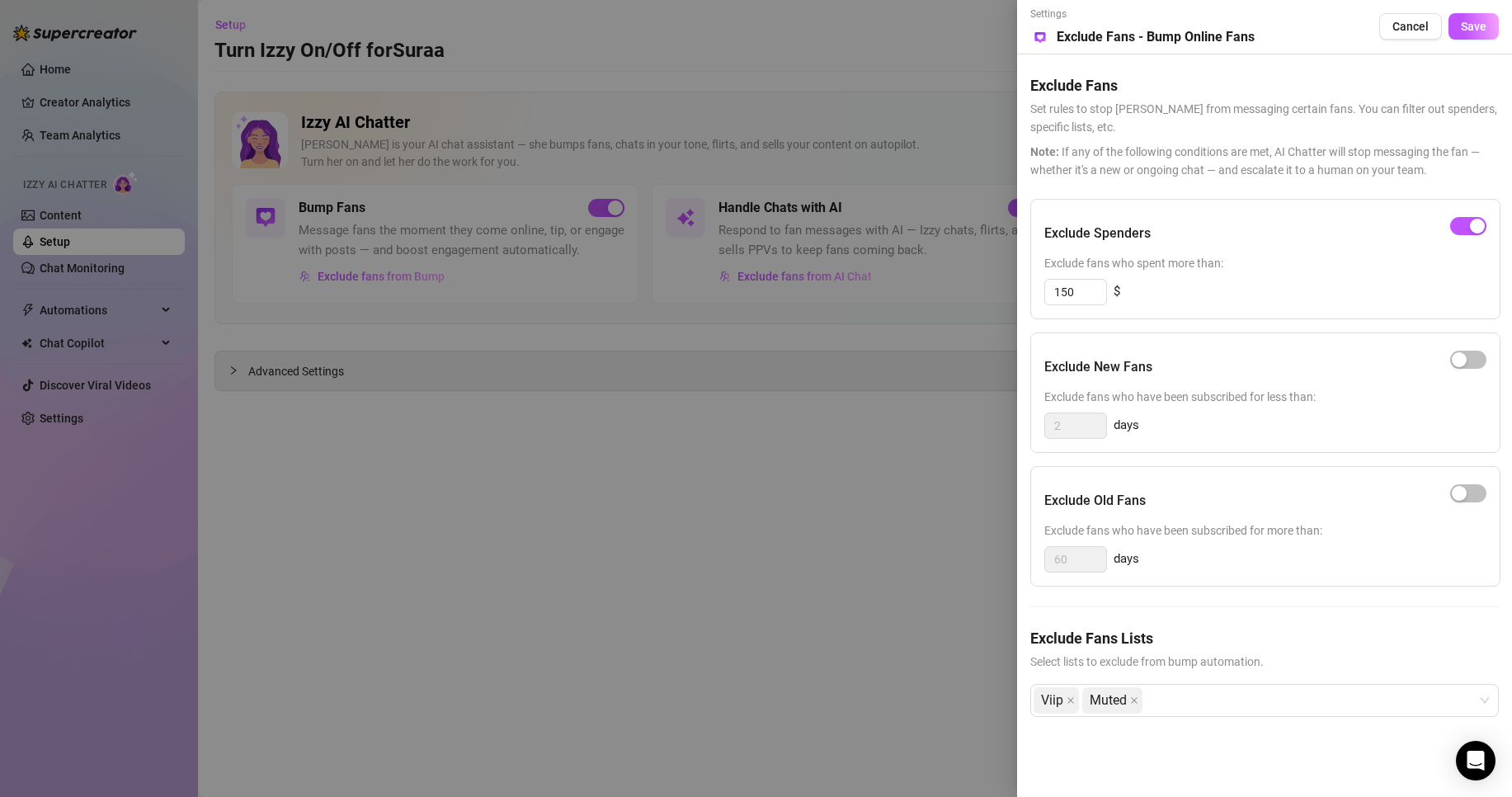
click at [711, 516] on div at bounding box center [756, 398] width 1512 height 797
